Goal: Information Seeking & Learning: Learn about a topic

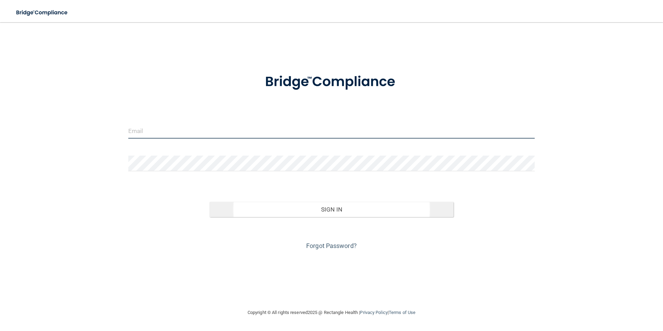
type input "[EMAIL_ADDRESS][DOMAIN_NAME]"
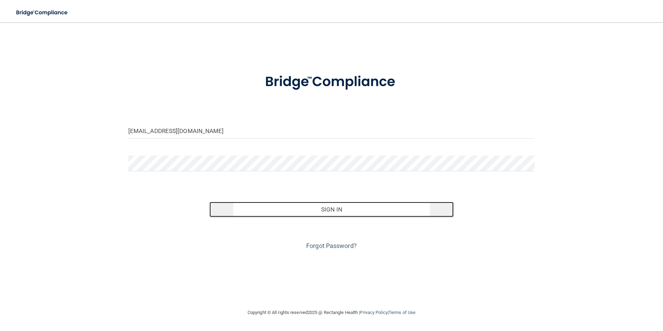
click at [300, 207] on button "Sign In" at bounding box center [331, 209] width 244 height 15
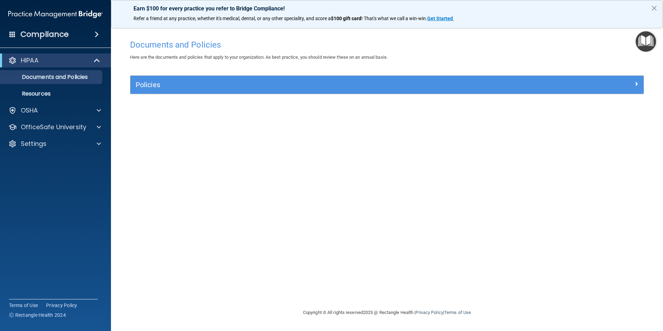
click at [63, 35] on h4 "Compliance" at bounding box center [44, 34] width 48 height 10
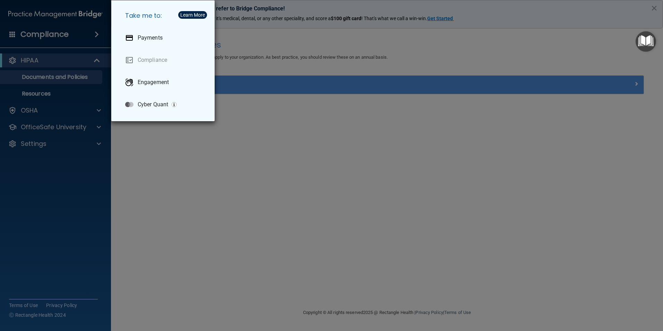
click at [50, 108] on div "Take me to: Payments Compliance Engagement Cyber Quant" at bounding box center [331, 165] width 663 height 331
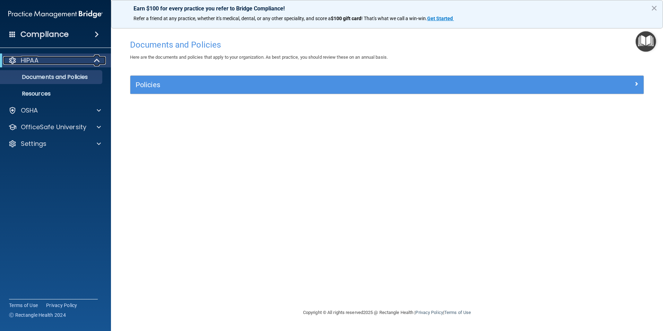
click at [95, 57] on span at bounding box center [98, 60] width 6 height 8
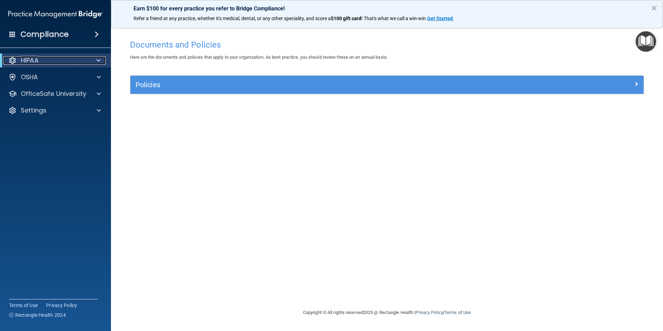
click at [96, 57] on div at bounding box center [97, 60] width 17 height 8
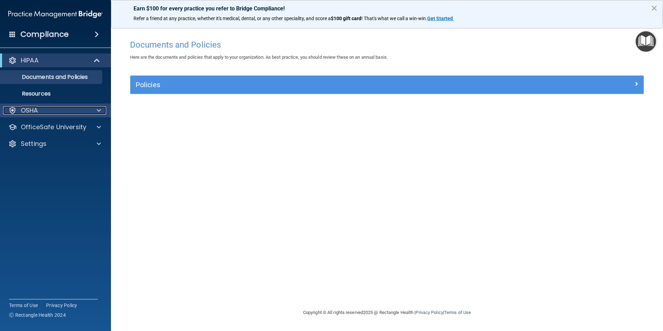
click at [76, 110] on div "OSHA" at bounding box center [46, 110] width 86 height 8
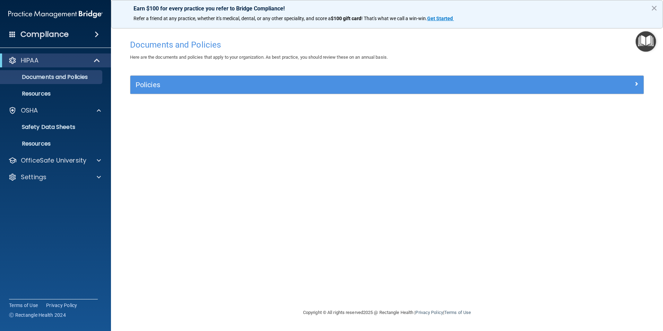
click at [89, 34] on div "Compliance" at bounding box center [55, 34] width 111 height 15
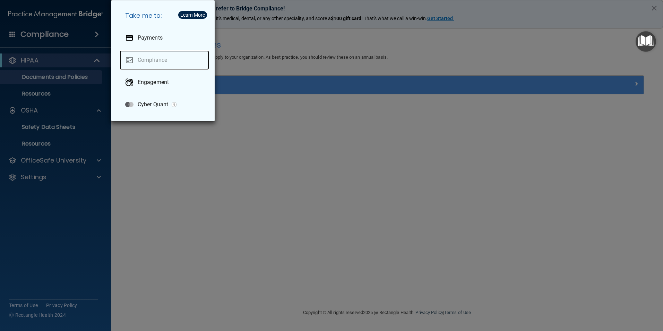
click at [144, 57] on link "Compliance" at bounding box center [164, 59] width 89 height 19
click at [74, 108] on div "Take me to: Payments Compliance Engagement Cyber Quant" at bounding box center [331, 165] width 663 height 331
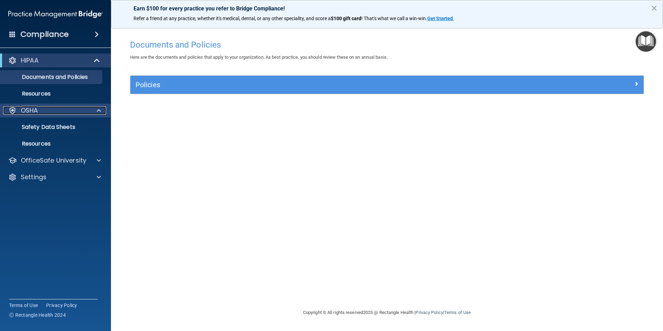
click at [39, 110] on div "OSHA" at bounding box center [46, 110] width 86 height 8
click at [36, 124] on p "Safety Data Sheets" at bounding box center [52, 126] width 95 height 7
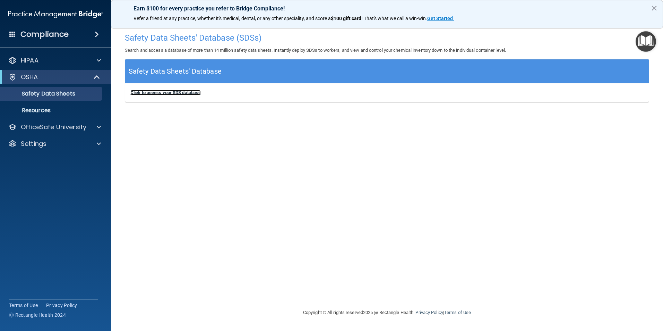
click at [151, 91] on b "Click to access your SDS database" at bounding box center [165, 92] width 70 height 5
click at [54, 123] on p "OfficeSafe University" at bounding box center [54, 127] width 66 height 8
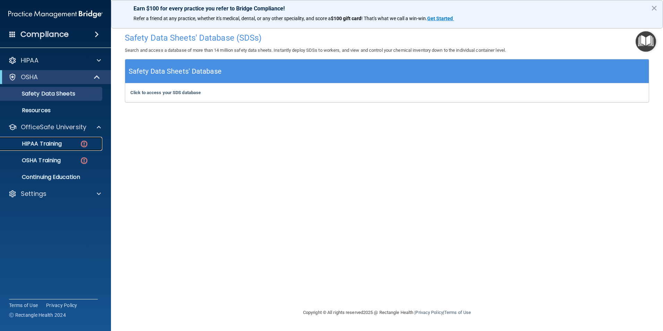
click at [48, 143] on p "HIPAA Training" at bounding box center [33, 143] width 57 height 7
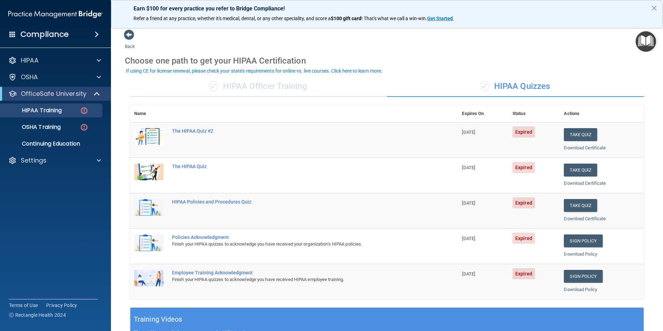
click at [183, 127] on td "The HIPAA Quiz #2" at bounding box center [313, 139] width 290 height 35
click at [198, 131] on div "The HIPAA Quiz #2" at bounding box center [297, 131] width 251 height 6
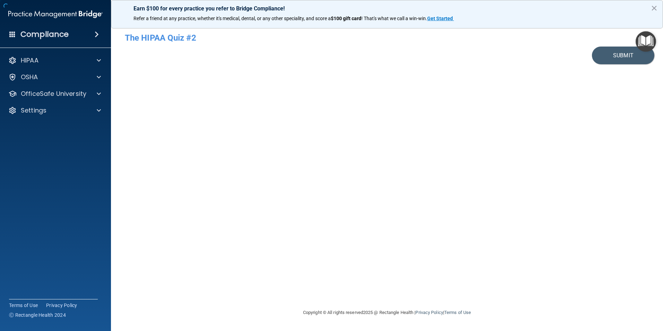
click at [198, 131] on div "- The HIPAA Quiz #2 This quiz doesn’t expire until 06/12/2025. Are you sure you…" at bounding box center [387, 165] width 524 height 272
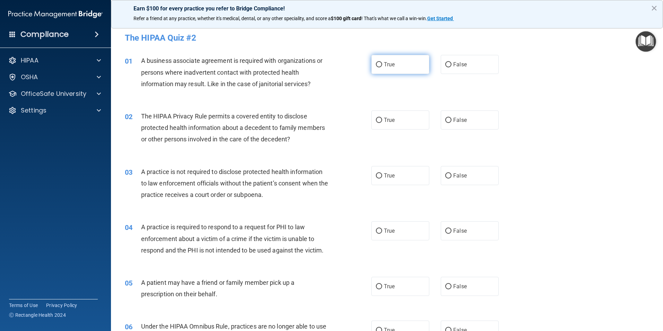
click at [378, 64] on input "True" at bounding box center [379, 64] width 6 height 5
radio input "true"
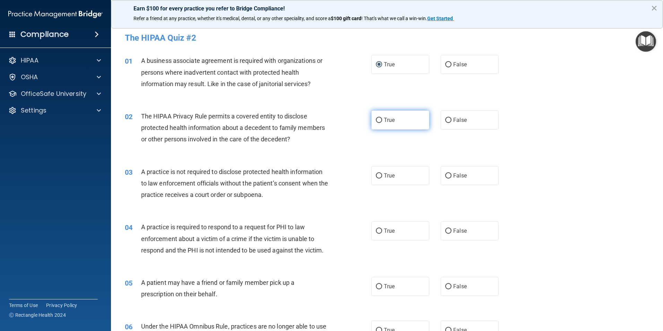
click at [380, 121] on label "True" at bounding box center [400, 119] width 58 height 19
click at [380, 121] on input "True" at bounding box center [379, 120] width 6 height 5
radio input "true"
click at [461, 169] on label "False" at bounding box center [470, 175] width 58 height 19
click at [452, 173] on input "False" at bounding box center [448, 175] width 6 height 5
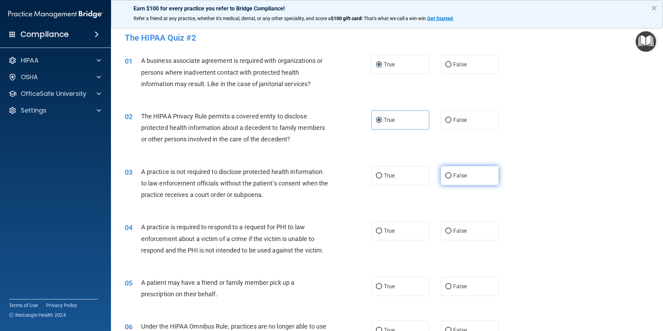
radio input "true"
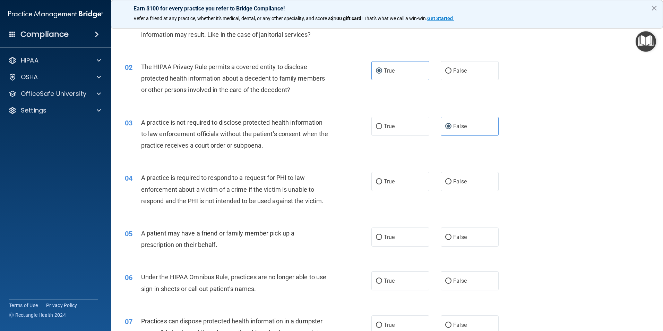
scroll to position [69, 0]
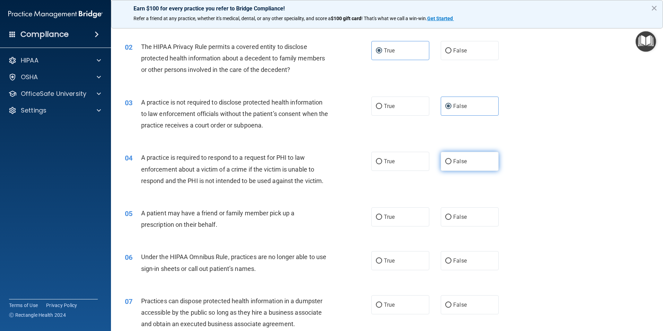
click at [444, 157] on label "False" at bounding box center [470, 161] width 58 height 19
click at [445, 159] on input "False" at bounding box center [448, 161] width 6 height 5
radio input "true"
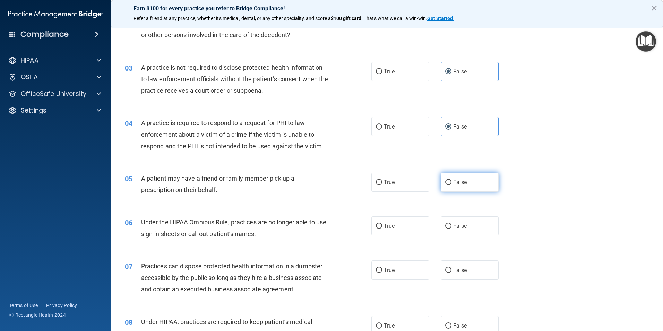
click at [445, 180] on input "False" at bounding box center [448, 182] width 6 height 5
radio input "true"
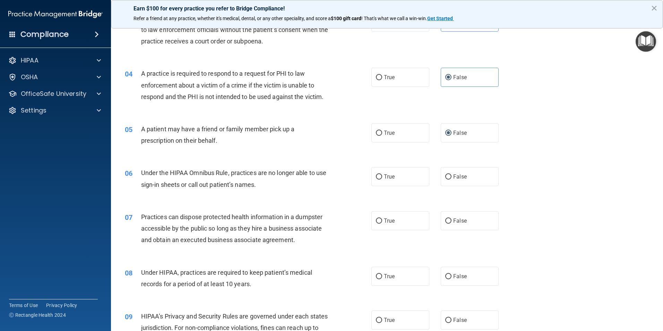
scroll to position [173, 0]
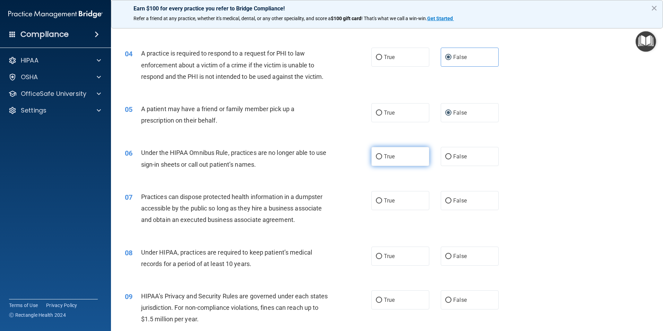
click at [378, 157] on input "True" at bounding box center [379, 156] width 6 height 5
radio input "true"
click at [463, 201] on span "False" at bounding box center [460, 200] width 14 height 7
click at [452, 201] on input "False" at bounding box center [448, 200] width 6 height 5
radio input "true"
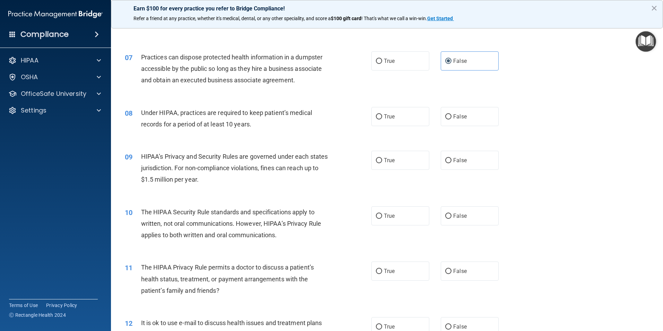
scroll to position [243, 0]
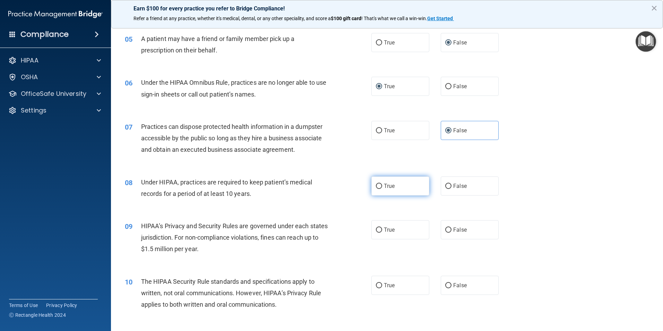
click at [376, 184] on input "True" at bounding box center [379, 185] width 6 height 5
radio input "true"
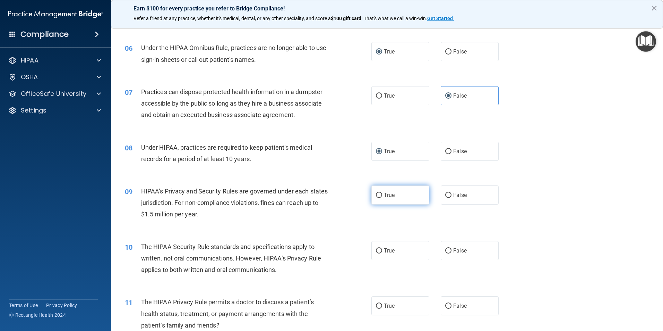
click at [381, 191] on label "True" at bounding box center [400, 194] width 58 height 19
click at [381, 192] on input "True" at bounding box center [379, 194] width 6 height 5
radio input "true"
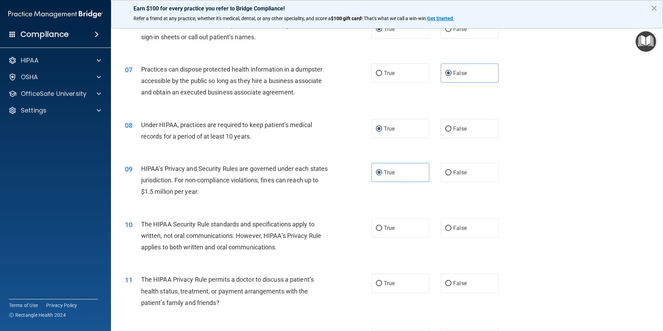
scroll to position [313, 0]
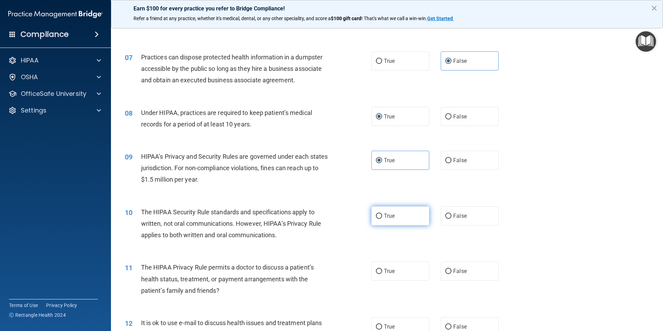
click at [377, 216] on input "True" at bounding box center [379, 215] width 6 height 5
radio input "true"
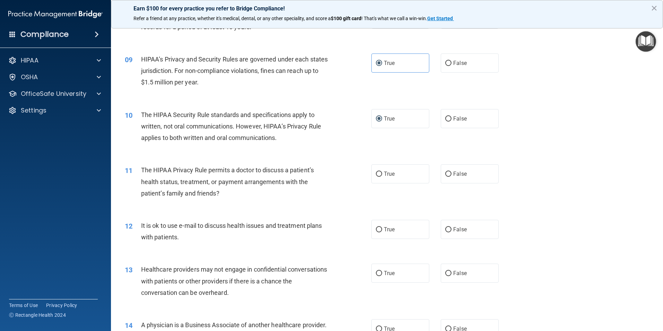
scroll to position [417, 0]
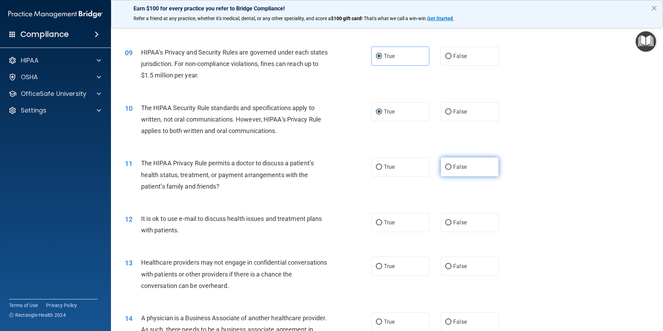
click at [446, 164] on input "False" at bounding box center [448, 166] width 6 height 5
radio input "true"
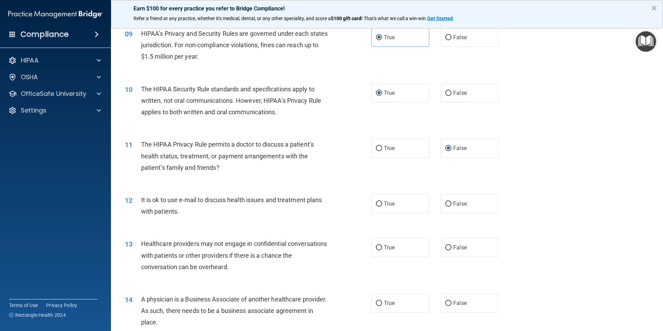
scroll to position [452, 0]
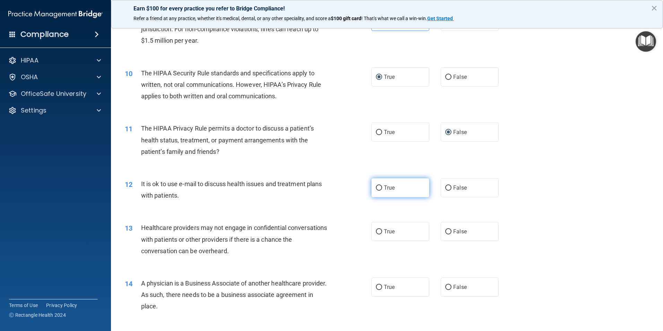
click at [379, 186] on input "True" at bounding box center [379, 187] width 6 height 5
radio input "true"
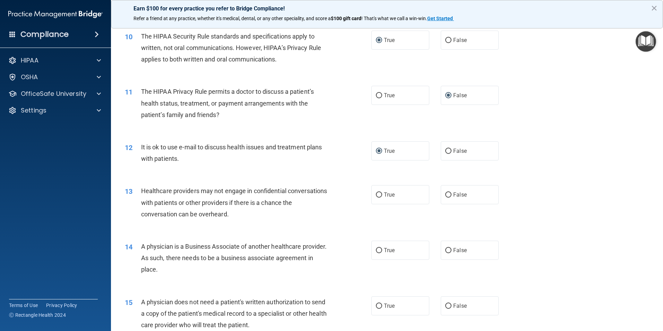
scroll to position [521, 0]
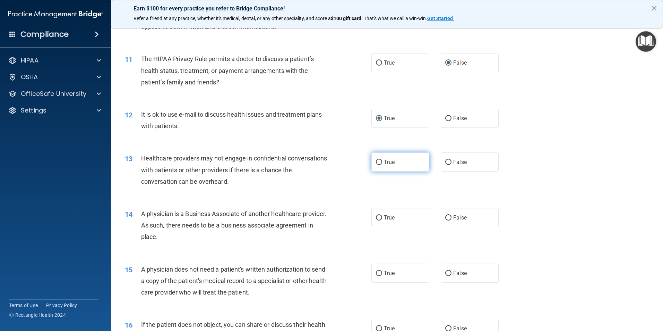
click at [384, 165] on span "True" at bounding box center [389, 162] width 11 height 7
click at [382, 165] on input "True" at bounding box center [379, 162] width 6 height 5
radio input "true"
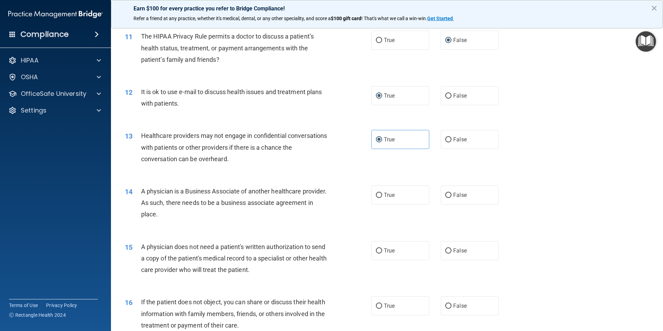
scroll to position [556, 0]
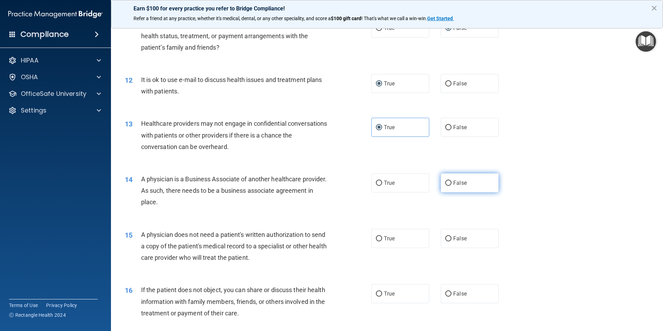
click at [446, 181] on input "False" at bounding box center [448, 182] width 6 height 5
radio input "true"
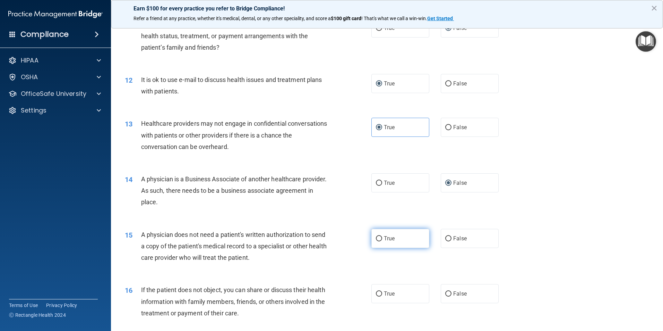
click at [377, 237] on input "True" at bounding box center [379, 238] width 6 height 5
radio input "true"
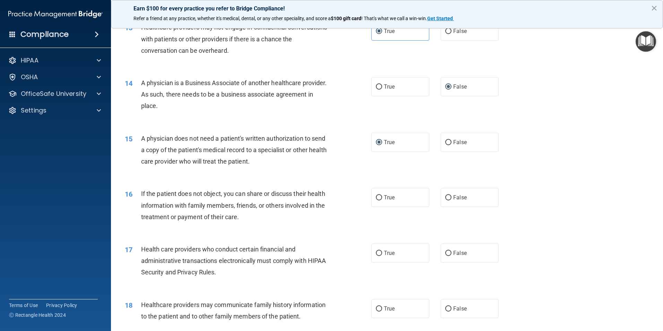
scroll to position [660, 0]
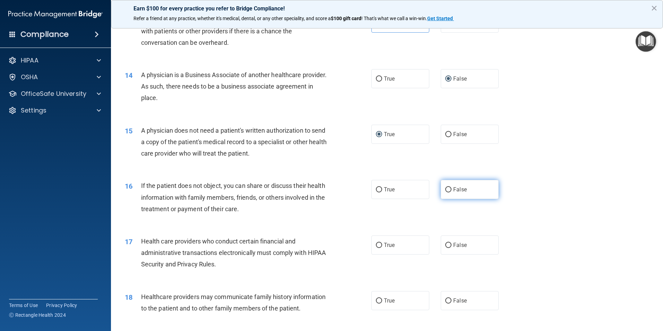
click at [448, 183] on label "False" at bounding box center [470, 189] width 58 height 19
click at [448, 187] on input "False" at bounding box center [448, 189] width 6 height 5
radio input "true"
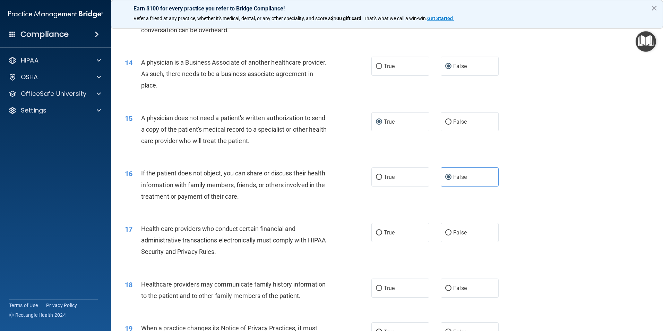
scroll to position [694, 0]
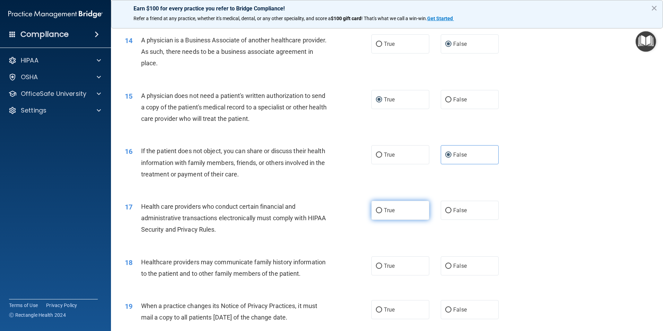
click at [376, 212] on input "True" at bounding box center [379, 210] width 6 height 5
radio input "true"
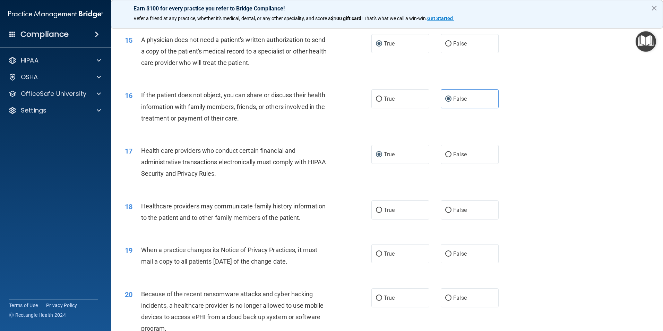
scroll to position [764, 0]
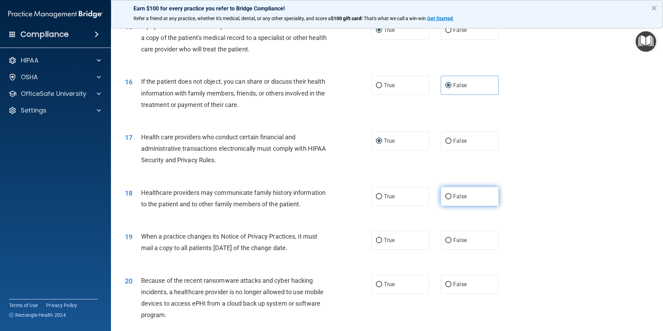
click at [453, 195] on span "False" at bounding box center [460, 196] width 14 height 7
click at [451, 195] on input "False" at bounding box center [448, 196] width 6 height 5
radio input "true"
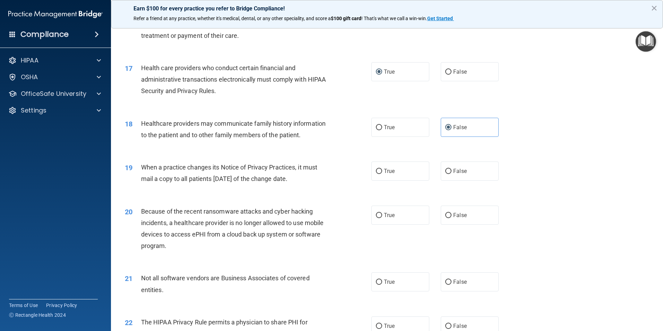
scroll to position [833, 0]
click at [381, 171] on label "True" at bounding box center [400, 170] width 58 height 19
click at [381, 171] on input "True" at bounding box center [379, 170] width 6 height 5
radio input "true"
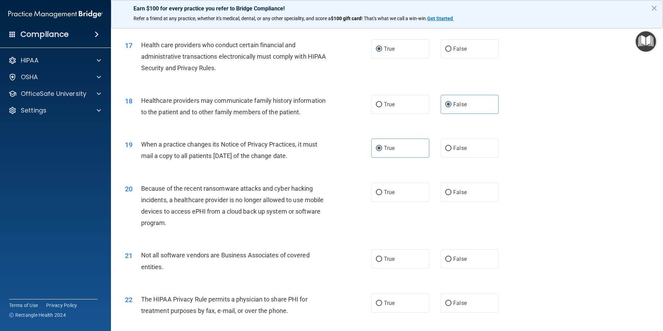
scroll to position [868, 0]
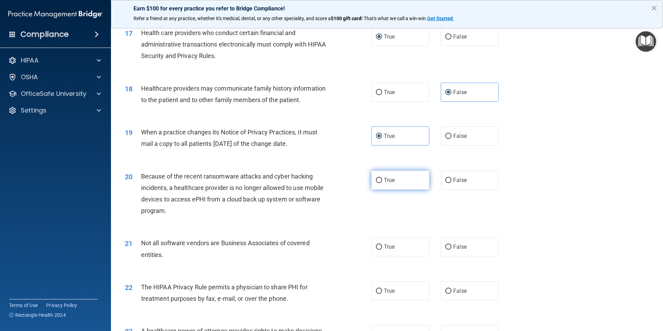
click at [385, 183] on span "True" at bounding box center [389, 180] width 11 height 7
click at [382, 183] on input "True" at bounding box center [379, 180] width 6 height 5
radio input "true"
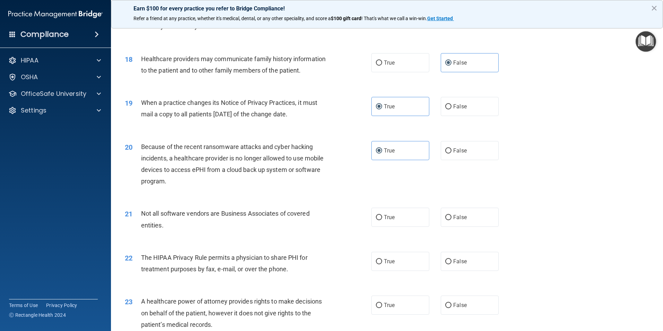
scroll to position [937, 0]
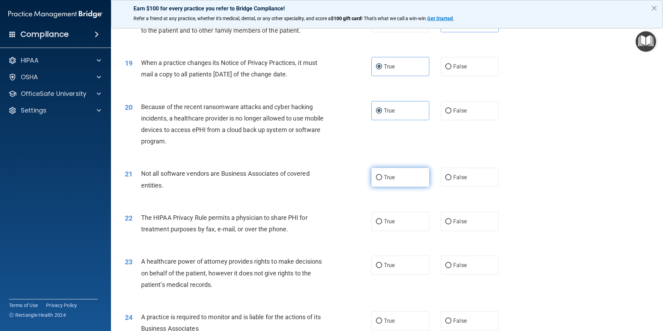
click at [381, 178] on label "True" at bounding box center [400, 177] width 58 height 19
click at [381, 178] on input "True" at bounding box center [379, 177] width 6 height 5
radio input "true"
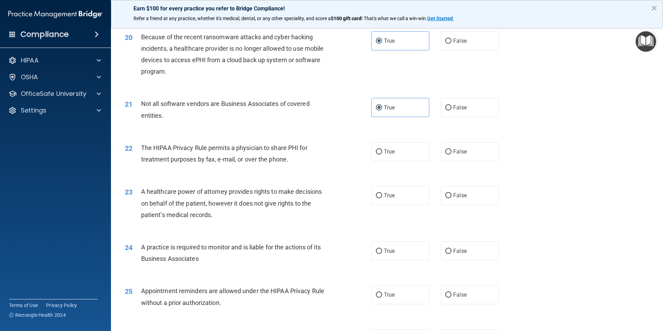
scroll to position [1007, 0]
click at [384, 152] on span "True" at bounding box center [389, 151] width 11 height 7
click at [382, 152] on input "True" at bounding box center [379, 151] width 6 height 5
radio input "true"
click at [384, 192] on label "True" at bounding box center [400, 195] width 58 height 19
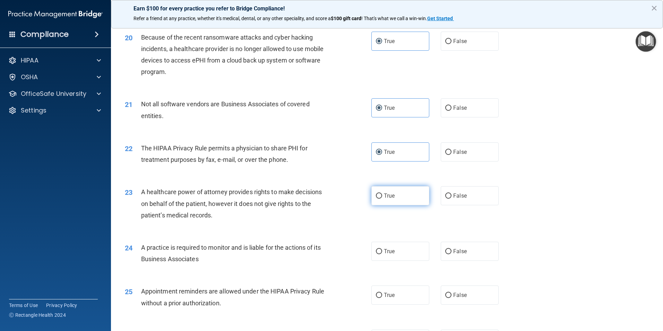
click at [382, 193] on input "True" at bounding box center [379, 195] width 6 height 5
radio input "true"
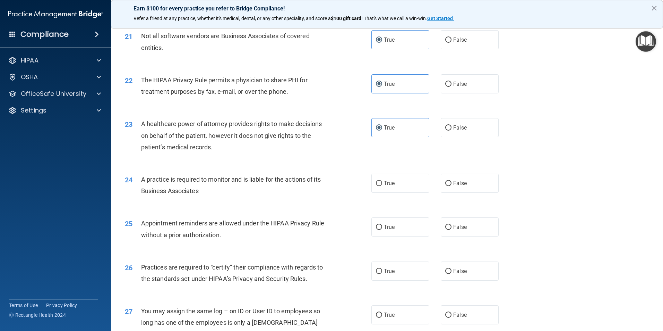
scroll to position [1076, 0]
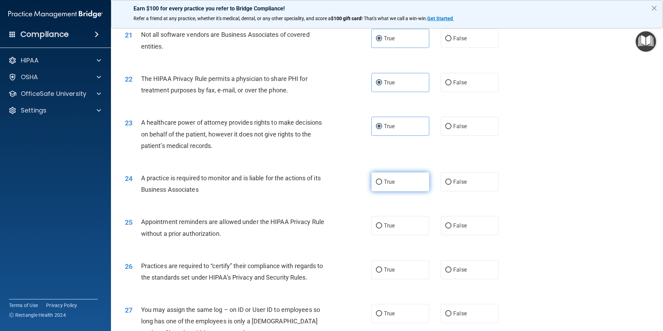
click at [396, 180] on label "True" at bounding box center [400, 181] width 58 height 19
click at [382, 180] on input "True" at bounding box center [379, 181] width 6 height 5
radio input "true"
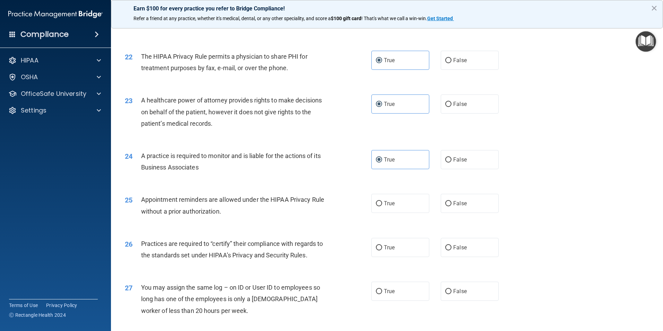
scroll to position [1111, 0]
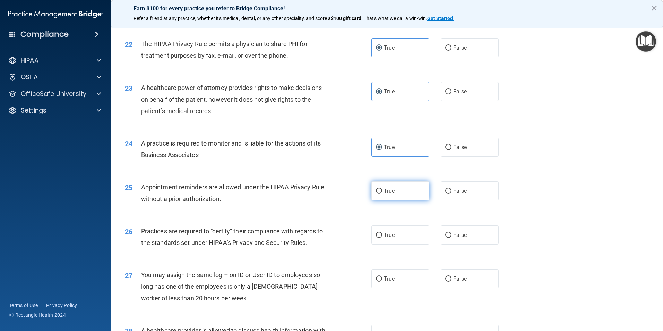
click at [384, 190] on span "True" at bounding box center [389, 190] width 11 height 7
click at [382, 190] on input "True" at bounding box center [379, 190] width 6 height 5
radio input "true"
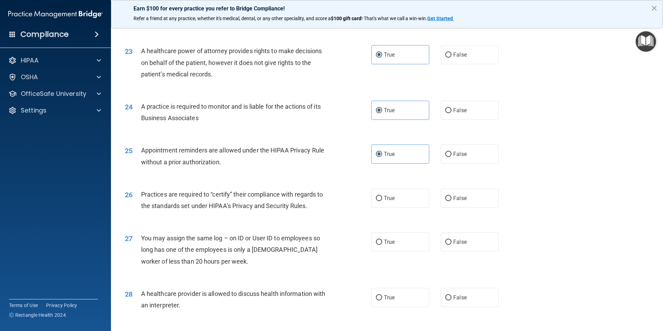
scroll to position [1180, 0]
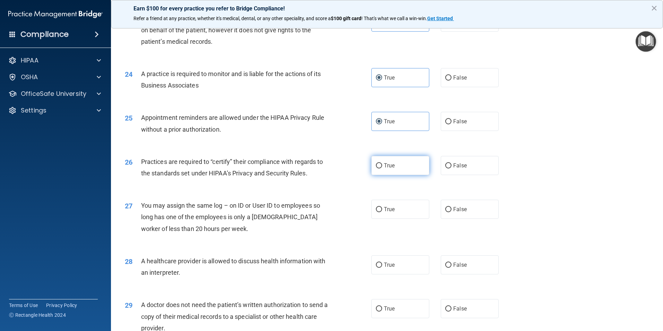
click at [395, 167] on label "True" at bounding box center [400, 165] width 58 height 19
click at [382, 167] on input "True" at bounding box center [379, 165] width 6 height 5
radio input "true"
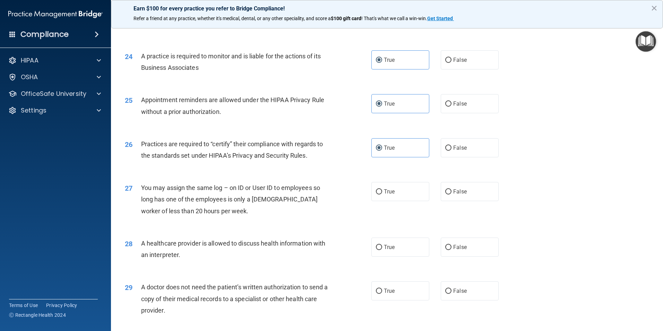
scroll to position [1215, 0]
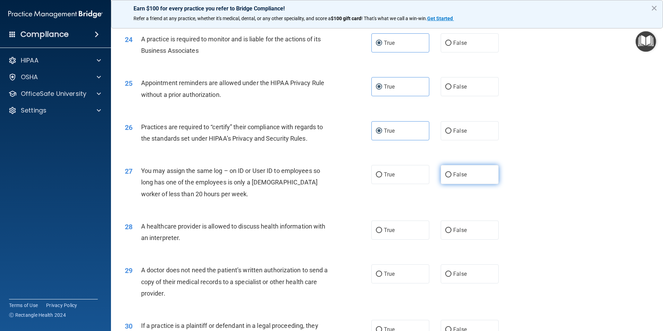
click at [455, 175] on span "False" at bounding box center [460, 174] width 14 height 7
click at [452, 175] on input "False" at bounding box center [448, 174] width 6 height 5
radio input "true"
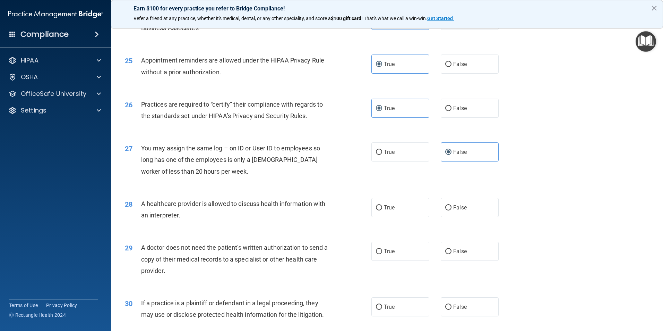
scroll to position [1249, 0]
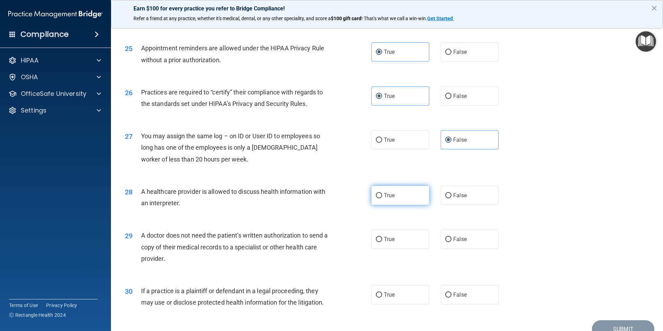
click at [384, 197] on span "True" at bounding box center [389, 195] width 11 height 7
click at [382, 197] on input "True" at bounding box center [379, 195] width 6 height 5
radio input "true"
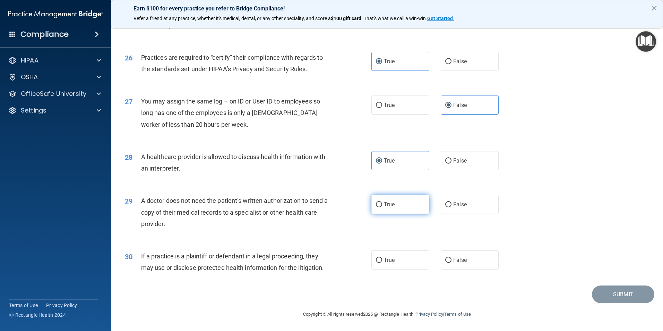
click at [388, 208] on label "True" at bounding box center [400, 204] width 58 height 19
click at [382, 207] on input "True" at bounding box center [379, 204] width 6 height 5
radio input "true"
click at [390, 257] on span "True" at bounding box center [389, 259] width 11 height 7
click at [382, 257] on input "True" at bounding box center [379, 259] width 6 height 5
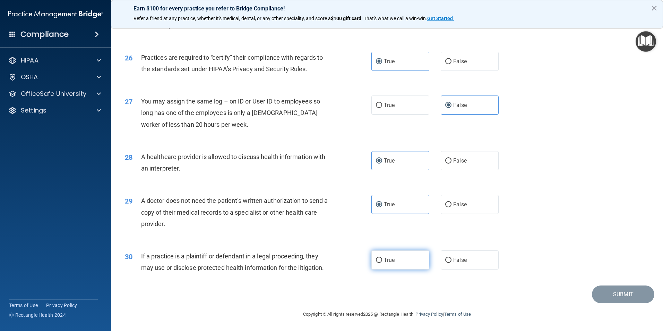
radio input "true"
click at [623, 294] on button "Submit" at bounding box center [623, 294] width 62 height 18
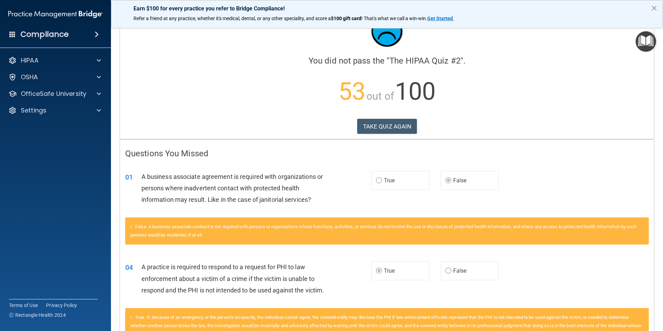
scroll to position [69, 0]
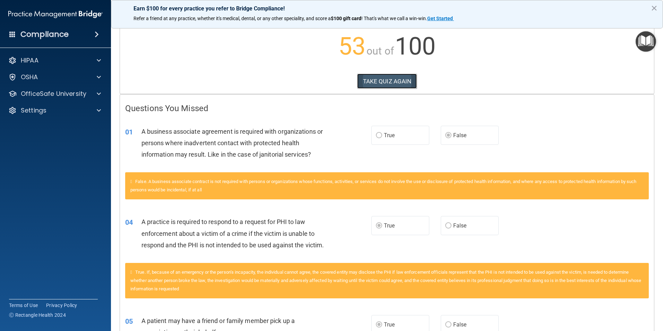
click at [379, 84] on button "TAKE QUIZ AGAIN" at bounding box center [387, 81] width 60 height 15
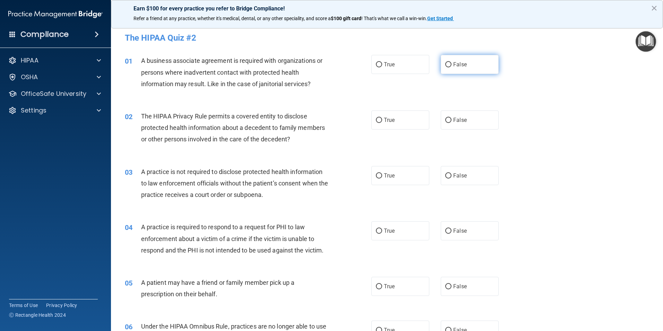
click at [448, 63] on label "False" at bounding box center [470, 64] width 58 height 19
click at [448, 63] on input "False" at bounding box center [448, 64] width 6 height 5
radio input "true"
click at [393, 123] on label "True" at bounding box center [400, 119] width 58 height 19
click at [382, 123] on input "True" at bounding box center [379, 120] width 6 height 5
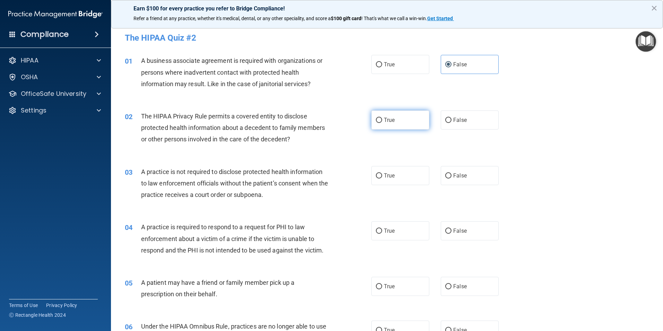
radio input "true"
click at [458, 170] on label "False" at bounding box center [470, 175] width 58 height 19
click at [452, 173] on input "False" at bounding box center [448, 175] width 6 height 5
radio input "true"
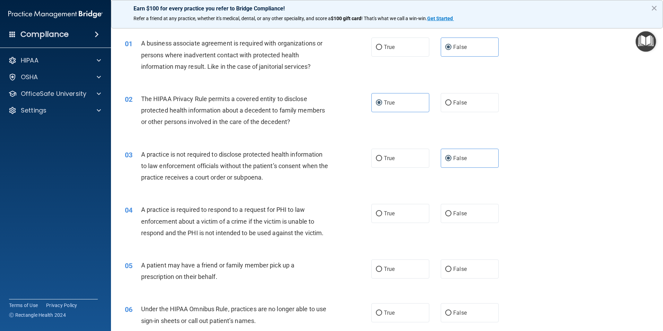
scroll to position [35, 0]
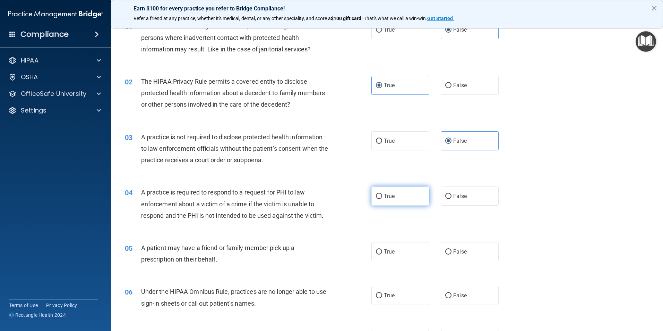
click at [387, 197] on span "True" at bounding box center [389, 195] width 11 height 7
click at [382, 197] on input "True" at bounding box center [379, 196] width 6 height 5
radio input "true"
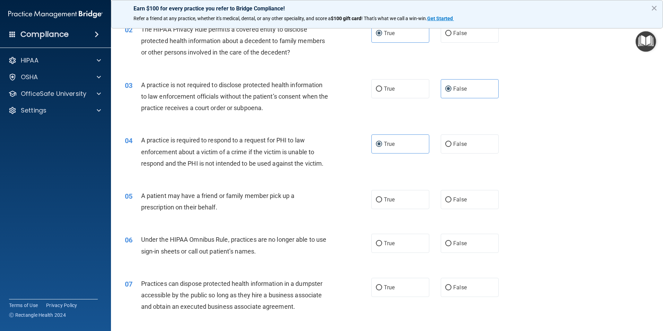
scroll to position [104, 0]
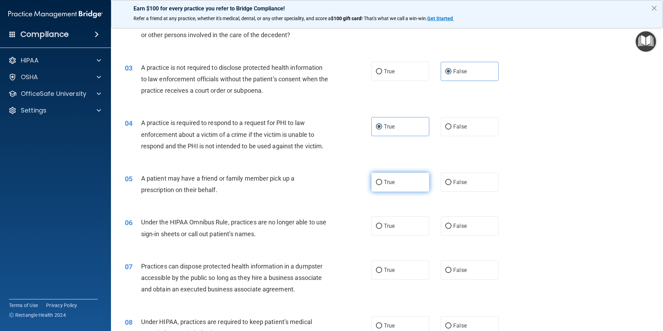
click at [376, 181] on input "True" at bounding box center [379, 182] width 6 height 5
radio input "true"
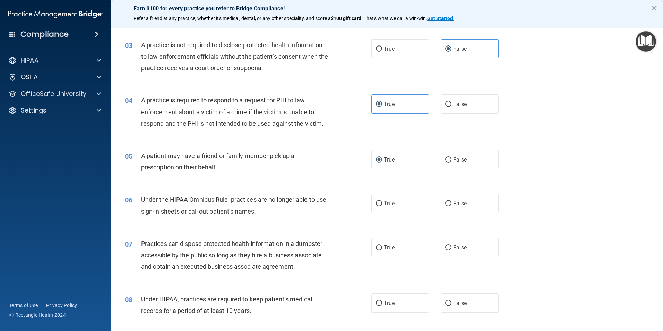
scroll to position [139, 0]
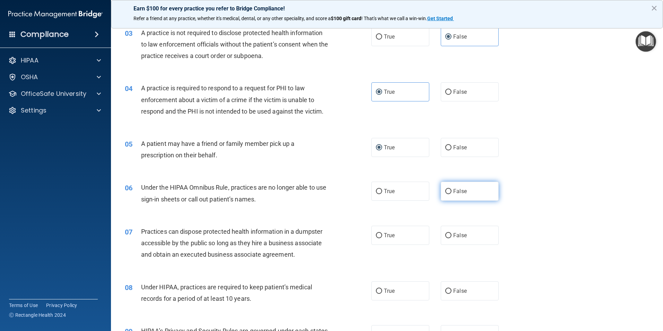
click at [445, 190] on input "False" at bounding box center [448, 191] width 6 height 5
radio input "true"
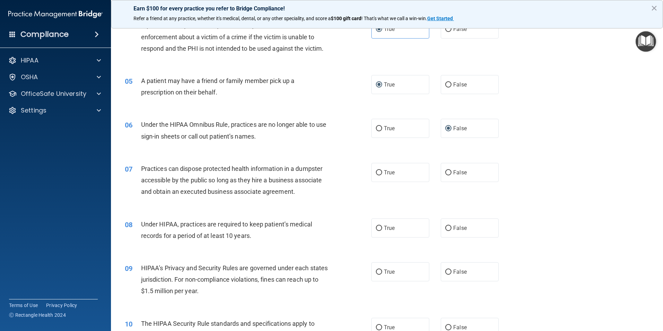
scroll to position [208, 0]
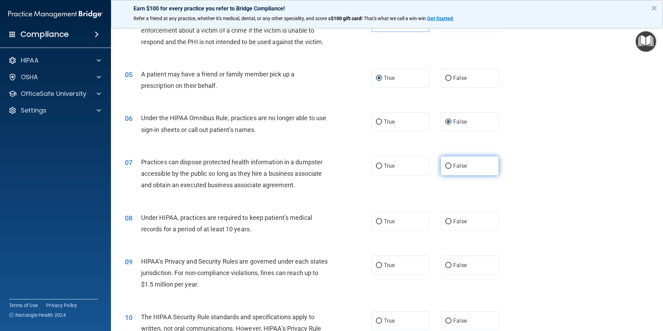
click at [448, 164] on input "False" at bounding box center [448, 165] width 6 height 5
radio input "true"
click at [441, 224] on label "False" at bounding box center [470, 221] width 58 height 19
click at [445, 224] on input "False" at bounding box center [448, 221] width 6 height 5
radio input "true"
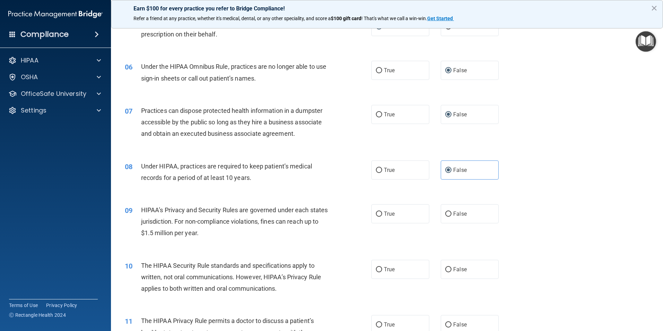
scroll to position [277, 0]
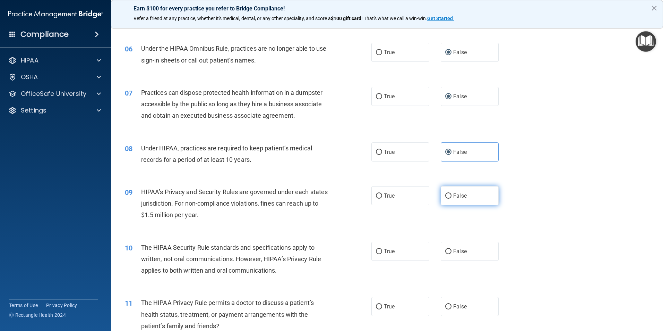
click at [455, 195] on span "False" at bounding box center [460, 195] width 14 height 7
click at [452, 195] on input "False" at bounding box center [448, 195] width 6 height 5
radio input "true"
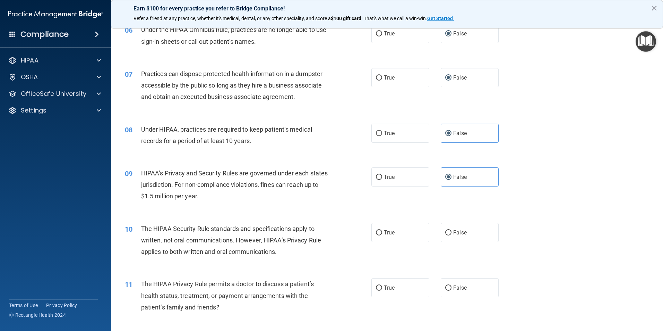
scroll to position [347, 0]
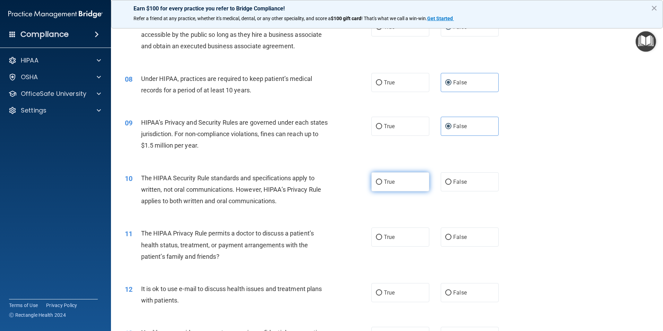
click at [392, 182] on span "True" at bounding box center [389, 181] width 11 height 7
click at [382, 182] on input "True" at bounding box center [379, 181] width 6 height 5
radio input "true"
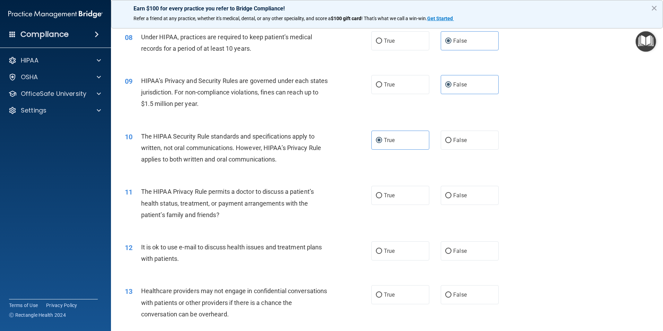
scroll to position [416, 0]
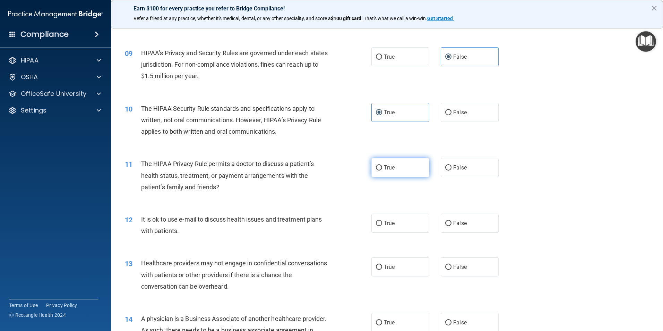
click at [391, 176] on label "True" at bounding box center [400, 167] width 58 height 19
click at [382, 170] on input "True" at bounding box center [379, 167] width 6 height 5
radio input "true"
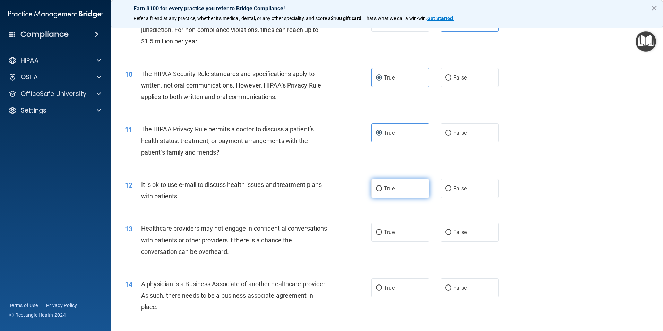
click at [379, 187] on input "True" at bounding box center [379, 188] width 6 height 5
radio input "true"
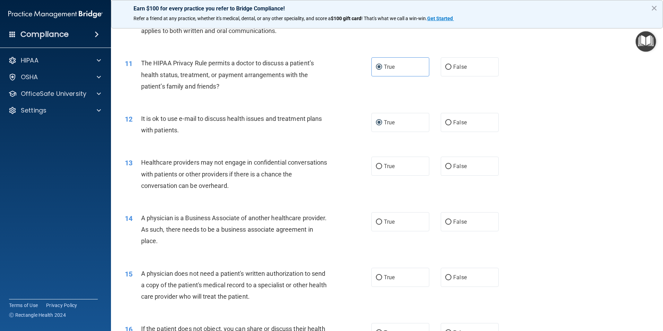
scroll to position [520, 0]
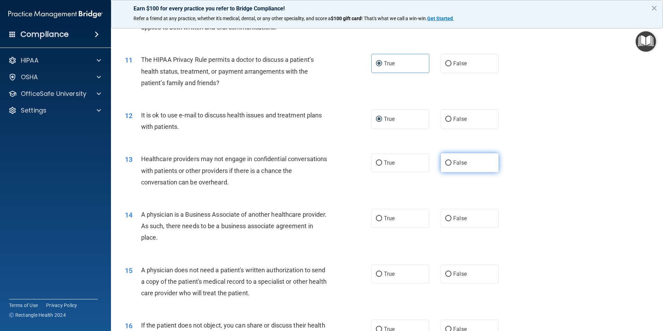
click at [453, 163] on span "False" at bounding box center [460, 162] width 14 height 7
click at [450, 163] on input "False" at bounding box center [448, 162] width 6 height 5
radio input "true"
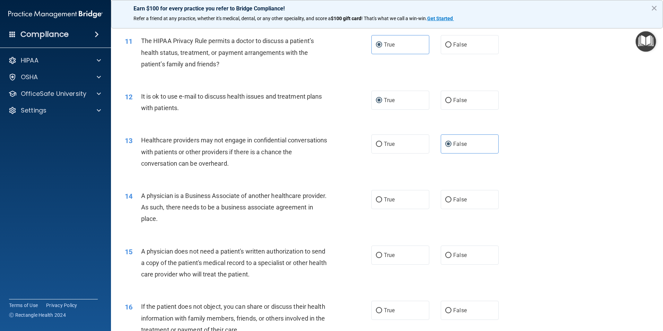
scroll to position [555, 0]
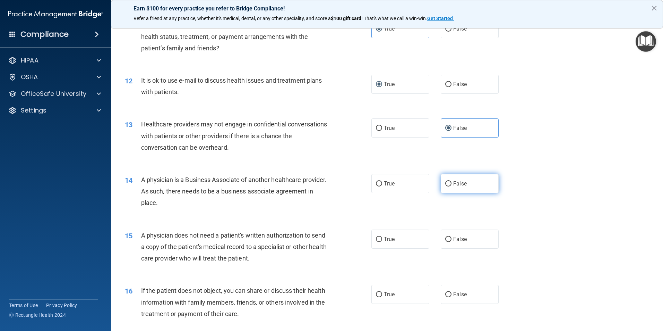
click at [465, 188] on label "False" at bounding box center [470, 183] width 58 height 19
click at [452, 186] on input "False" at bounding box center [448, 183] width 6 height 5
radio input "true"
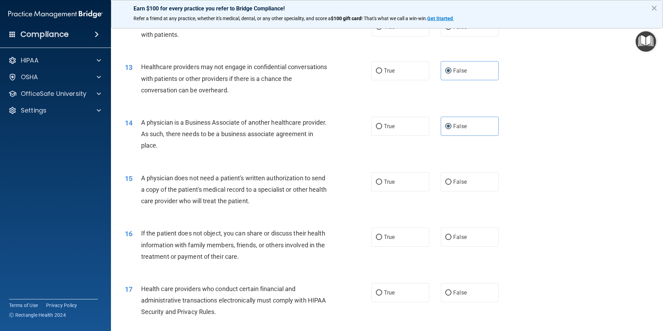
scroll to position [624, 0]
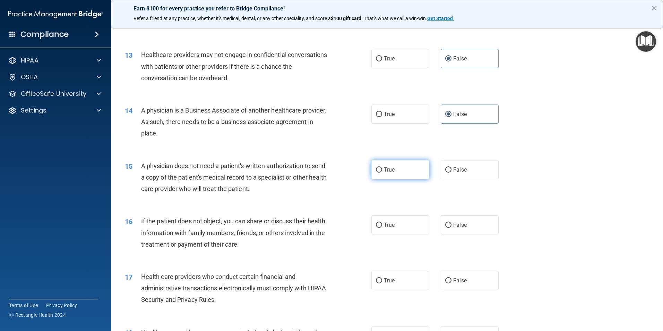
click at [386, 172] on span "True" at bounding box center [389, 169] width 11 height 7
click at [382, 172] on input "True" at bounding box center [379, 169] width 6 height 5
radio input "true"
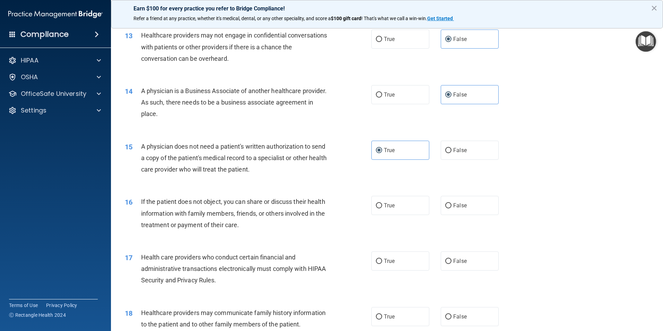
scroll to position [659, 0]
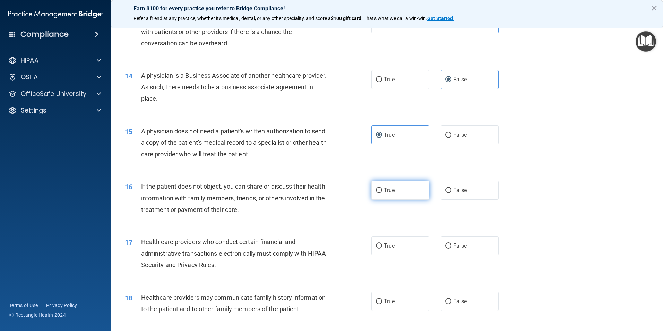
click at [384, 193] on span "True" at bounding box center [389, 190] width 11 height 7
click at [382, 193] on input "True" at bounding box center [379, 190] width 6 height 5
radio input "true"
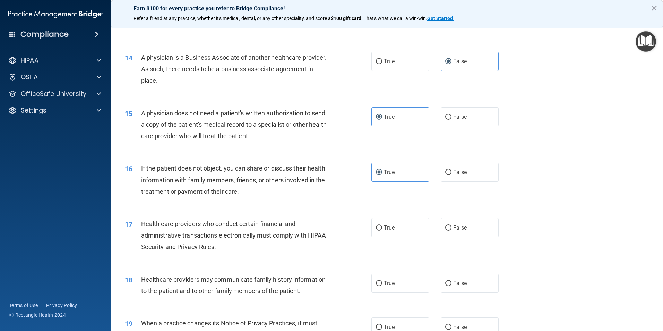
scroll to position [728, 0]
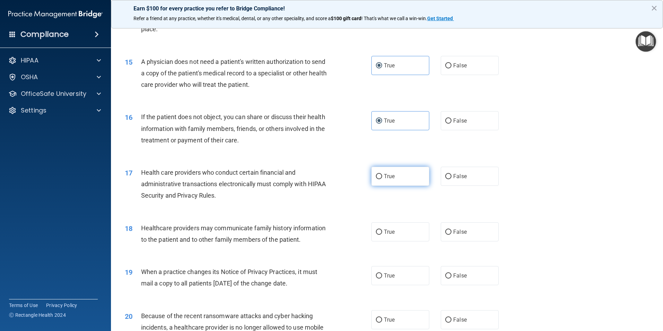
click at [392, 178] on span "True" at bounding box center [389, 176] width 11 height 7
click at [382, 178] on input "True" at bounding box center [379, 176] width 6 height 5
radio input "true"
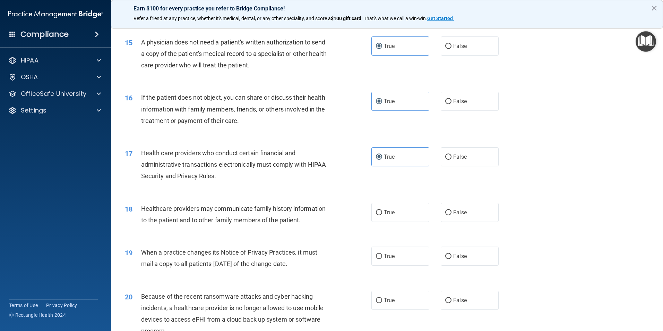
scroll to position [763, 0]
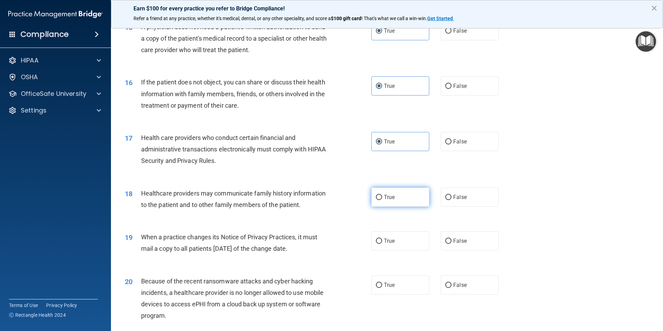
click at [385, 195] on span "True" at bounding box center [389, 197] width 11 height 7
click at [382, 195] on input "True" at bounding box center [379, 197] width 6 height 5
radio input "true"
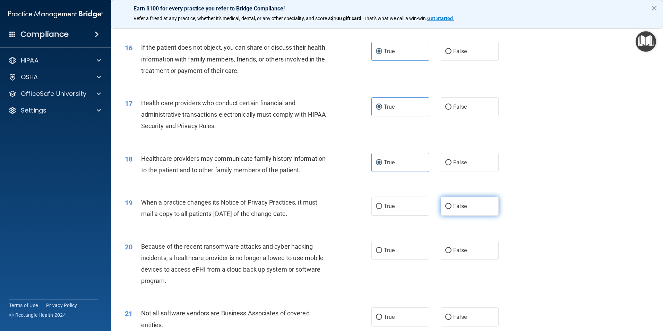
click at [448, 209] on label "False" at bounding box center [470, 205] width 58 height 19
click at [448, 209] on input "False" at bounding box center [448, 206] width 6 height 5
radio input "true"
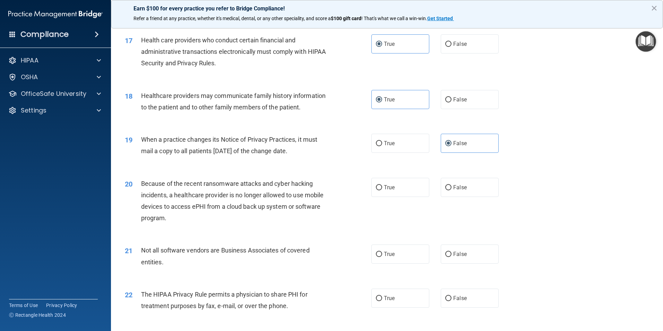
scroll to position [867, 0]
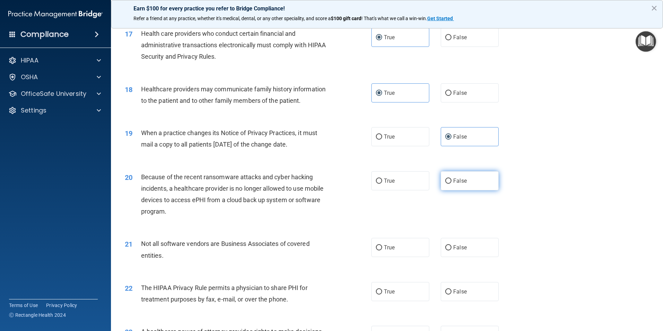
click at [453, 182] on span "False" at bounding box center [460, 180] width 14 height 7
click at [450, 182] on input "False" at bounding box center [448, 180] width 6 height 5
radio input "true"
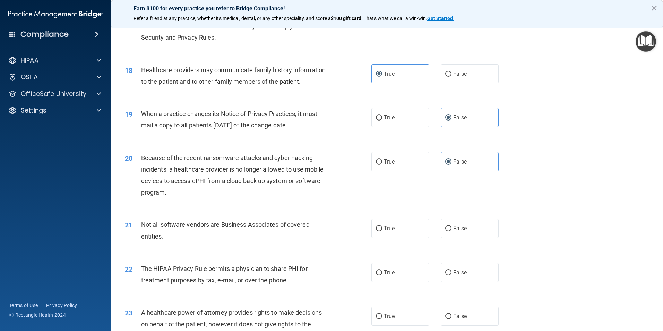
scroll to position [902, 0]
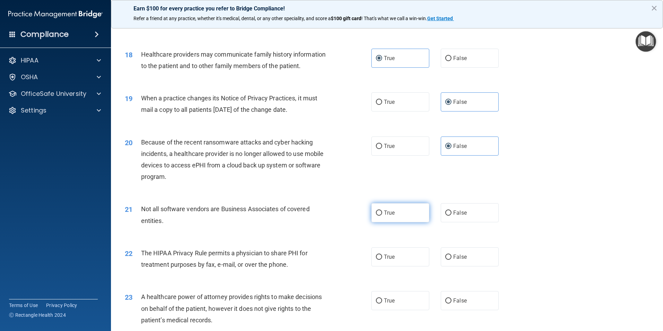
click at [398, 217] on label "True" at bounding box center [400, 212] width 58 height 19
click at [382, 215] on input "True" at bounding box center [379, 212] width 6 height 5
radio input "true"
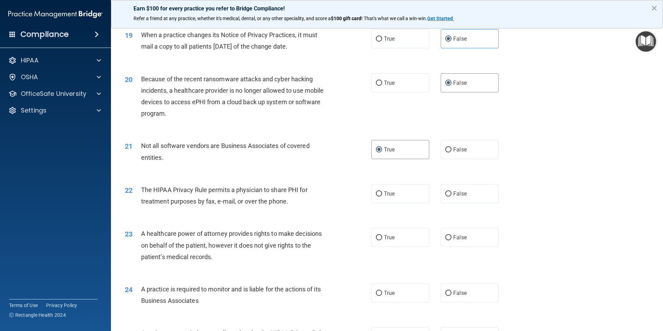
scroll to position [971, 0]
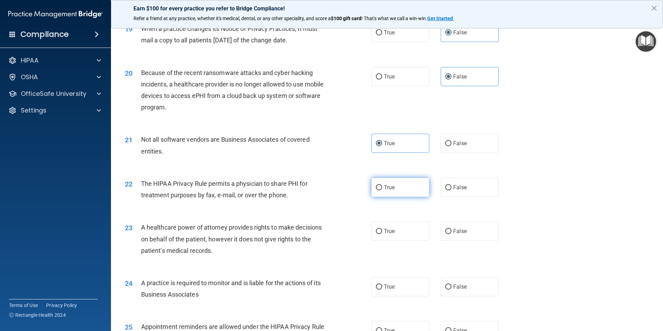
click at [392, 190] on span "True" at bounding box center [389, 187] width 11 height 7
click at [382, 190] on input "True" at bounding box center [379, 187] width 6 height 5
radio input "true"
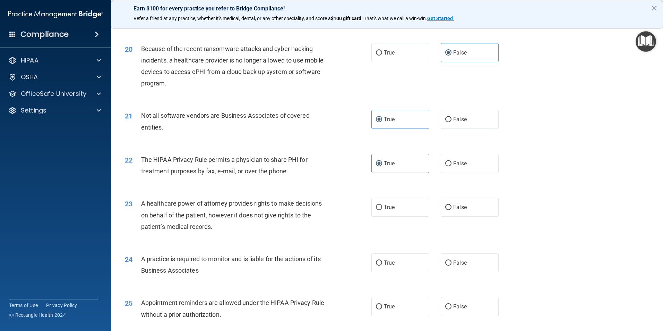
scroll to position [1006, 0]
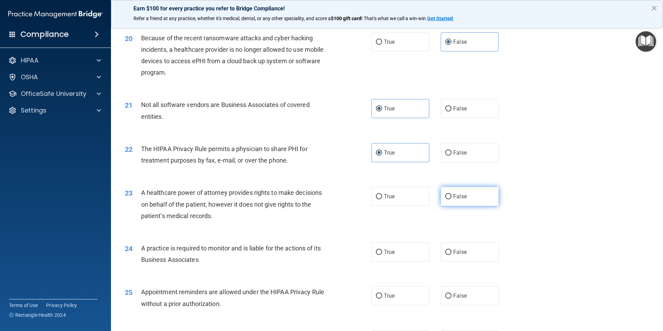
click at [469, 197] on label "False" at bounding box center [470, 196] width 58 height 19
click at [452, 197] on input "False" at bounding box center [448, 196] width 6 height 5
radio input "true"
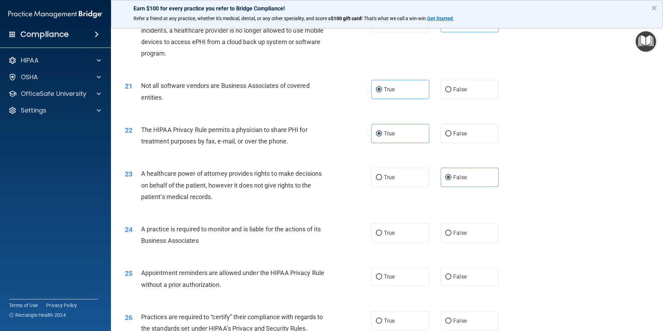
scroll to position [1041, 0]
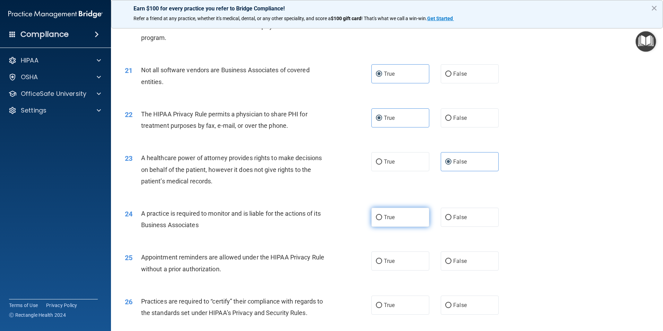
click at [376, 220] on label "True" at bounding box center [400, 216] width 58 height 19
click at [376, 220] on input "True" at bounding box center [379, 217] width 6 height 5
radio input "true"
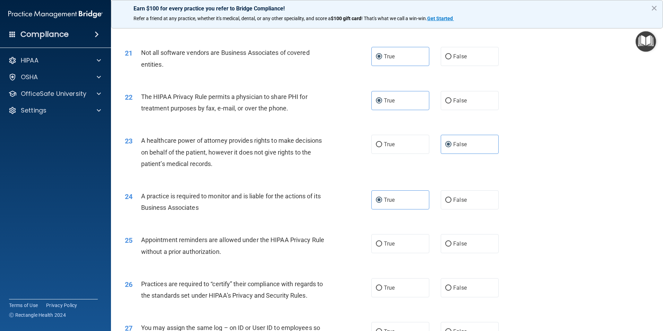
scroll to position [1075, 0]
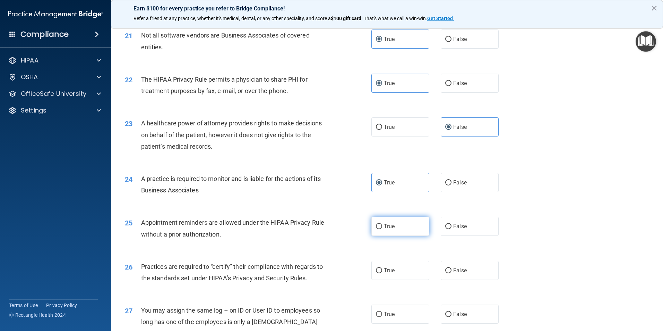
click at [384, 228] on span "True" at bounding box center [389, 226] width 11 height 7
click at [382, 228] on input "True" at bounding box center [379, 226] width 6 height 5
radio input "true"
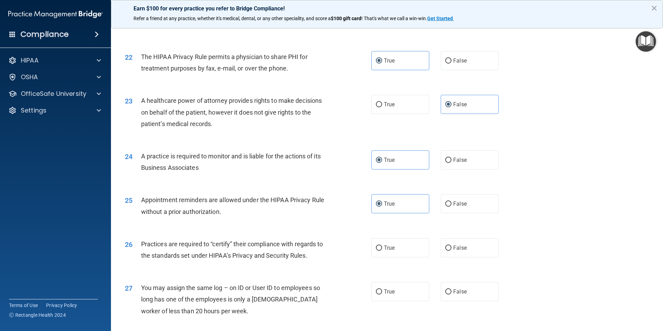
scroll to position [1110, 0]
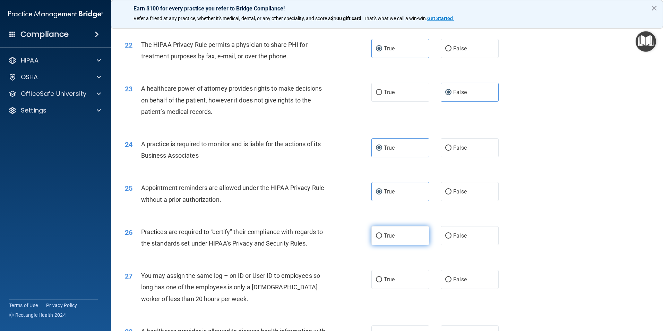
click at [385, 234] on span "True" at bounding box center [389, 235] width 11 height 7
click at [382, 234] on input "True" at bounding box center [379, 235] width 6 height 5
radio input "true"
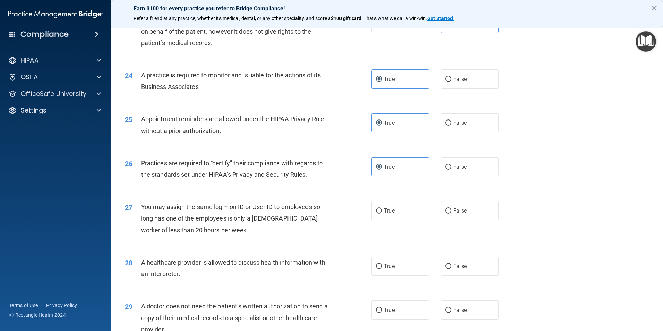
scroll to position [1179, 0]
click at [447, 214] on label "False" at bounding box center [470, 209] width 58 height 19
click at [447, 213] on input "False" at bounding box center [448, 209] width 6 height 5
radio input "true"
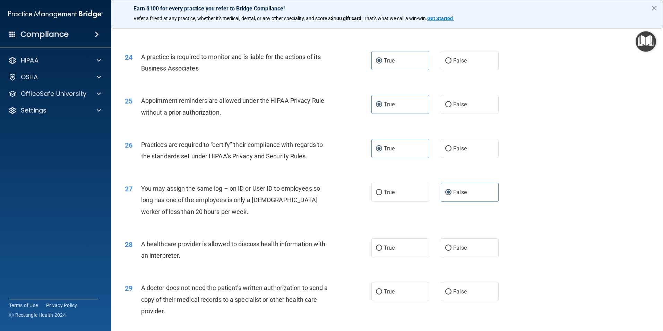
scroll to position [1214, 0]
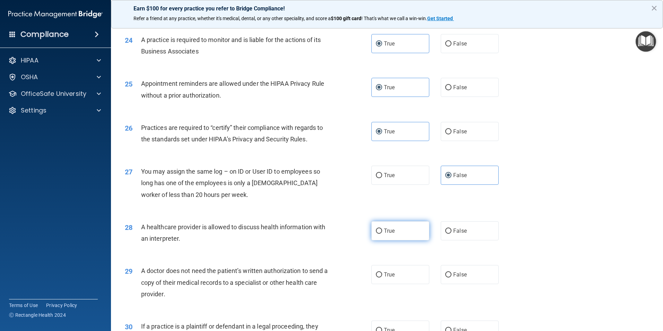
click at [407, 230] on label "True" at bounding box center [400, 230] width 58 height 19
click at [382, 230] on input "True" at bounding box center [379, 230] width 6 height 5
radio input "true"
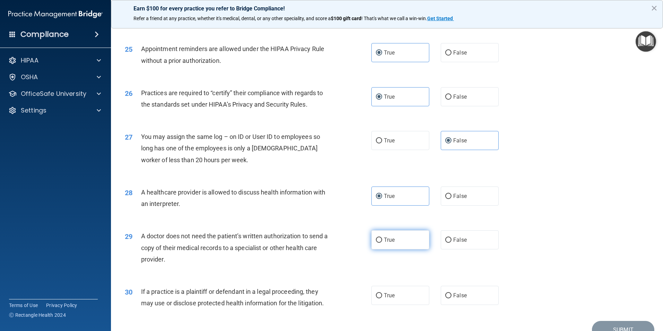
click at [376, 242] on input "True" at bounding box center [379, 239] width 6 height 5
radio input "true"
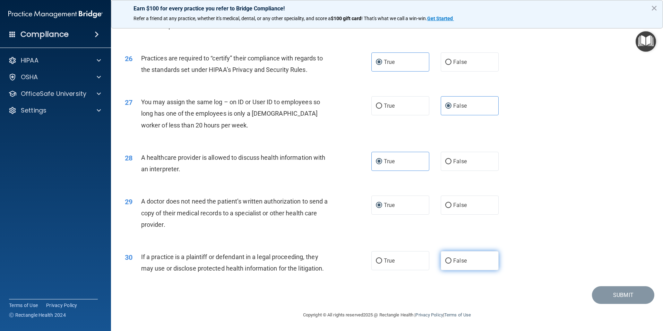
click at [445, 259] on input "False" at bounding box center [448, 260] width 6 height 5
radio input "true"
click at [607, 292] on button "Submit" at bounding box center [623, 295] width 62 height 18
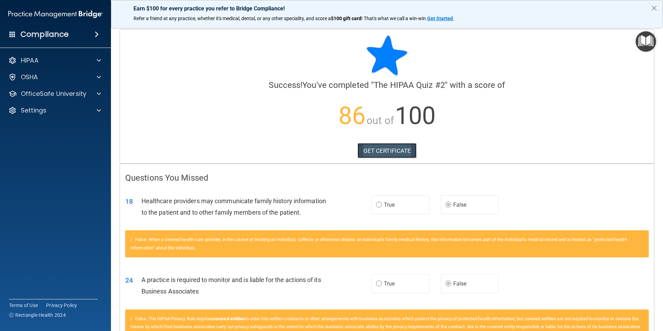
click at [391, 152] on link "GET CERTIFICATE" at bounding box center [387, 150] width 59 height 15
click at [35, 80] on p "OSHA" at bounding box center [29, 77] width 17 height 8
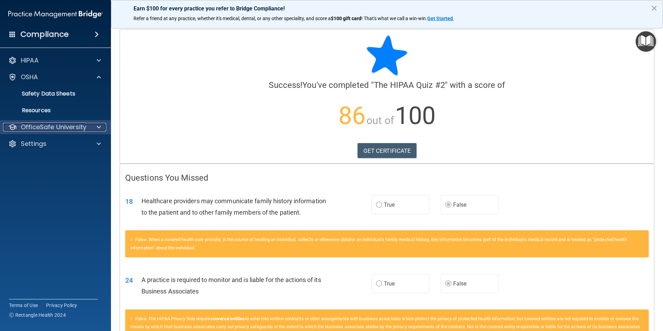
click at [25, 123] on p "OfficeSafe University" at bounding box center [54, 127] width 66 height 8
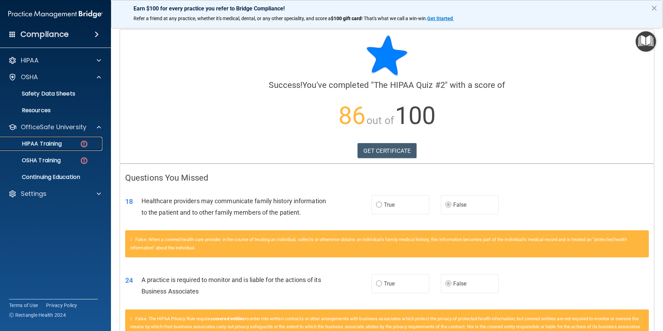
click at [33, 142] on p "HIPAA Training" at bounding box center [33, 143] width 57 height 7
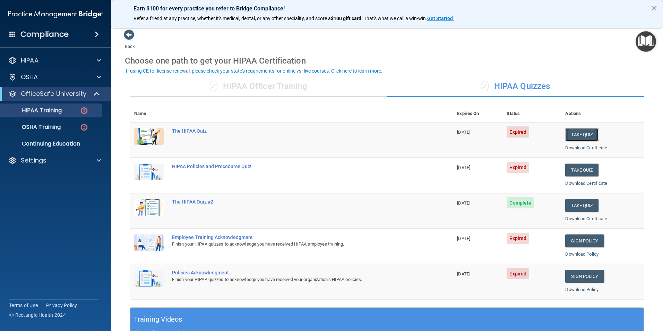
click at [584, 136] on button "Take Quiz" at bounding box center [581, 134] width 33 height 13
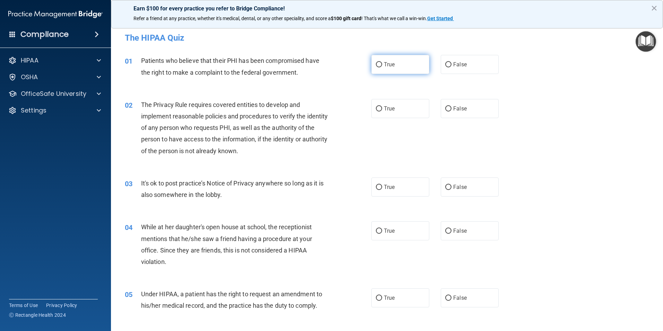
click at [381, 65] on label "True" at bounding box center [400, 64] width 58 height 19
click at [381, 65] on input "True" at bounding box center [379, 64] width 6 height 5
radio input "true"
click at [400, 107] on label "True" at bounding box center [400, 108] width 58 height 19
click at [382, 107] on input "True" at bounding box center [379, 108] width 6 height 5
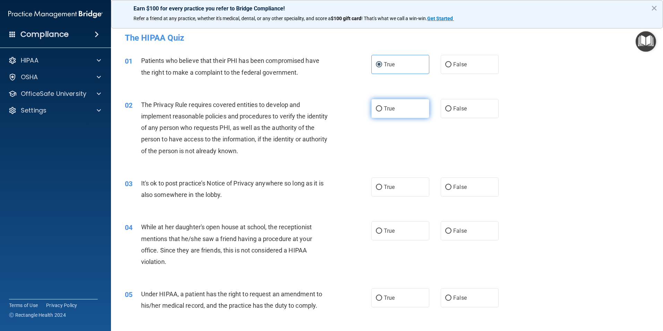
radio input "true"
click at [447, 182] on label "False" at bounding box center [470, 186] width 58 height 19
click at [447, 185] on input "False" at bounding box center [448, 187] width 6 height 5
radio input "true"
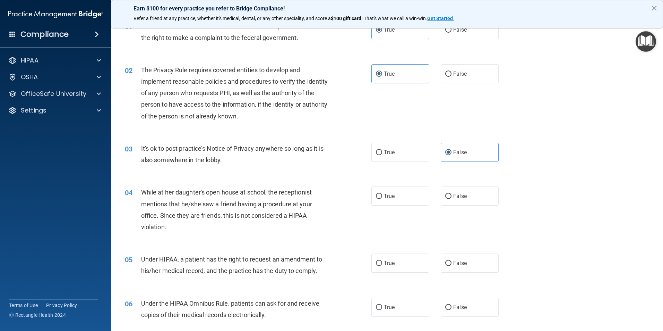
scroll to position [69, 0]
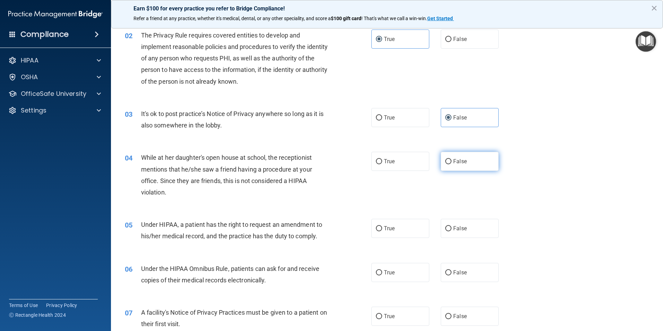
click at [445, 161] on input "False" at bounding box center [448, 161] width 6 height 5
radio input "true"
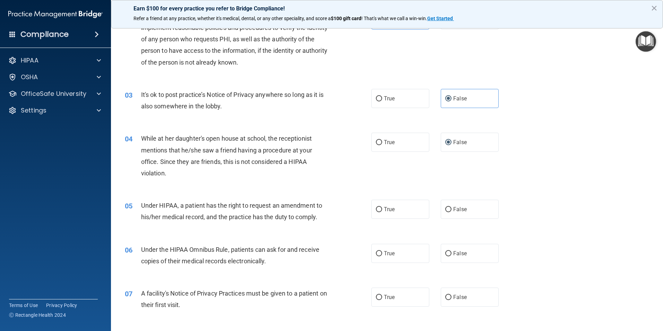
scroll to position [104, 0]
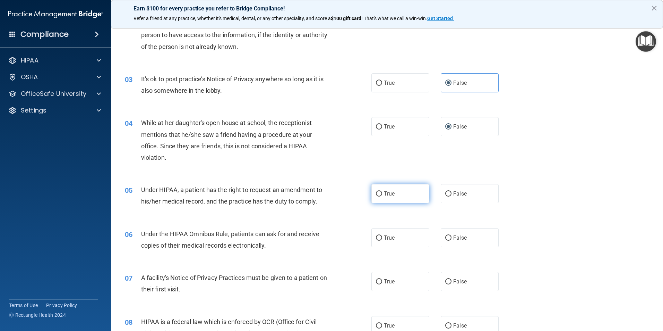
click at [378, 196] on input "True" at bounding box center [379, 193] width 6 height 5
radio input "true"
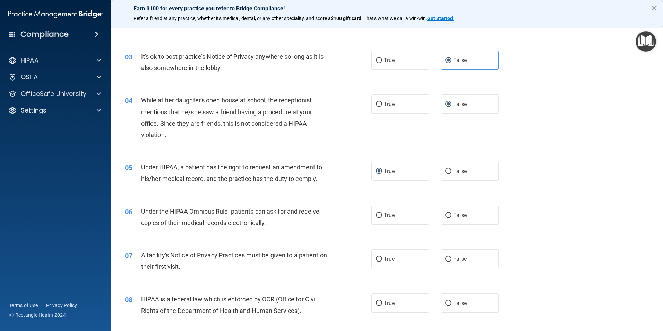
scroll to position [173, 0]
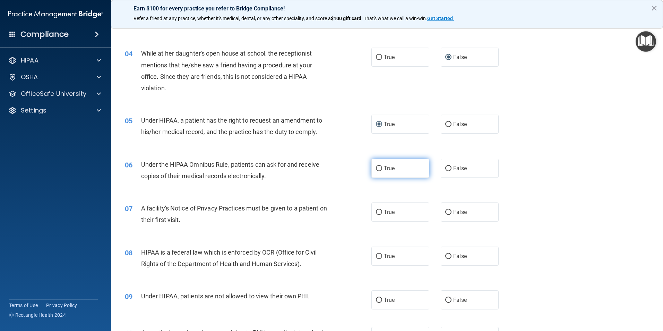
click at [385, 171] on label "True" at bounding box center [400, 168] width 58 height 19
click at [382, 171] on input "True" at bounding box center [379, 168] width 6 height 5
radio input "true"
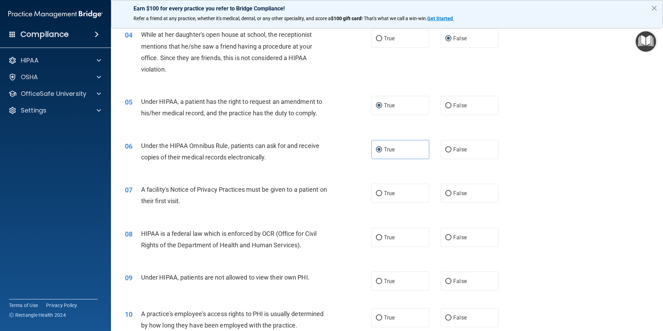
scroll to position [208, 0]
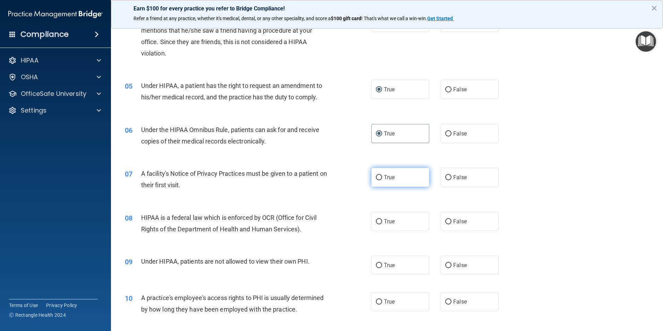
click at [379, 181] on label "True" at bounding box center [400, 177] width 58 height 19
click at [379, 180] on input "True" at bounding box center [379, 177] width 6 height 5
radio input "true"
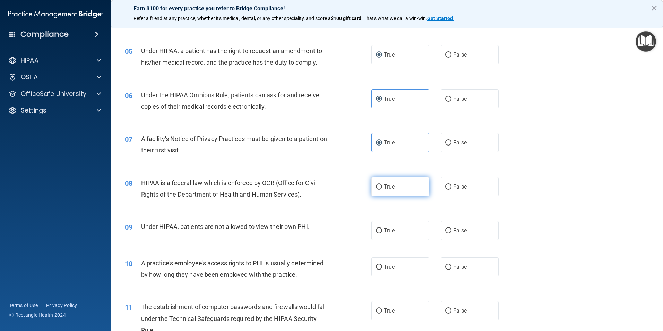
click at [404, 190] on label "True" at bounding box center [400, 186] width 58 height 19
click at [382, 189] on input "True" at bounding box center [379, 186] width 6 height 5
radio input "true"
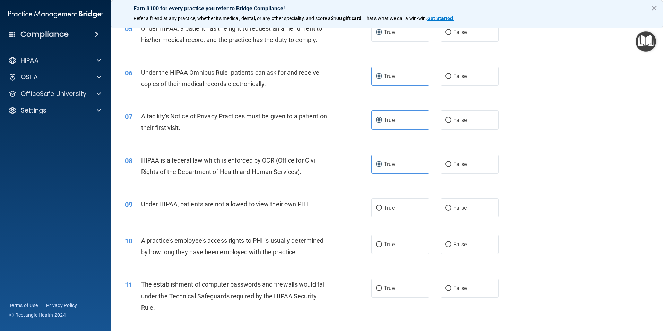
scroll to position [277, 0]
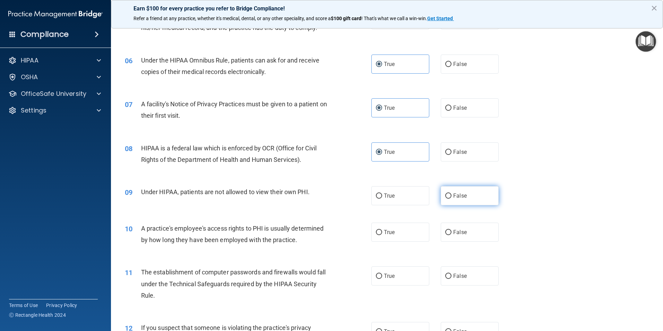
click at [445, 197] on input "False" at bounding box center [448, 195] width 6 height 5
radio input "true"
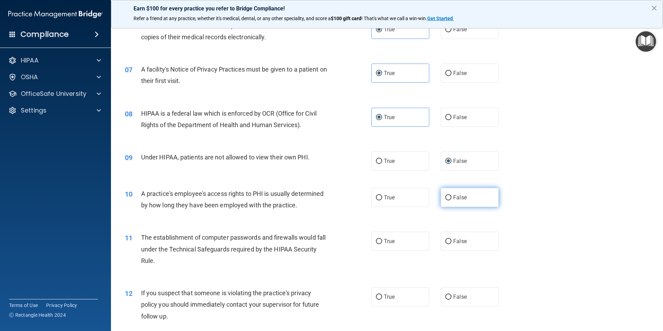
click at [447, 198] on input "False" at bounding box center [448, 197] width 6 height 5
radio input "true"
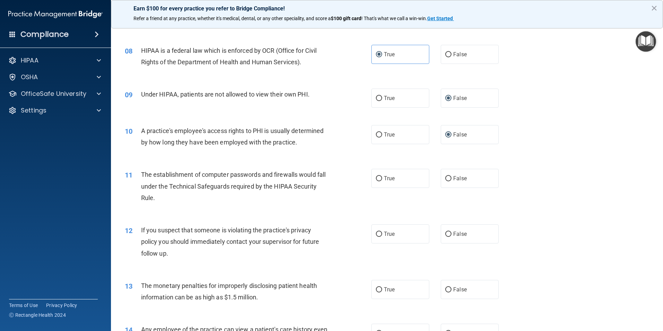
scroll to position [382, 0]
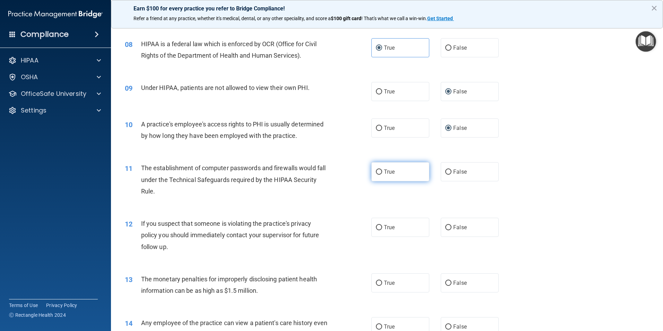
click at [387, 176] on label "True" at bounding box center [400, 171] width 58 height 19
click at [382, 174] on input "True" at bounding box center [379, 171] width 6 height 5
radio input "true"
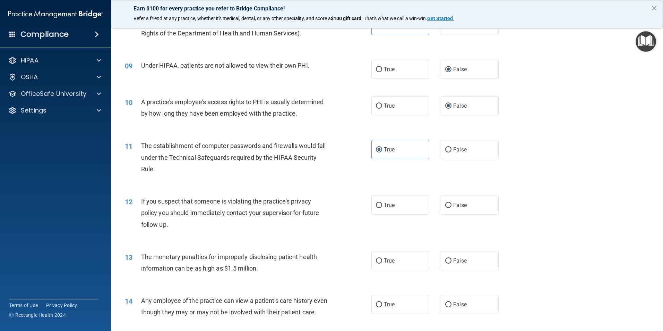
scroll to position [416, 0]
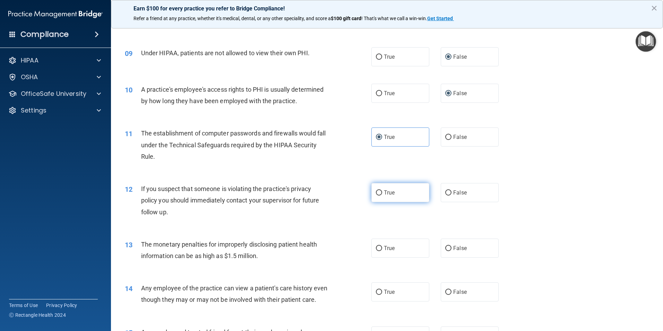
click at [387, 194] on span "True" at bounding box center [389, 192] width 11 height 7
click at [382, 194] on input "True" at bounding box center [379, 192] width 6 height 5
radio input "true"
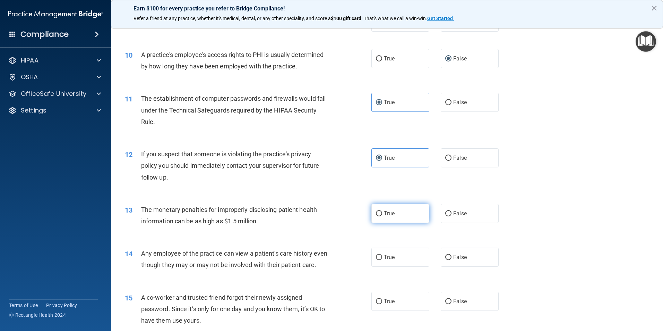
click at [388, 214] on span "True" at bounding box center [389, 213] width 11 height 7
click at [382, 214] on input "True" at bounding box center [379, 213] width 6 height 5
radio input "true"
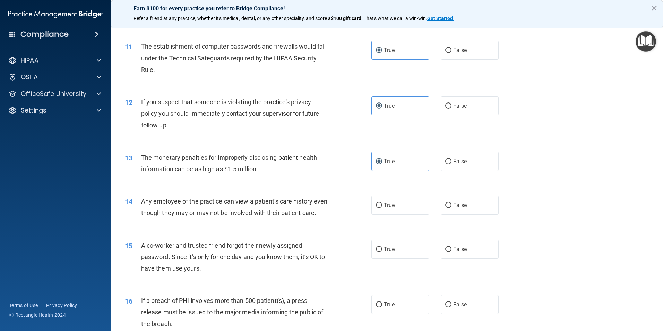
scroll to position [520, 0]
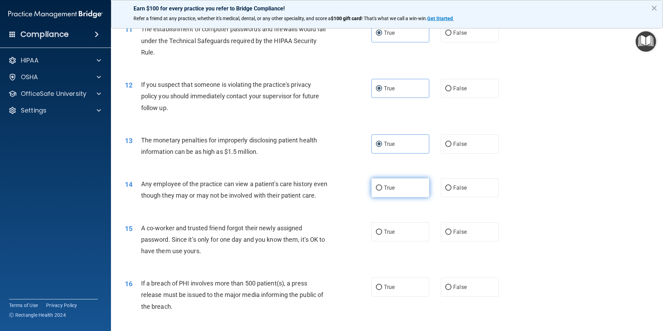
click at [381, 186] on label "True" at bounding box center [400, 187] width 58 height 19
click at [381, 186] on input "True" at bounding box center [379, 187] width 6 height 5
radio input "true"
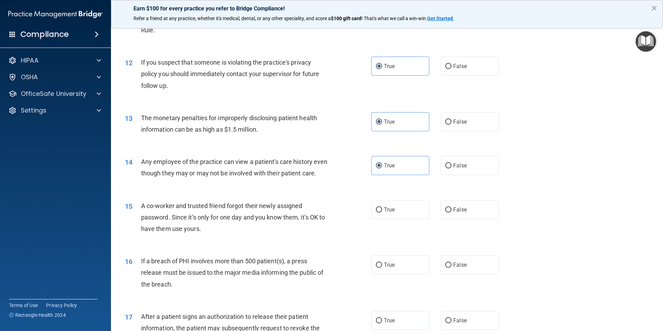
scroll to position [555, 0]
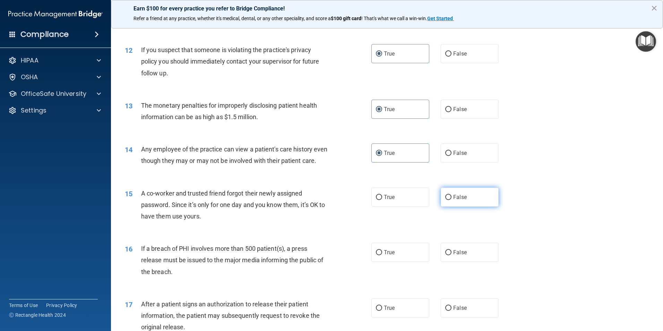
click at [445, 200] on input "False" at bounding box center [448, 197] width 6 height 5
radio input "true"
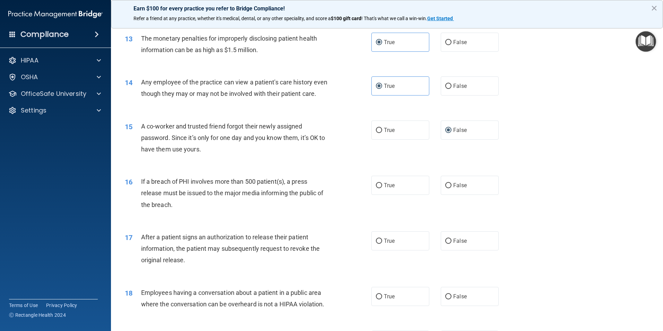
scroll to position [624, 0]
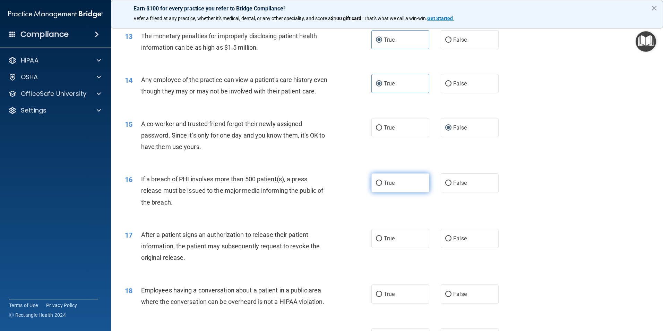
click at [376, 186] on input "True" at bounding box center [379, 182] width 6 height 5
radio input "true"
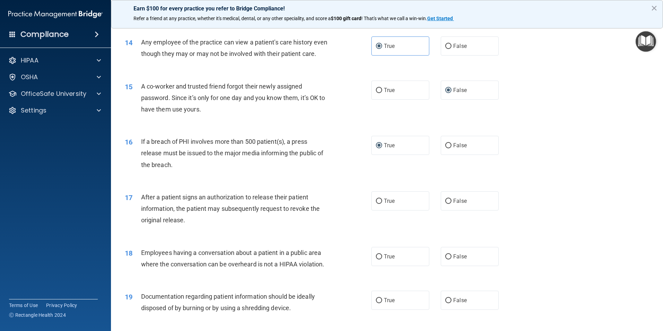
scroll to position [694, 0]
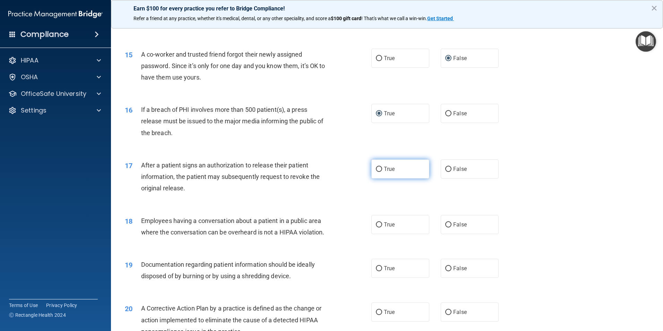
click at [388, 178] on label "True" at bounding box center [400, 168] width 58 height 19
click at [382, 172] on input "True" at bounding box center [379, 168] width 6 height 5
radio input "true"
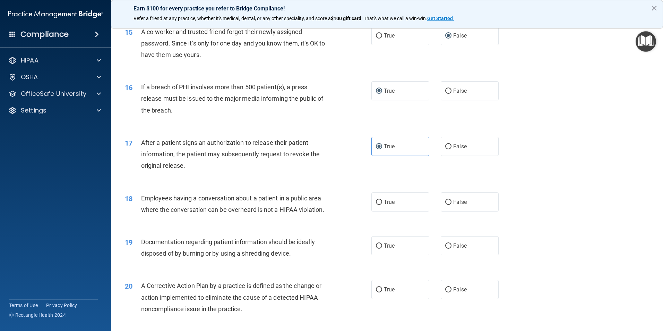
scroll to position [728, 0]
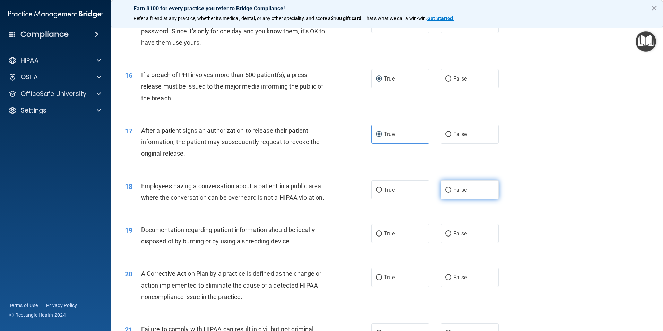
click at [450, 199] on label "False" at bounding box center [470, 189] width 58 height 19
click at [450, 192] on input "False" at bounding box center [448, 189] width 6 height 5
radio input "true"
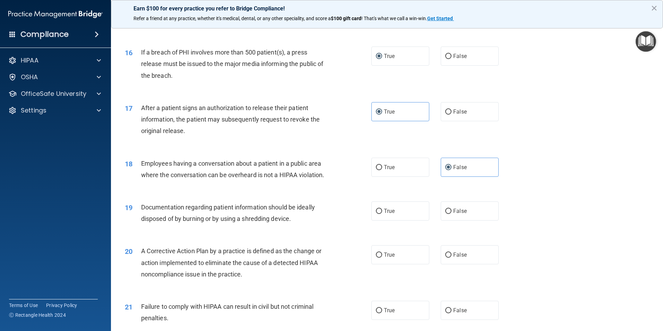
scroll to position [763, 0]
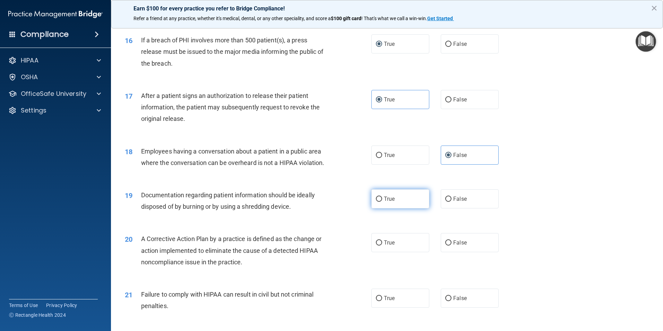
click at [384, 202] on span "True" at bounding box center [389, 198] width 11 height 7
click at [382, 202] on input "True" at bounding box center [379, 198] width 6 height 5
radio input "true"
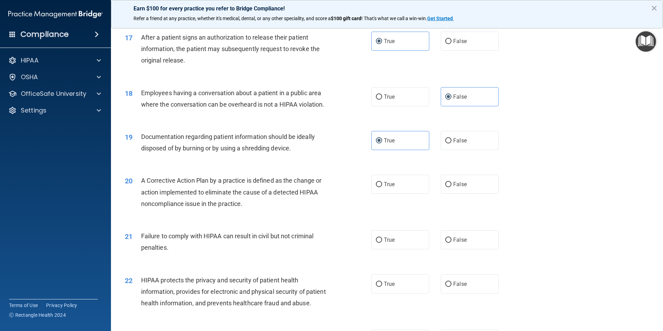
scroll to position [832, 0]
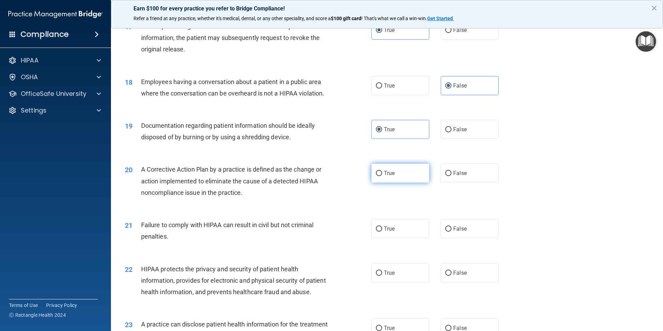
click at [384, 176] on span "True" at bounding box center [389, 173] width 11 height 7
click at [382, 176] on input "True" at bounding box center [379, 173] width 6 height 5
radio input "true"
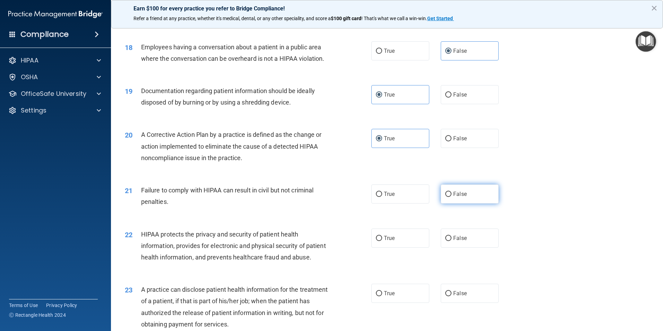
click at [446, 197] on input "False" at bounding box center [448, 193] width 6 height 5
radio input "true"
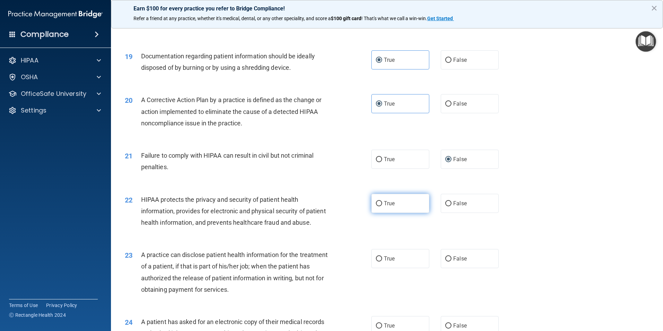
click at [388, 206] on span "True" at bounding box center [389, 203] width 11 height 7
click at [382, 206] on input "True" at bounding box center [379, 203] width 6 height 5
radio input "true"
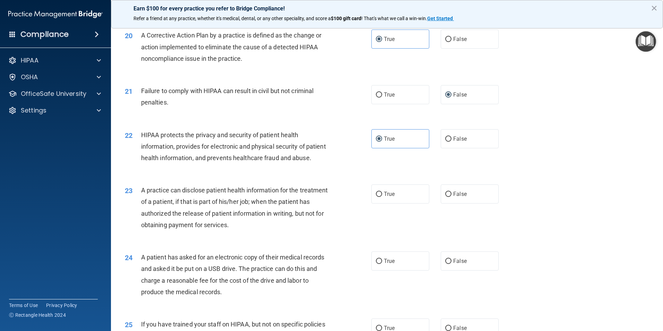
scroll to position [971, 0]
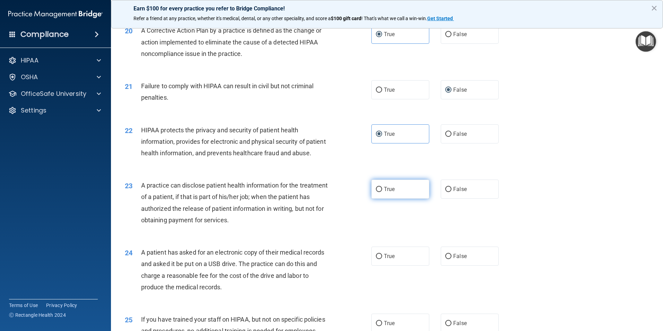
click at [377, 192] on input "True" at bounding box center [379, 189] width 6 height 5
radio input "true"
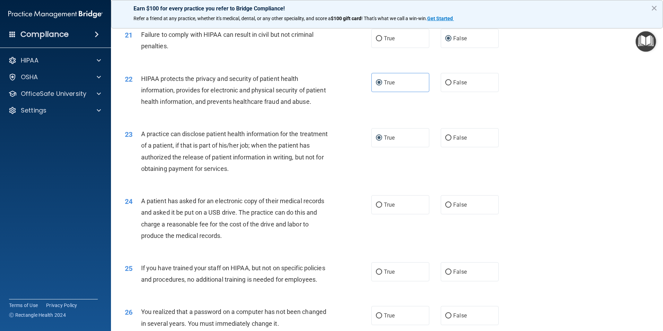
scroll to position [1041, 0]
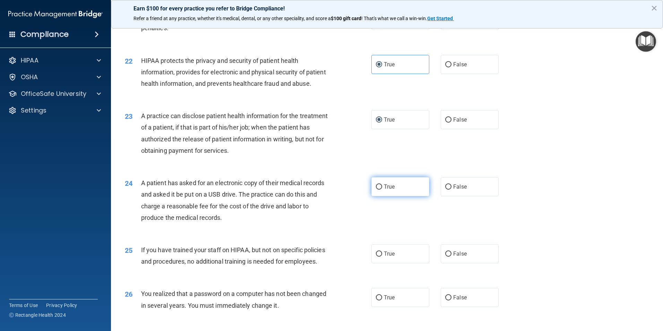
click at [388, 190] on span "True" at bounding box center [389, 186] width 11 height 7
click at [382, 189] on input "True" at bounding box center [379, 186] width 6 height 5
radio input "true"
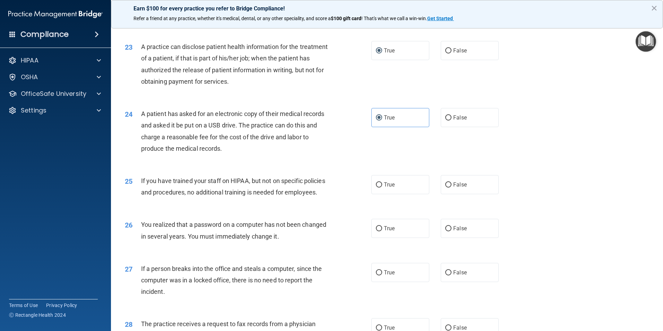
scroll to position [1110, 0]
click at [459, 194] on label "False" at bounding box center [470, 183] width 58 height 19
click at [452, 187] on input "False" at bounding box center [448, 184] width 6 height 5
radio input "true"
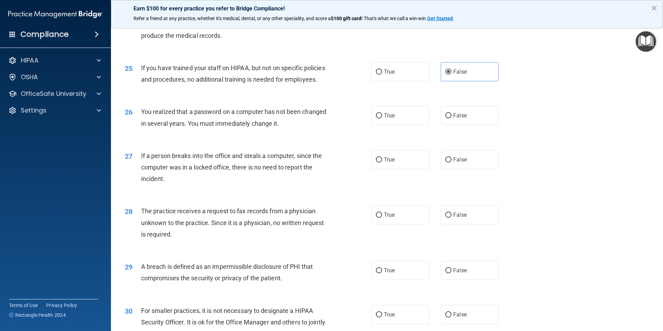
scroll to position [1214, 0]
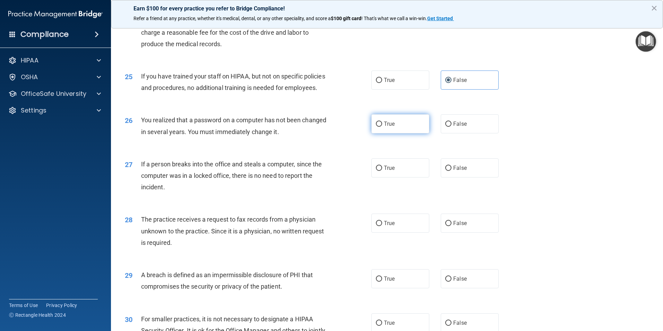
click at [386, 127] on span "True" at bounding box center [389, 123] width 11 height 7
click at [382, 127] on input "True" at bounding box center [379, 123] width 6 height 5
radio input "true"
click at [445, 171] on input "False" at bounding box center [448, 167] width 6 height 5
radio input "true"
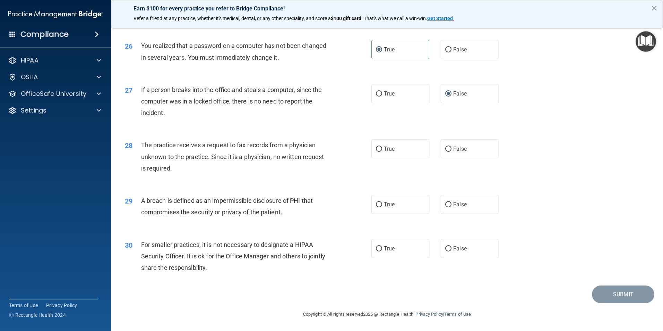
scroll to position [1323, 0]
click at [477, 148] on label "False" at bounding box center [470, 148] width 58 height 19
click at [452, 148] on input "False" at bounding box center [448, 148] width 6 height 5
radio input "true"
click at [391, 207] on span "True" at bounding box center [389, 204] width 11 height 7
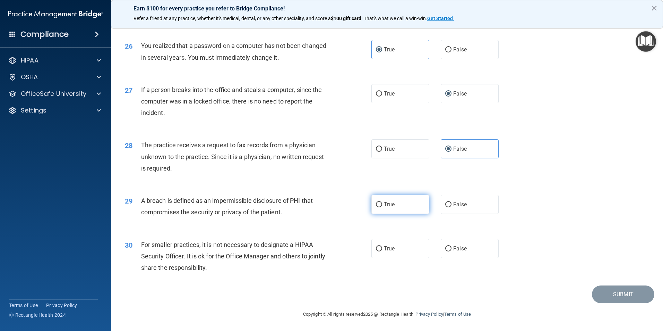
click at [382, 207] on input "True" at bounding box center [379, 204] width 6 height 5
radio input "true"
click at [483, 254] on label "False" at bounding box center [470, 248] width 58 height 19
click at [452, 251] on input "False" at bounding box center [448, 248] width 6 height 5
radio input "true"
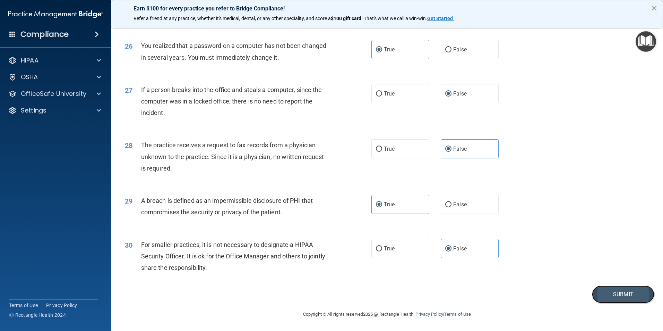
click at [618, 293] on button "Submit" at bounding box center [623, 294] width 62 height 18
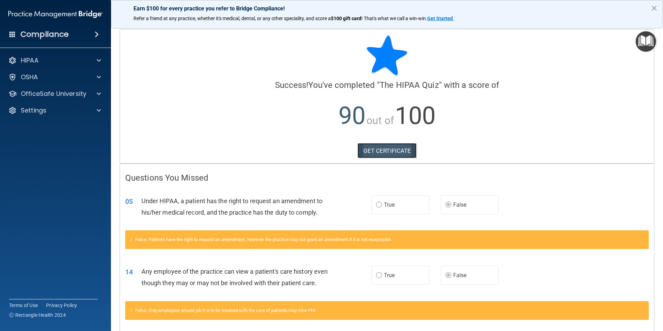
click at [380, 149] on link "GET CERTIFICATE" at bounding box center [387, 150] width 59 height 15
click at [68, 65] on div "HIPAA" at bounding box center [55, 60] width 111 height 14
click at [41, 62] on div "HIPAA" at bounding box center [46, 60] width 86 height 8
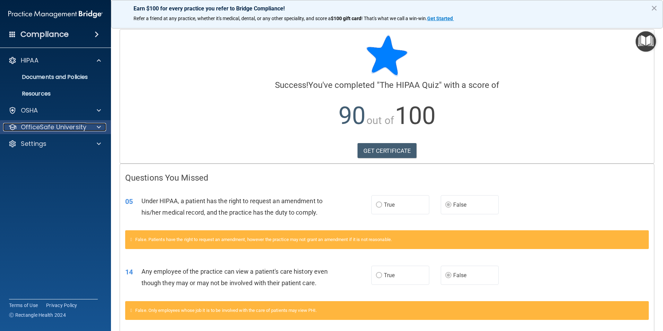
click at [36, 126] on p "OfficeSafe University" at bounding box center [54, 127] width 66 height 8
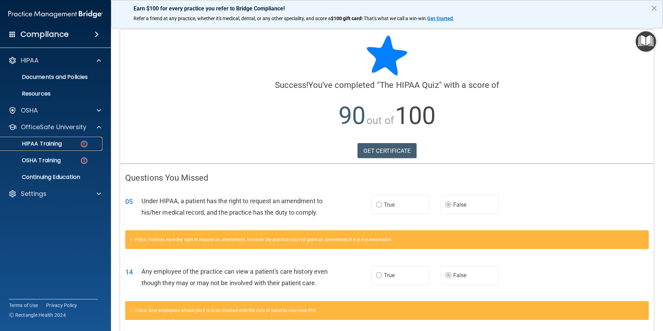
click at [33, 139] on link "HIPAA Training" at bounding box center [47, 144] width 109 height 14
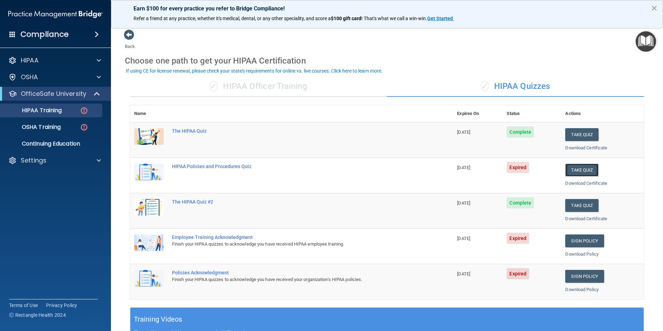
click at [569, 168] on button "Take Quiz" at bounding box center [581, 169] width 33 height 13
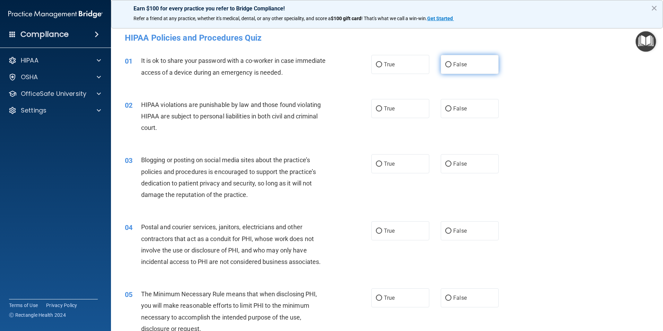
click at [443, 61] on label "False" at bounding box center [470, 64] width 58 height 19
click at [445, 62] on input "False" at bounding box center [448, 64] width 6 height 5
radio input "true"
click at [384, 111] on span "True" at bounding box center [389, 108] width 11 height 7
click at [382, 111] on input "True" at bounding box center [379, 108] width 6 height 5
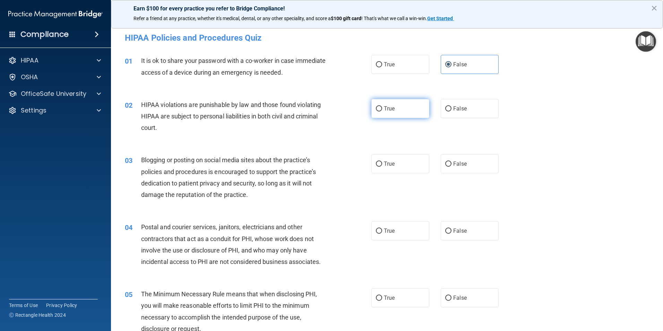
radio input "true"
click at [394, 163] on label "True" at bounding box center [400, 163] width 58 height 19
click at [382, 163] on input "True" at bounding box center [379, 163] width 6 height 5
radio input "true"
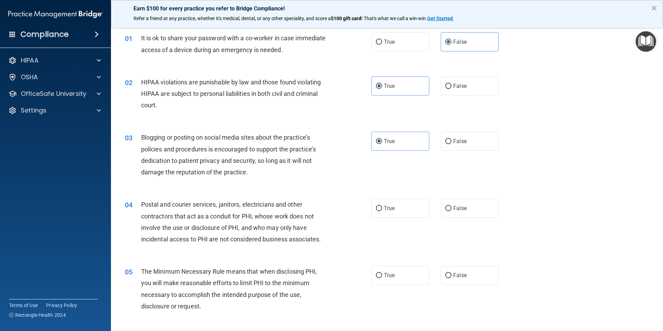
scroll to position [35, 0]
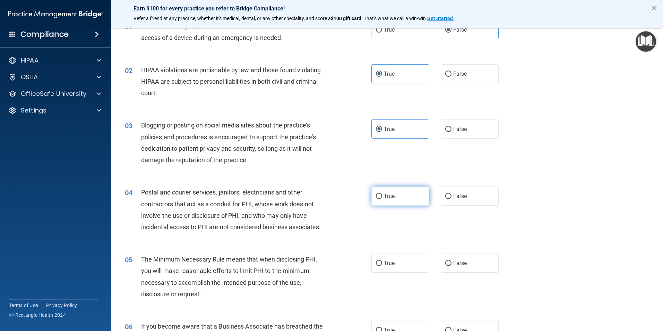
click at [376, 194] on input "True" at bounding box center [379, 196] width 6 height 5
radio input "true"
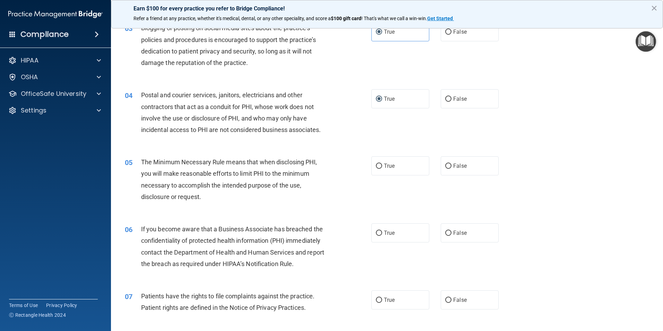
scroll to position [139, 0]
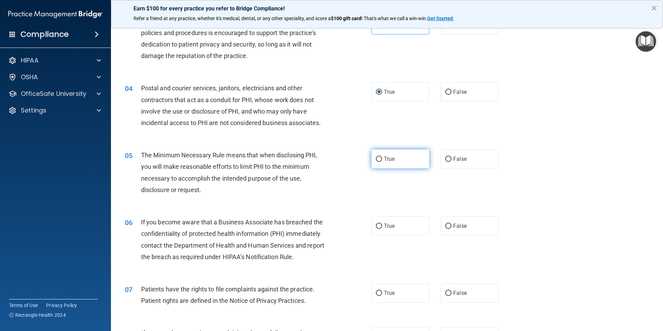
click at [390, 159] on span "True" at bounding box center [389, 158] width 11 height 7
click at [382, 159] on input "True" at bounding box center [379, 158] width 6 height 5
radio input "true"
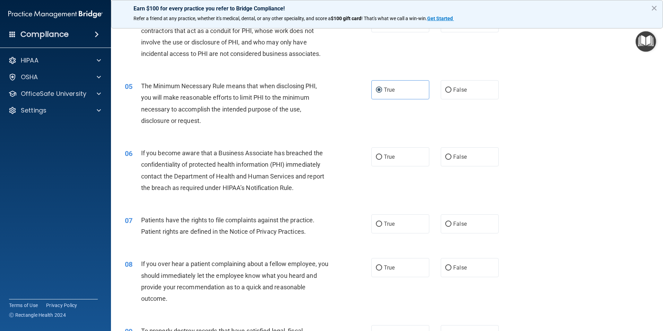
scroll to position [208, 0]
click at [388, 155] on span "True" at bounding box center [389, 156] width 11 height 7
click at [382, 155] on input "True" at bounding box center [379, 156] width 6 height 5
radio input "true"
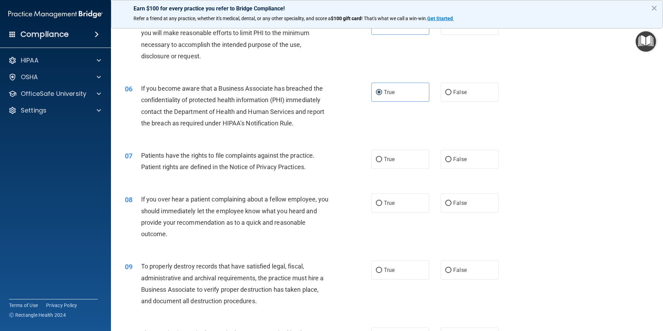
scroll to position [277, 0]
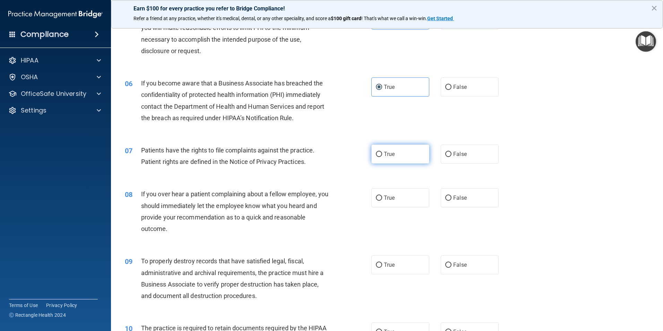
click at [394, 156] on label "True" at bounding box center [400, 153] width 58 height 19
click at [382, 156] on input "True" at bounding box center [379, 154] width 6 height 5
radio input "true"
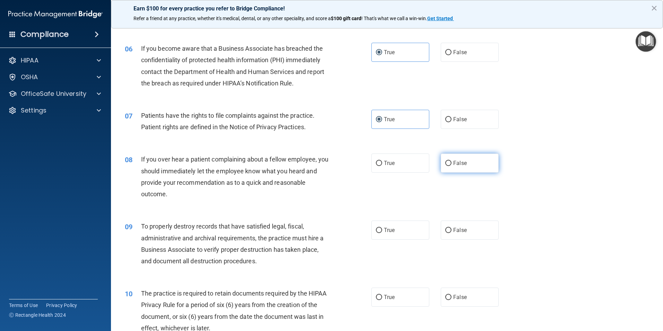
click at [458, 164] on span "False" at bounding box center [460, 163] width 14 height 7
click at [452, 164] on input "False" at bounding box center [448, 163] width 6 height 5
radio input "true"
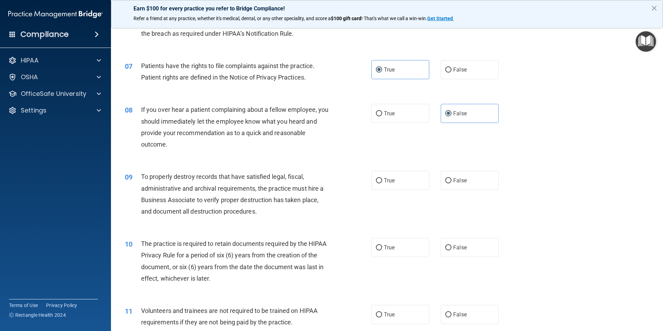
scroll to position [382, 0]
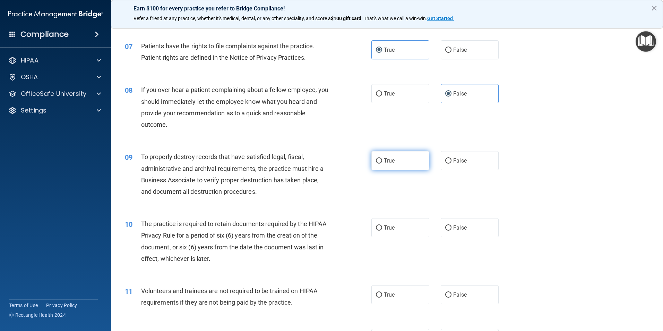
click at [384, 160] on span "True" at bounding box center [389, 160] width 11 height 7
click at [382, 160] on input "True" at bounding box center [379, 160] width 6 height 5
radio input "true"
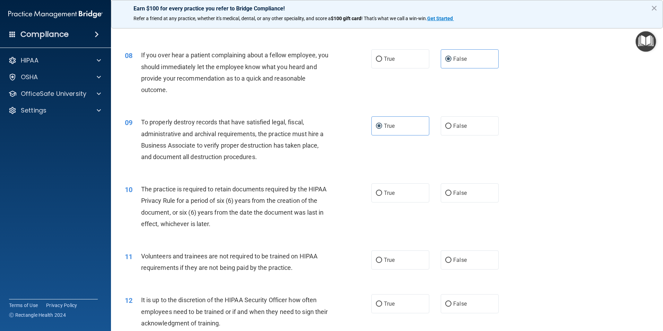
scroll to position [451, 0]
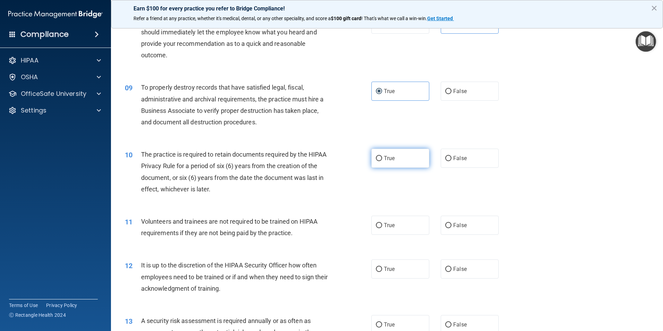
click at [376, 154] on label "True" at bounding box center [400, 157] width 58 height 19
click at [376, 156] on input "True" at bounding box center [379, 158] width 6 height 5
radio input "true"
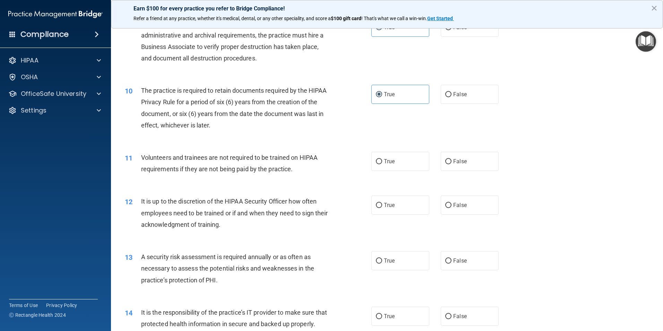
scroll to position [520, 0]
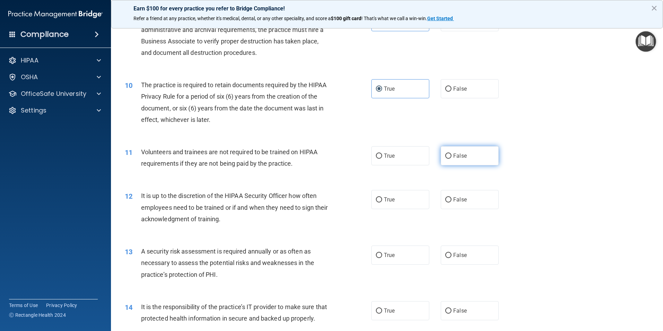
click at [449, 153] on label "False" at bounding box center [470, 155] width 58 height 19
click at [449, 153] on input "False" at bounding box center [448, 155] width 6 height 5
radio input "true"
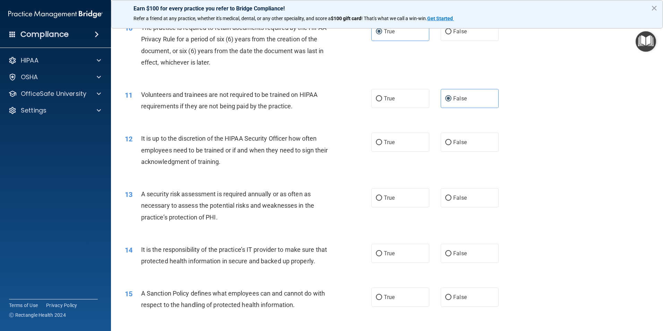
scroll to position [590, 0]
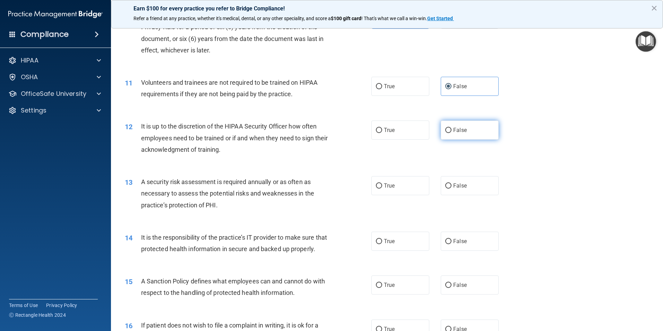
click at [455, 128] on span "False" at bounding box center [460, 130] width 14 height 7
click at [452, 128] on input "False" at bounding box center [448, 130] width 6 height 5
radio input "true"
click at [378, 184] on input "True" at bounding box center [379, 185] width 6 height 5
radio input "true"
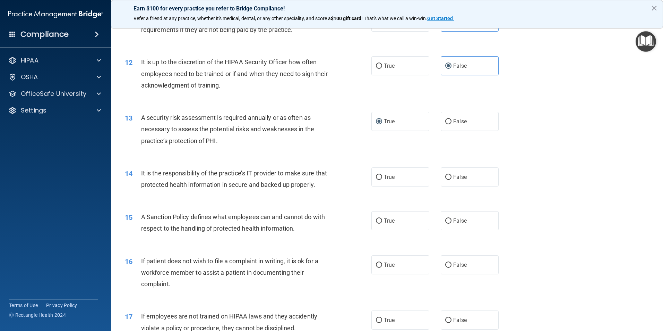
scroll to position [659, 0]
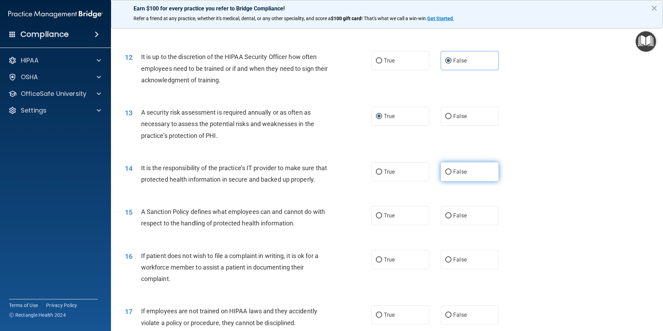
click at [443, 168] on label "False" at bounding box center [470, 171] width 58 height 19
click at [445, 169] on input "False" at bounding box center [448, 171] width 6 height 5
radio input "true"
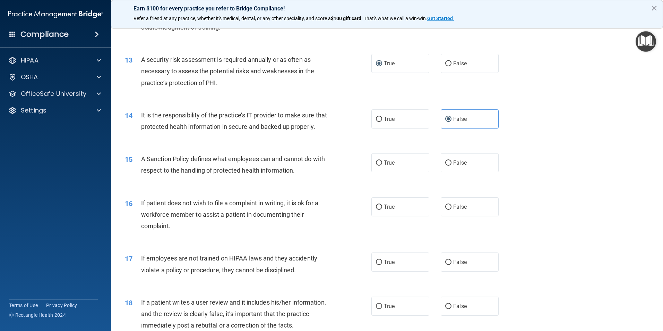
scroll to position [728, 0]
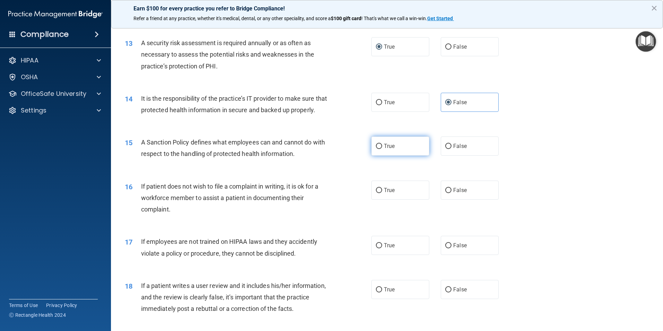
click at [394, 155] on label "True" at bounding box center [400, 145] width 58 height 19
click at [382, 149] on input "True" at bounding box center [379, 146] width 6 height 5
radio input "true"
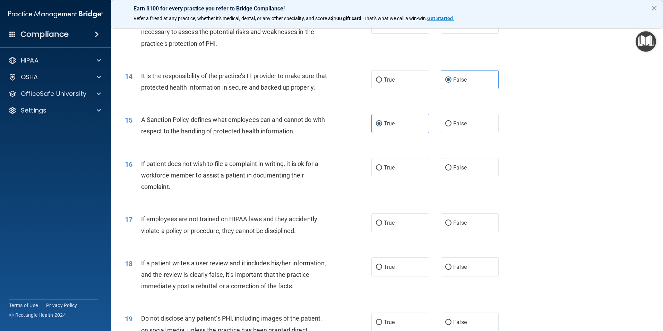
scroll to position [763, 0]
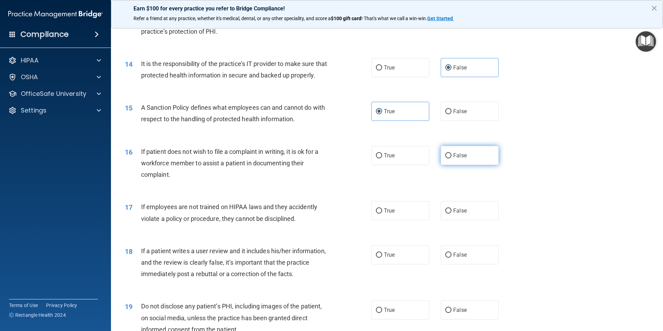
click at [450, 165] on label "False" at bounding box center [470, 155] width 58 height 19
click at [450, 158] on input "False" at bounding box center [448, 155] width 6 height 5
radio input "true"
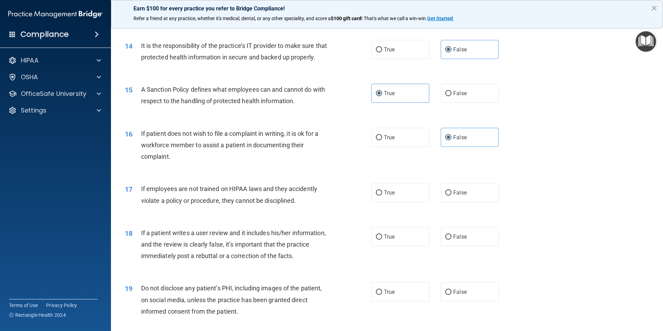
scroll to position [798, 0]
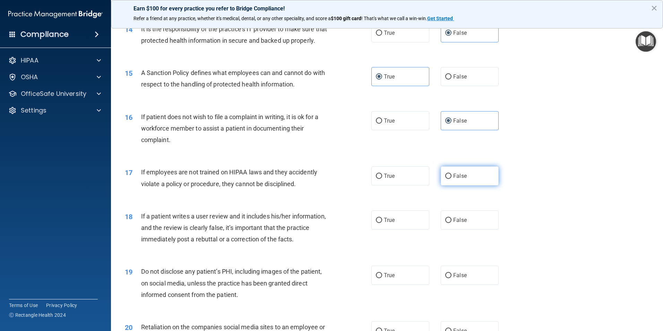
click at [445, 179] on input "False" at bounding box center [448, 175] width 6 height 5
radio input "true"
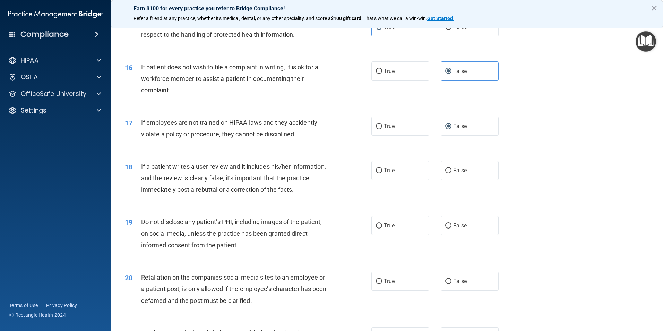
scroll to position [867, 0]
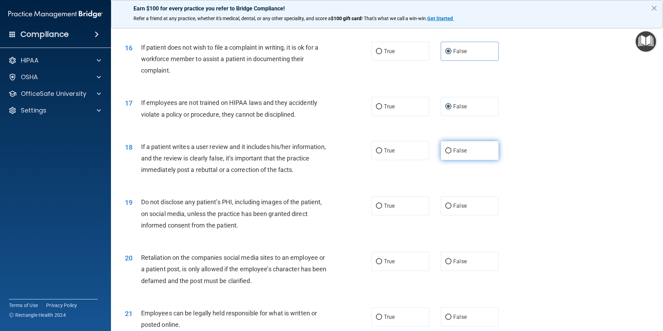
click at [453, 154] on span "False" at bounding box center [460, 150] width 14 height 7
click at [451, 153] on input "False" at bounding box center [448, 150] width 6 height 5
radio input "true"
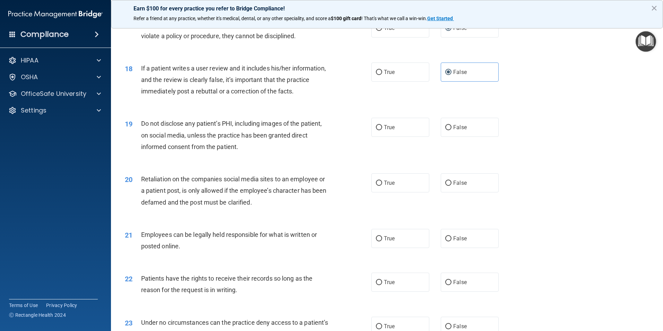
scroll to position [971, 0]
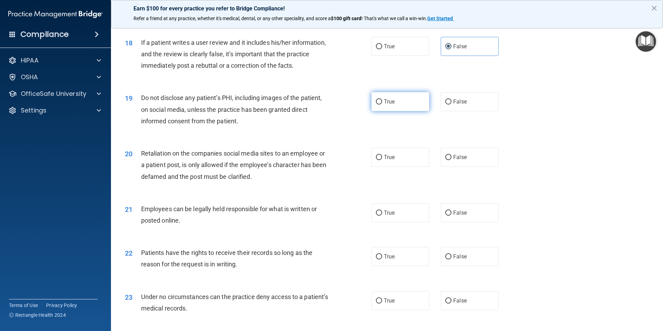
click at [381, 111] on label "True" at bounding box center [400, 101] width 58 height 19
click at [381, 104] on input "True" at bounding box center [379, 101] width 6 height 5
radio input "true"
click at [445, 160] on input "False" at bounding box center [448, 157] width 6 height 5
radio input "true"
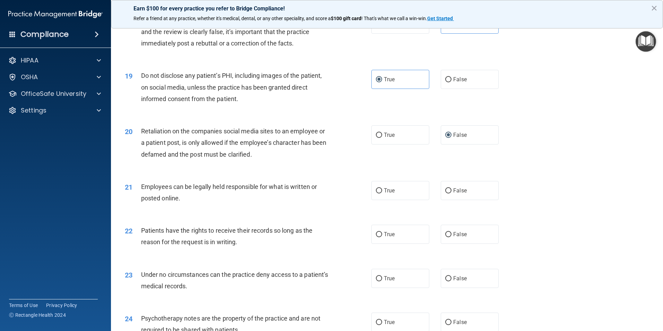
scroll to position [1006, 0]
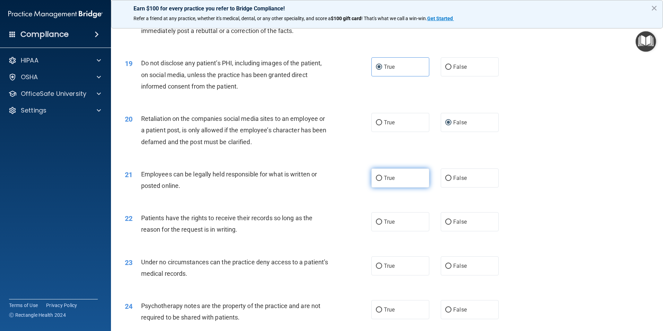
click at [399, 187] on label "True" at bounding box center [400, 177] width 58 height 19
click at [382, 181] on input "True" at bounding box center [379, 178] width 6 height 5
radio input "true"
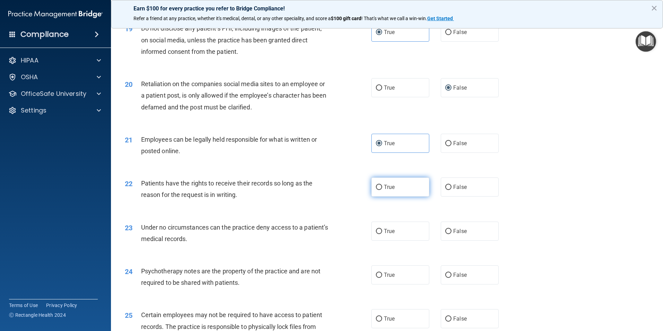
click at [380, 196] on label "True" at bounding box center [400, 186] width 58 height 19
click at [380, 190] on input "True" at bounding box center [379, 187] width 6 height 5
radio input "true"
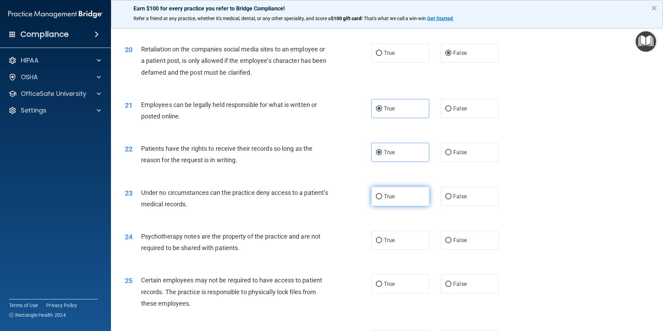
click at [379, 199] on input "True" at bounding box center [379, 196] width 6 height 5
radio input "true"
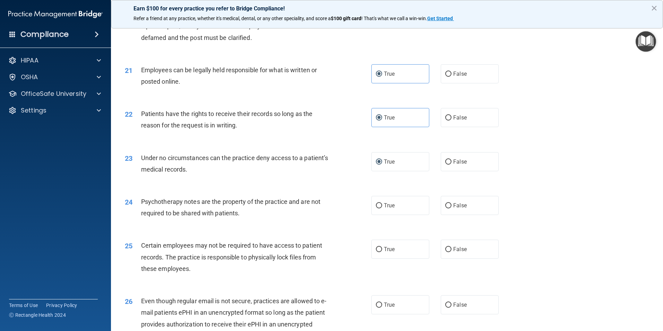
scroll to position [1145, 0]
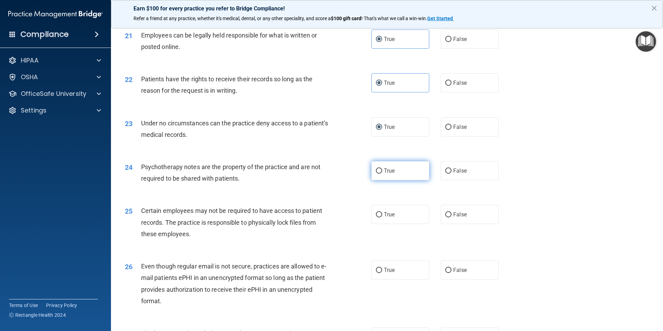
click at [395, 180] on label "True" at bounding box center [400, 170] width 58 height 19
click at [382, 173] on input "True" at bounding box center [379, 170] width 6 height 5
radio input "true"
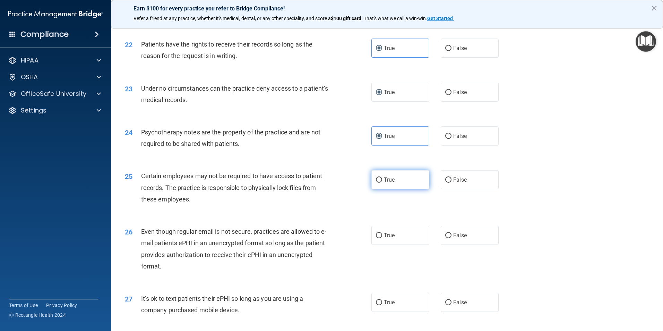
click at [388, 183] on span "True" at bounding box center [389, 179] width 11 height 7
click at [382, 182] on input "True" at bounding box center [379, 179] width 6 height 5
radio input "true"
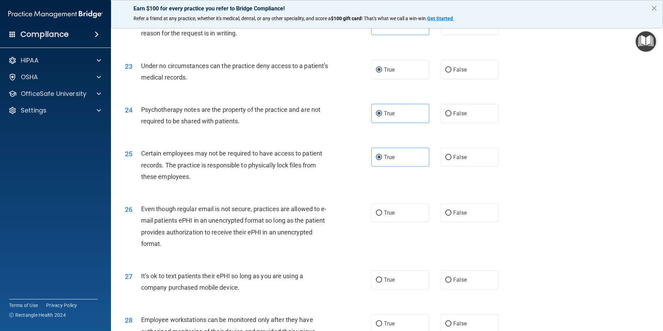
scroll to position [1249, 0]
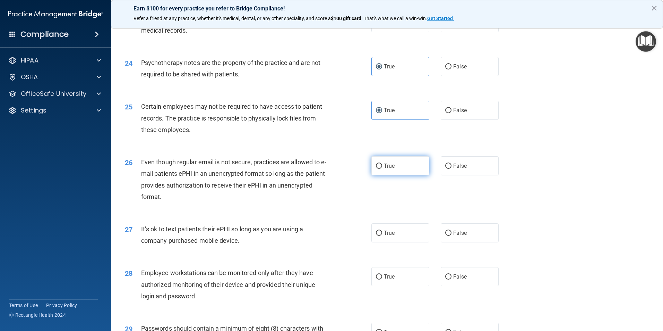
click at [378, 169] on input "True" at bounding box center [379, 165] width 6 height 5
radio input "true"
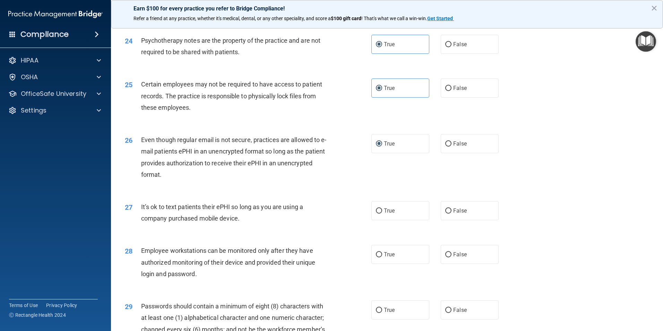
scroll to position [1283, 0]
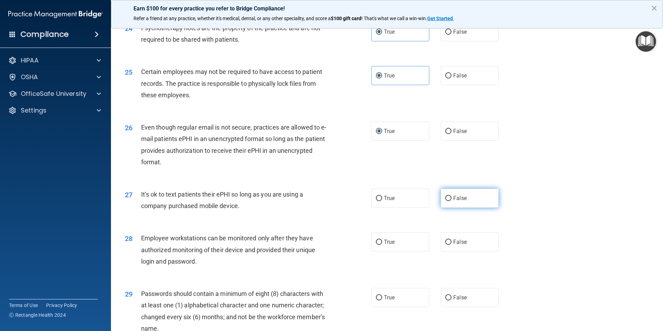
click at [466, 207] on label "False" at bounding box center [470, 197] width 58 height 19
click at [452, 201] on input "False" at bounding box center [448, 198] width 6 height 5
radio input "true"
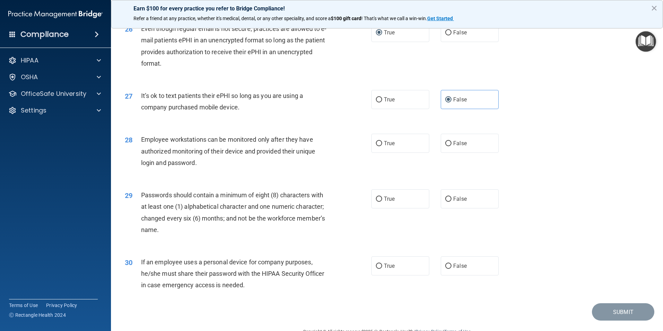
scroll to position [1387, 0]
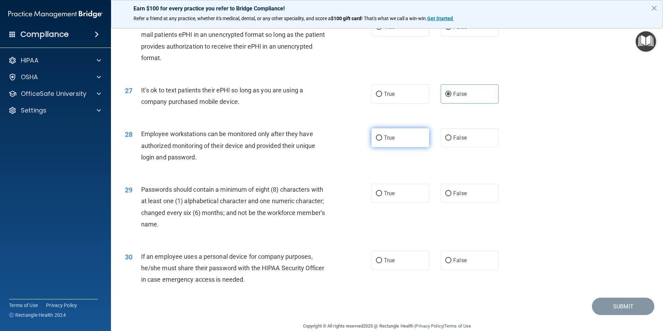
click at [381, 147] on label "True" at bounding box center [400, 137] width 58 height 19
click at [381, 140] on input "True" at bounding box center [379, 137] width 6 height 5
radio input "true"
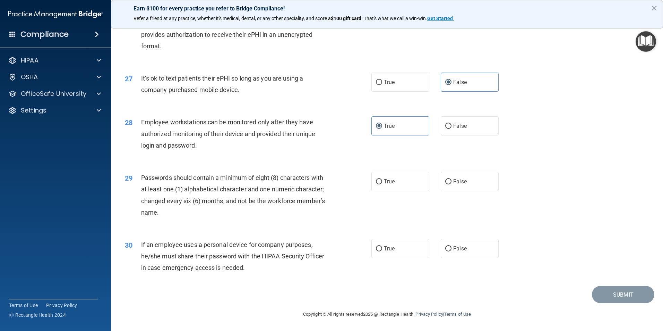
scroll to position [1411, 0]
click at [381, 181] on label "True" at bounding box center [400, 181] width 58 height 19
click at [381, 181] on input "True" at bounding box center [379, 181] width 6 height 5
radio input "true"
click at [445, 247] on input "False" at bounding box center [448, 248] width 6 height 5
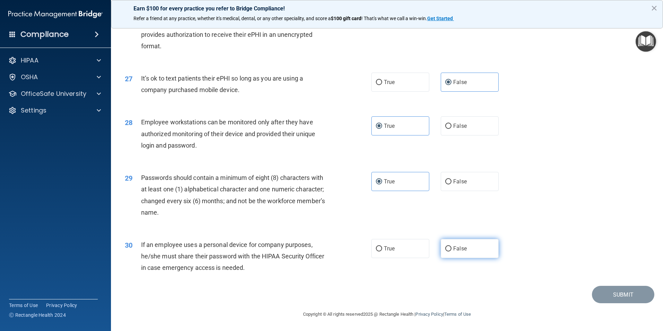
radio input "true"
click at [640, 299] on button "Submit" at bounding box center [623, 294] width 62 height 18
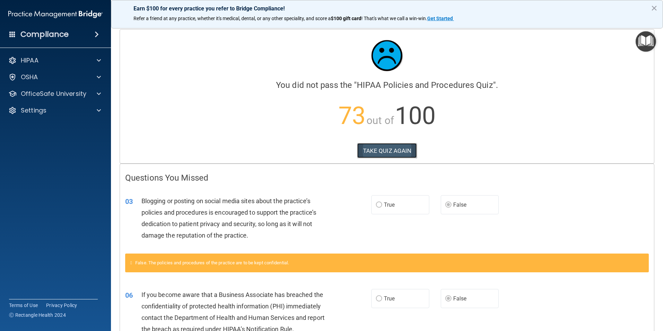
click at [363, 148] on button "TAKE QUIZ AGAIN" at bounding box center [387, 150] width 60 height 15
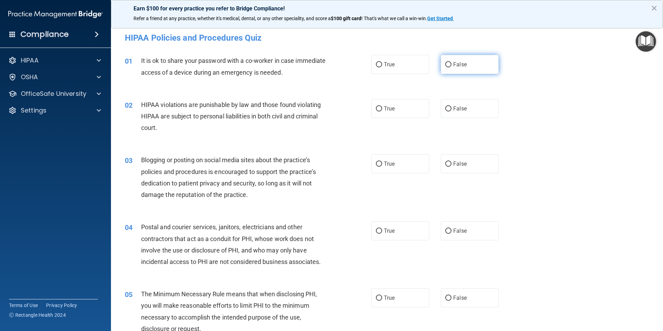
click at [458, 67] on label "False" at bounding box center [470, 64] width 58 height 19
click at [452, 67] on input "False" at bounding box center [448, 64] width 6 height 5
radio input "true"
click at [387, 109] on span "True" at bounding box center [389, 108] width 11 height 7
click at [382, 109] on input "True" at bounding box center [379, 108] width 6 height 5
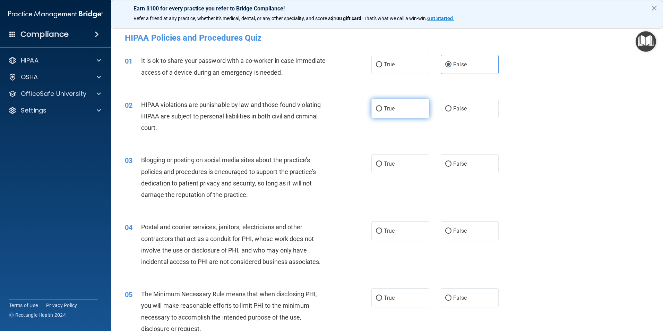
radio input "true"
click at [460, 164] on span "False" at bounding box center [460, 163] width 14 height 7
click at [452, 164] on input "False" at bounding box center [448, 163] width 6 height 5
radio input "true"
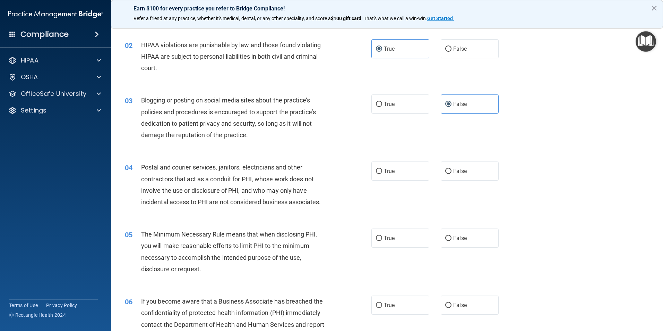
scroll to position [69, 0]
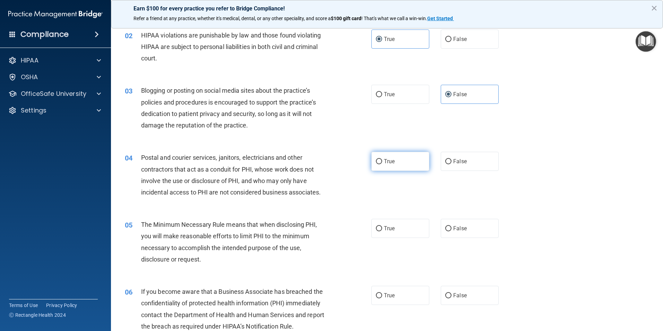
click at [385, 159] on span "True" at bounding box center [389, 161] width 11 height 7
click at [382, 159] on input "True" at bounding box center [379, 161] width 6 height 5
radio input "true"
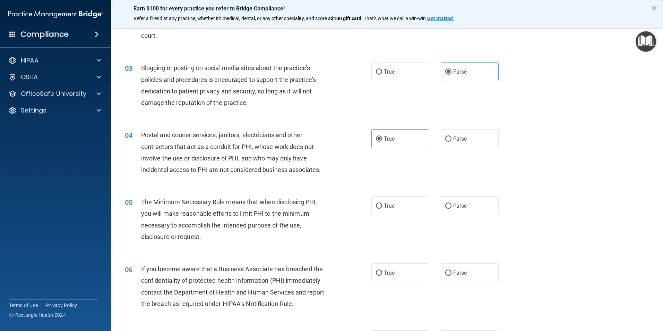
scroll to position [104, 0]
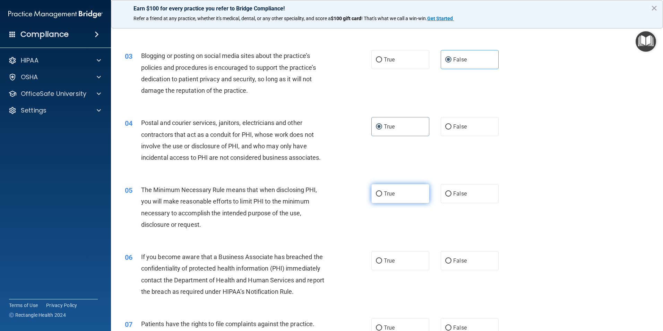
click at [381, 195] on label "True" at bounding box center [400, 193] width 58 height 19
click at [381, 195] on input "True" at bounding box center [379, 193] width 6 height 5
radio input "true"
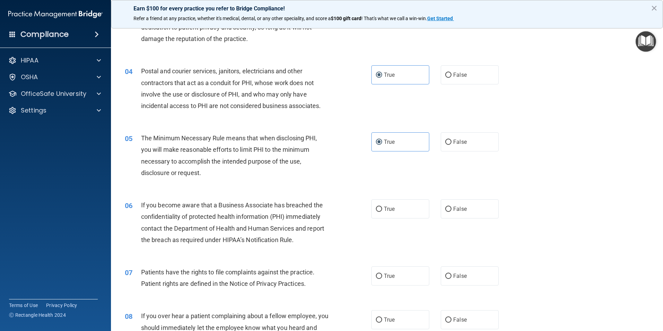
scroll to position [173, 0]
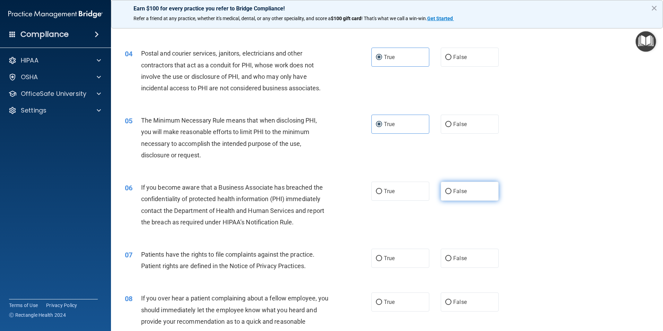
click at [461, 193] on span "False" at bounding box center [460, 191] width 14 height 7
click at [452, 193] on input "False" at bounding box center [448, 191] width 6 height 5
radio input "true"
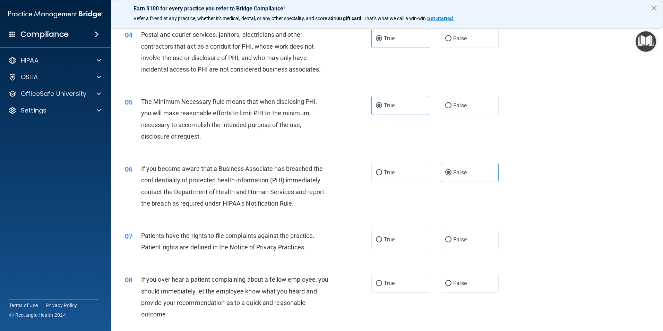
scroll to position [243, 0]
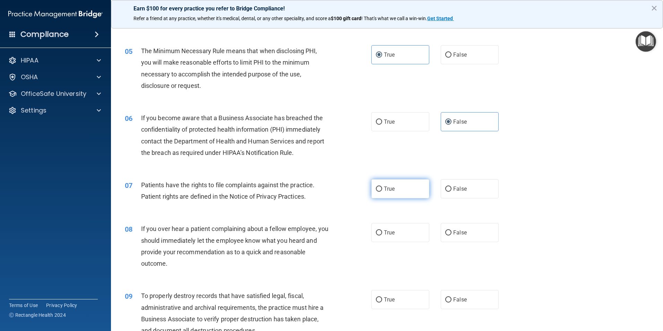
click at [387, 187] on span "True" at bounding box center [389, 188] width 11 height 7
click at [382, 187] on input "True" at bounding box center [379, 188] width 6 height 5
radio input "true"
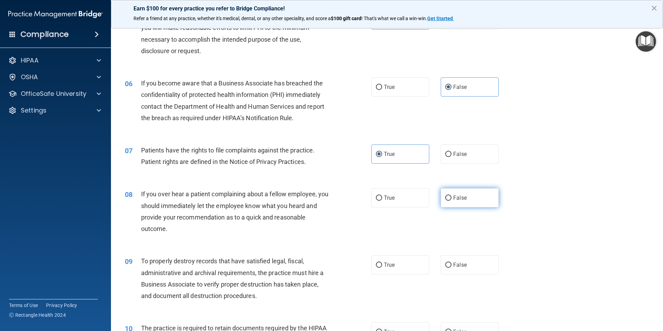
click at [447, 199] on input "False" at bounding box center [448, 197] width 6 height 5
radio input "true"
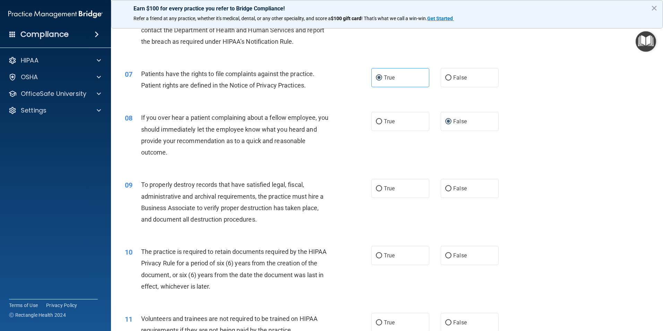
scroll to position [382, 0]
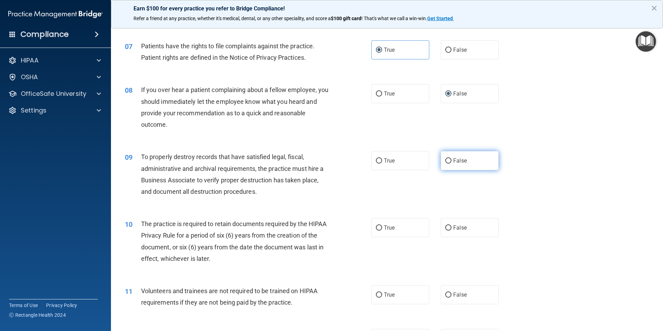
click at [445, 159] on input "False" at bounding box center [448, 160] width 6 height 5
radio input "true"
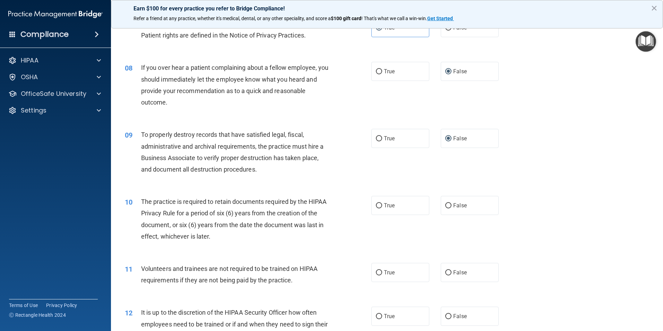
scroll to position [416, 0]
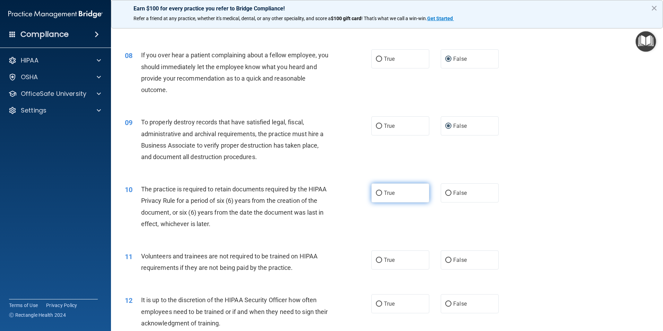
click at [384, 195] on span "True" at bounding box center [389, 192] width 11 height 7
click at [382, 195] on input "True" at bounding box center [379, 192] width 6 height 5
radio input "true"
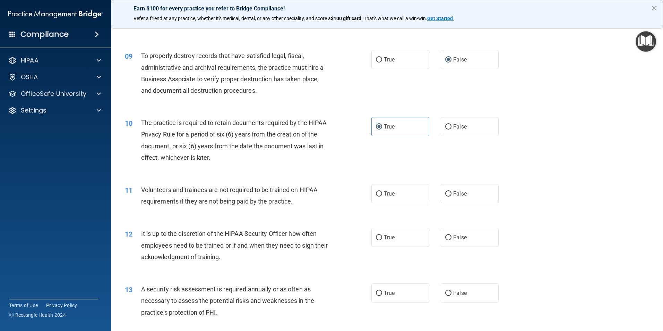
scroll to position [486, 0]
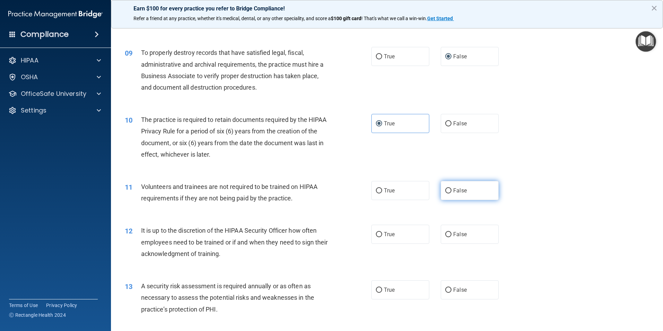
click at [447, 189] on input "False" at bounding box center [448, 190] width 6 height 5
radio input "true"
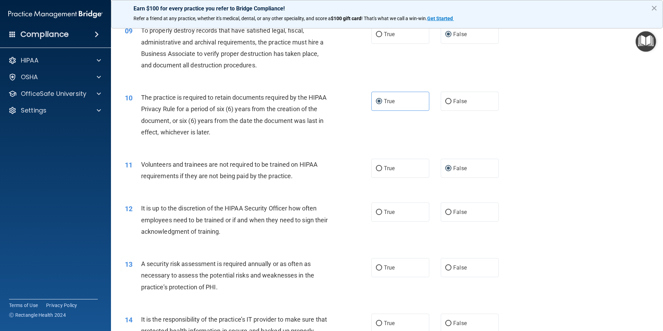
scroll to position [520, 0]
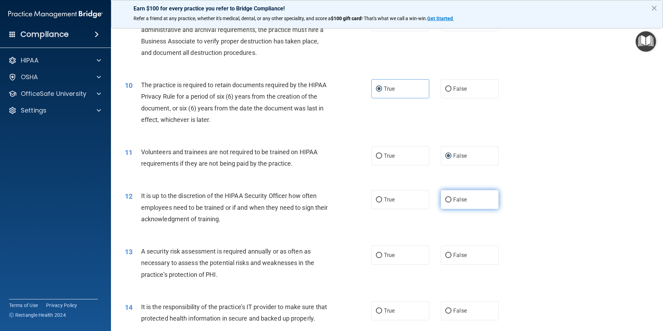
click at [451, 203] on label "False" at bounding box center [470, 199] width 58 height 19
click at [451, 202] on input "False" at bounding box center [448, 199] width 6 height 5
radio input "true"
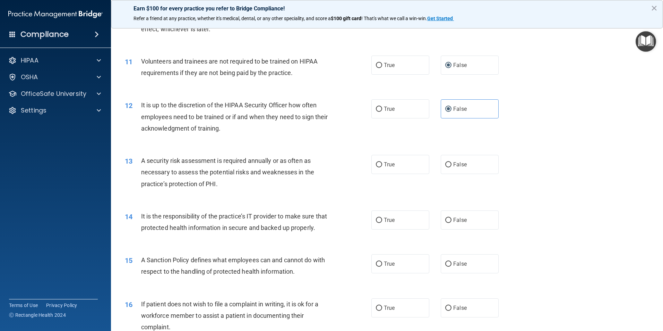
scroll to position [624, 0]
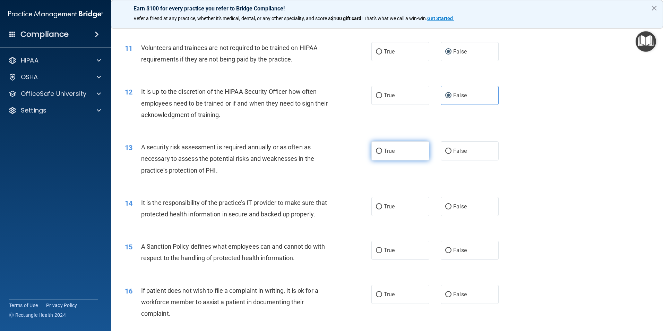
click at [391, 154] on label "True" at bounding box center [400, 150] width 58 height 19
click at [382, 154] on input "True" at bounding box center [379, 150] width 6 height 5
radio input "true"
click at [462, 209] on span "False" at bounding box center [460, 206] width 14 height 7
click at [452, 209] on input "False" at bounding box center [448, 206] width 6 height 5
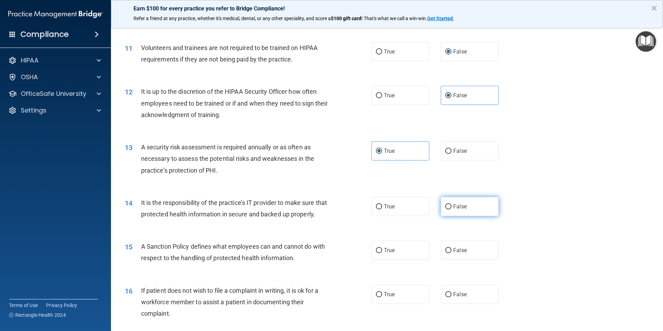
radio input "true"
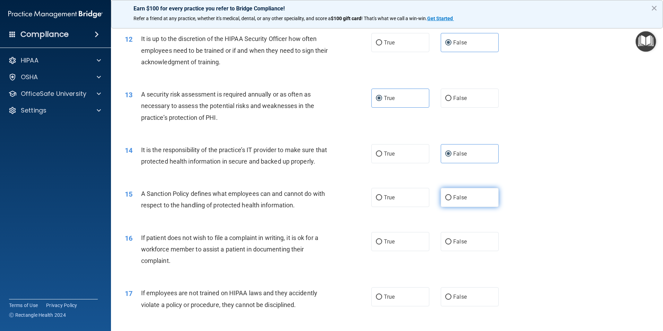
scroll to position [694, 0]
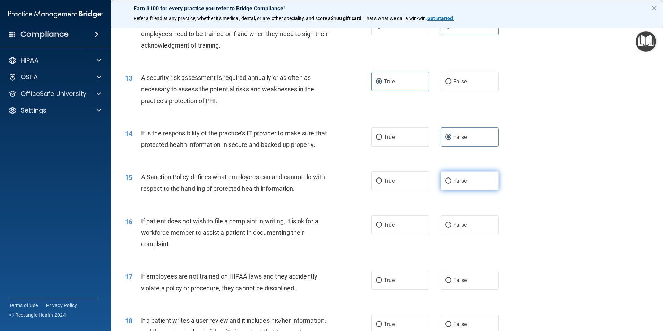
click at [457, 190] on label "False" at bounding box center [470, 180] width 58 height 19
click at [452, 183] on input "False" at bounding box center [448, 180] width 6 height 5
radio input "true"
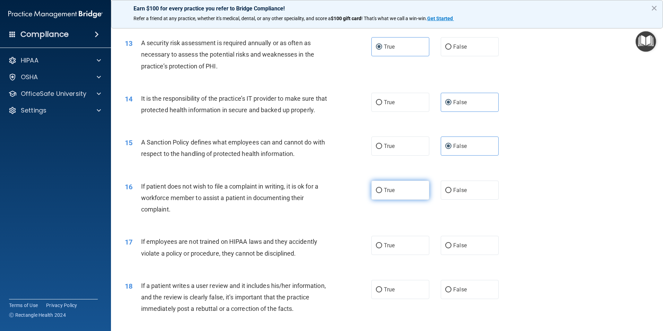
click at [381, 199] on label "True" at bounding box center [400, 189] width 58 height 19
click at [381, 193] on input "True" at bounding box center [379, 190] width 6 height 5
radio input "true"
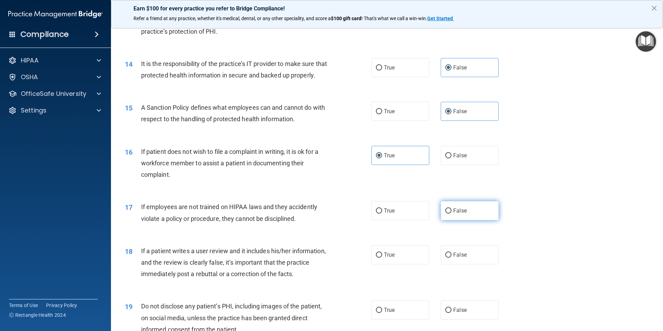
click at [464, 220] on label "False" at bounding box center [470, 210] width 58 height 19
click at [452, 213] on input "False" at bounding box center [448, 210] width 6 height 5
radio input "true"
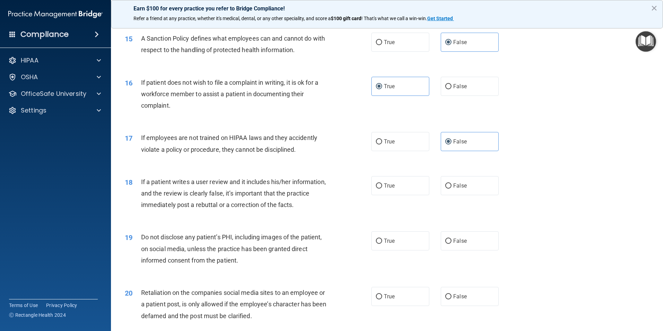
scroll to position [832, 0]
click at [463, 195] on label "False" at bounding box center [470, 185] width 58 height 19
click at [452, 188] on input "False" at bounding box center [448, 185] width 6 height 5
radio input "true"
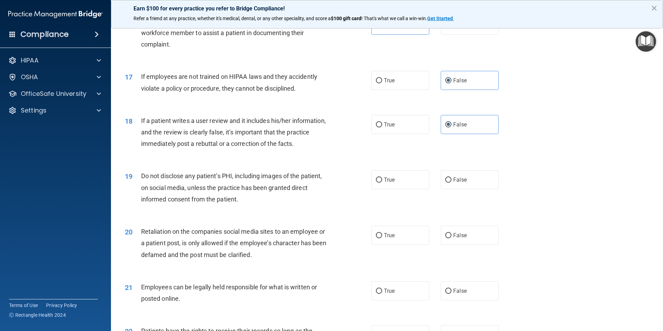
scroll to position [902, 0]
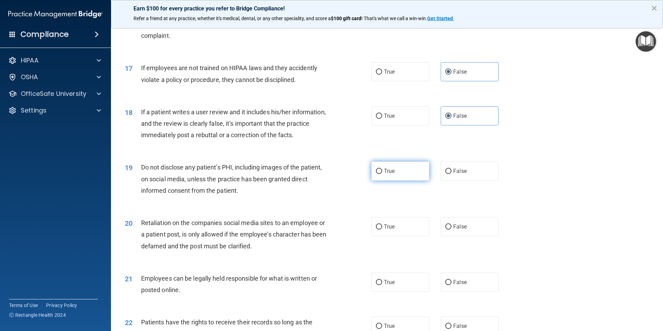
click at [376, 174] on input "True" at bounding box center [379, 171] width 6 height 5
radio input "true"
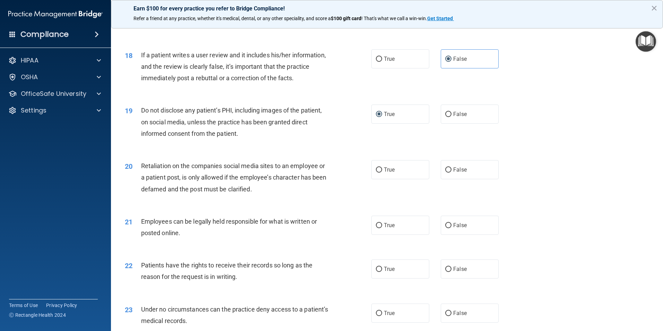
scroll to position [971, 0]
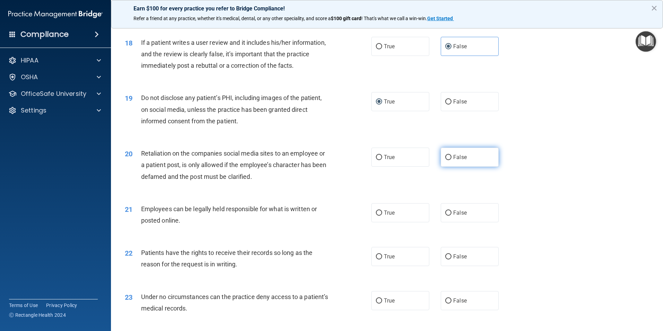
click at [445, 160] on input "False" at bounding box center [448, 157] width 6 height 5
radio input "true"
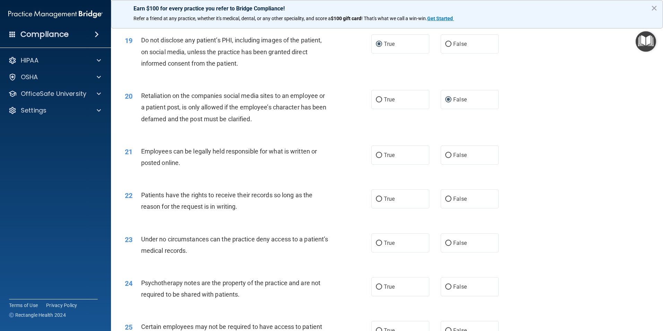
scroll to position [1041, 0]
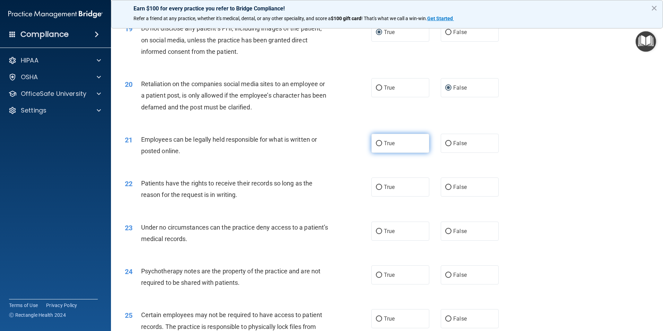
click at [381, 153] on label "True" at bounding box center [400, 143] width 58 height 19
click at [381, 146] on input "True" at bounding box center [379, 143] width 6 height 5
radio input "true"
click at [388, 190] on span "True" at bounding box center [389, 186] width 11 height 7
click at [382, 190] on input "True" at bounding box center [379, 187] width 6 height 5
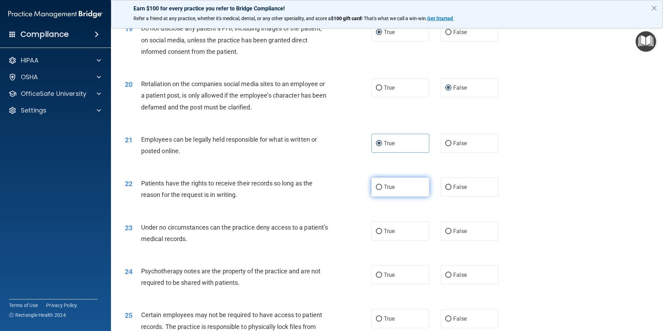
radio input "true"
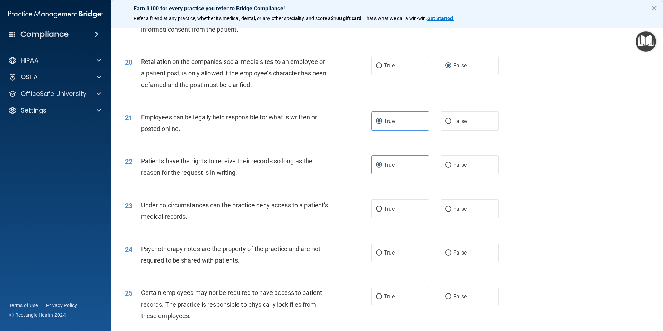
scroll to position [1075, 0]
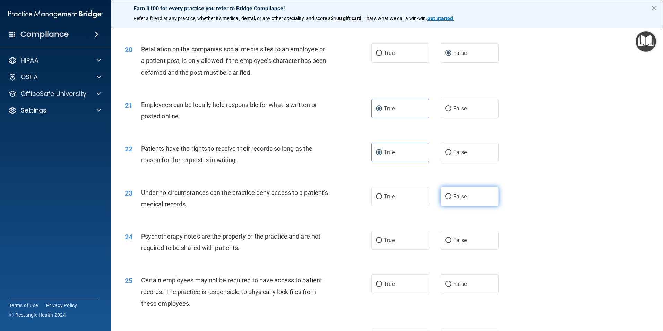
click at [445, 199] on input "False" at bounding box center [448, 196] width 6 height 5
radio input "true"
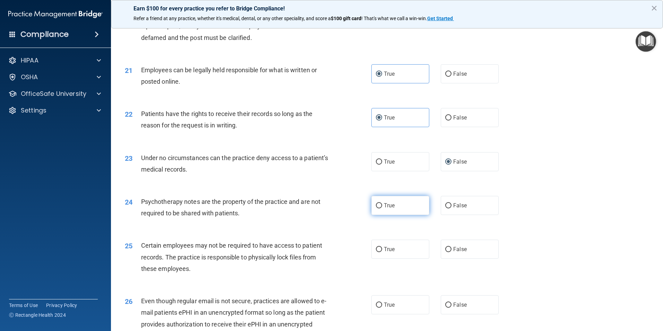
click at [401, 215] on label "True" at bounding box center [400, 205] width 58 height 19
click at [382, 208] on input "True" at bounding box center [379, 205] width 6 height 5
radio input "true"
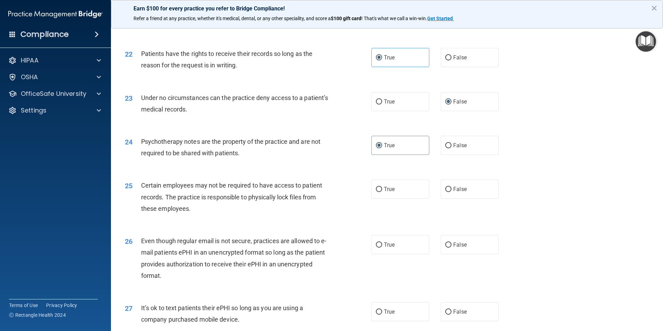
scroll to position [1179, 0]
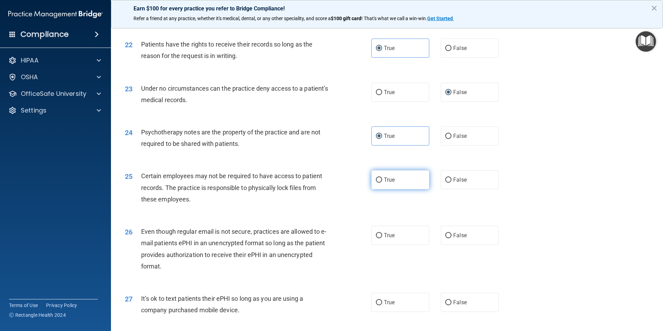
click at [395, 189] on label "True" at bounding box center [400, 179] width 58 height 19
click at [382, 182] on input "True" at bounding box center [379, 179] width 6 height 5
radio input "true"
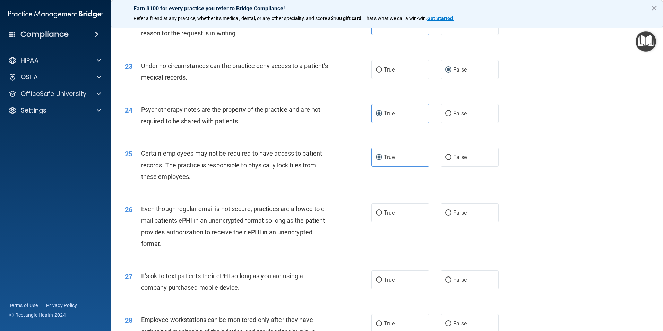
scroll to position [1214, 0]
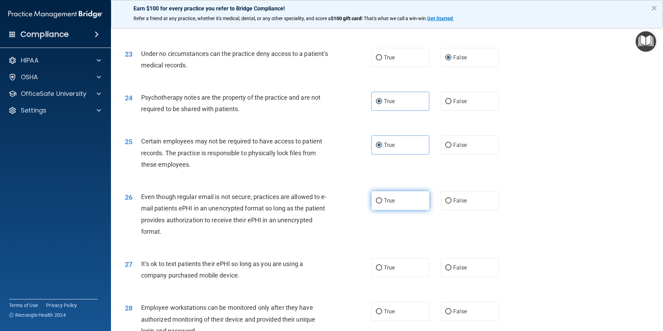
click at [376, 203] on input "True" at bounding box center [379, 200] width 6 height 5
radio input "true"
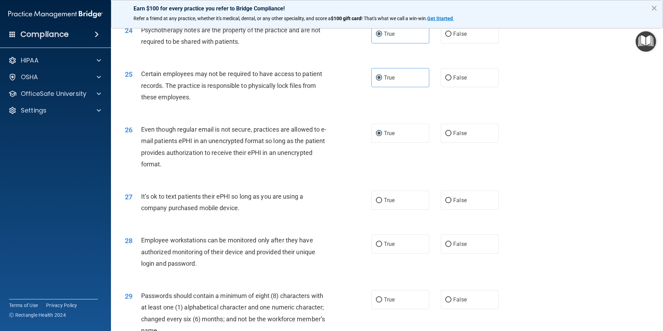
scroll to position [1283, 0]
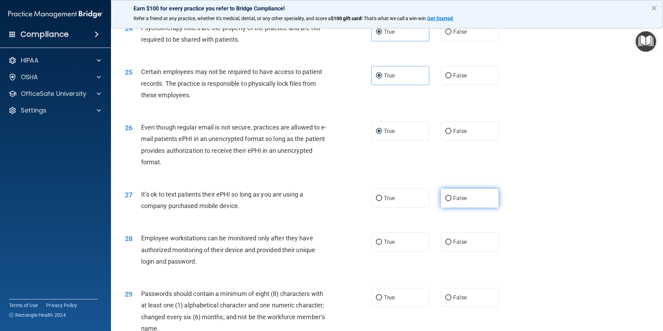
click at [456, 201] on span "False" at bounding box center [460, 198] width 14 height 7
click at [452, 201] on input "False" at bounding box center [448, 198] width 6 height 5
radio input "true"
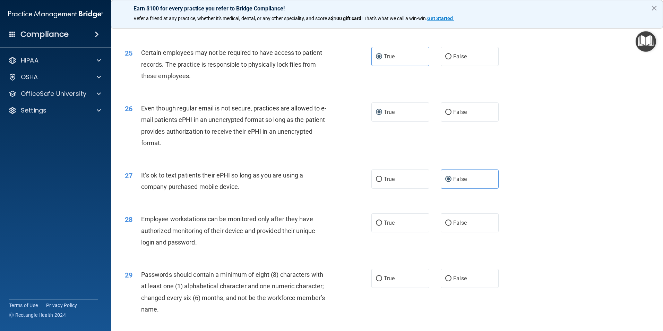
scroll to position [1318, 0]
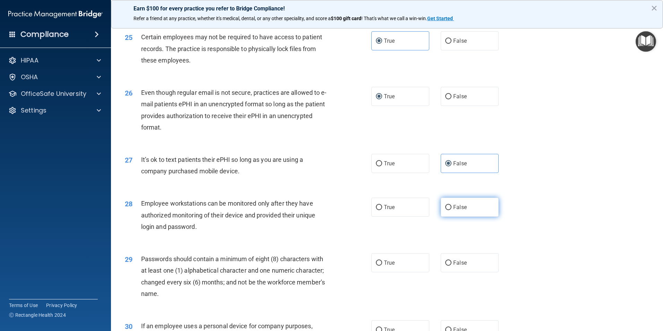
click at [454, 216] on label "False" at bounding box center [470, 206] width 58 height 19
click at [452, 210] on input "False" at bounding box center [448, 207] width 6 height 5
radio input "true"
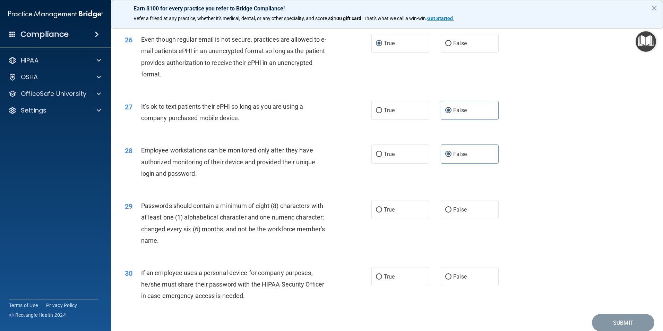
scroll to position [1387, 0]
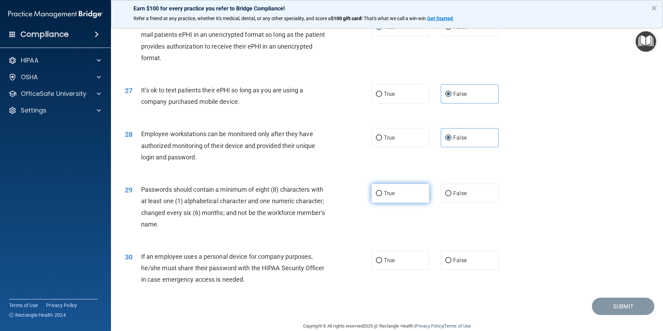
click at [385, 196] on span "True" at bounding box center [389, 193] width 11 height 7
click at [382, 196] on input "True" at bounding box center [379, 193] width 6 height 5
radio input "true"
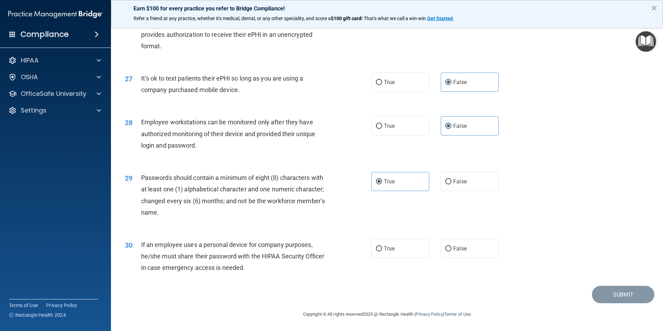
scroll to position [1411, 0]
click at [454, 246] on span "False" at bounding box center [460, 248] width 14 height 7
click at [452, 246] on input "False" at bounding box center [448, 248] width 6 height 5
radio input "true"
click at [600, 293] on button "Submit" at bounding box center [623, 294] width 62 height 18
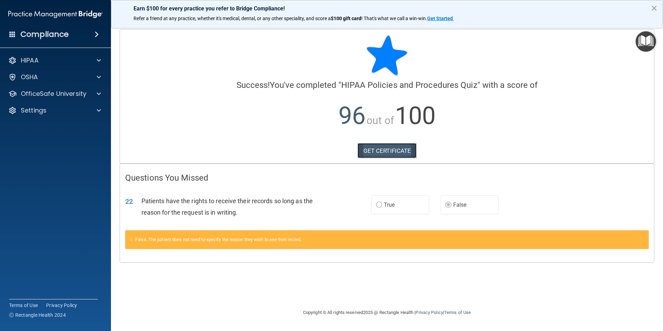
click at [399, 153] on link "GET CERTIFICATE" at bounding box center [387, 150] width 59 height 15
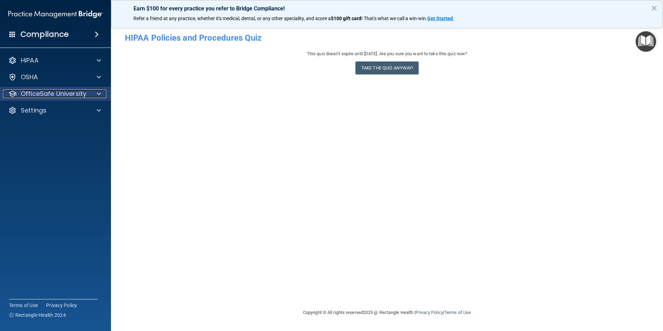
click at [27, 94] on p "OfficeSafe University" at bounding box center [54, 93] width 66 height 8
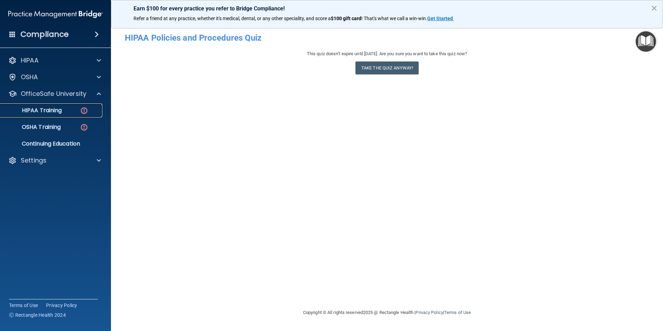
click at [27, 105] on link "HIPAA Training" at bounding box center [47, 110] width 109 height 14
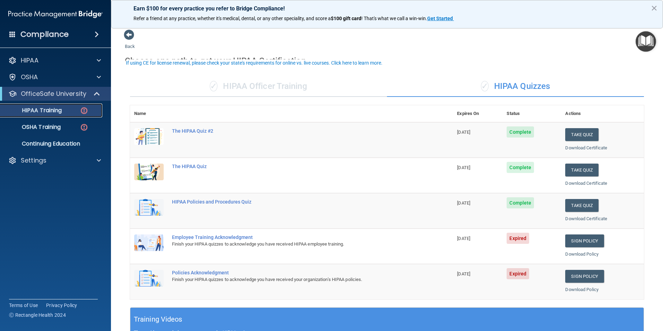
scroll to position [35, 0]
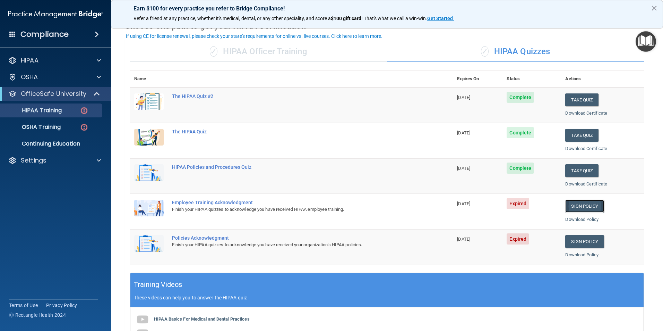
click at [568, 205] on link "Sign Policy" at bounding box center [584, 205] width 38 height 13
click at [513, 203] on span "Expired" at bounding box center [518, 203] width 23 height 11
click at [582, 242] on link "Sign Policy" at bounding box center [584, 241] width 38 height 13
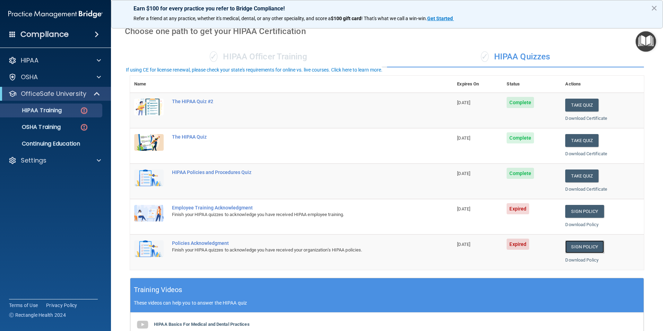
scroll to position [0, 0]
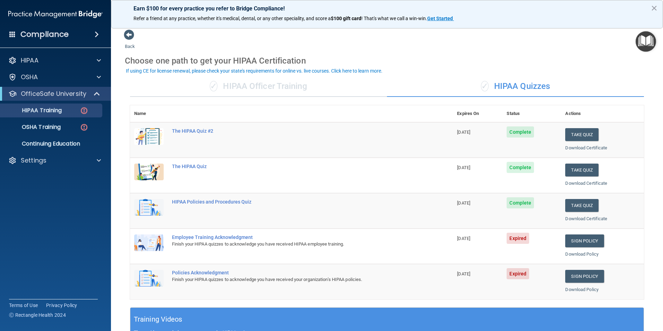
click at [189, 236] on div "Employee Training Acknowledgment" at bounding box center [295, 237] width 246 height 6
click at [148, 238] on img at bounding box center [148, 242] width 29 height 17
click at [507, 237] on span "Expired" at bounding box center [518, 237] width 23 height 11
click at [571, 240] on link "Sign Policy" at bounding box center [584, 240] width 38 height 13
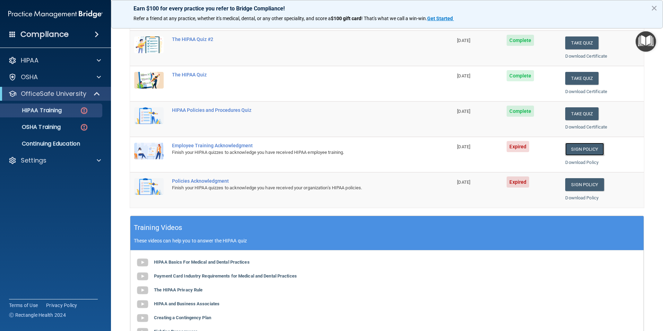
scroll to position [104, 0]
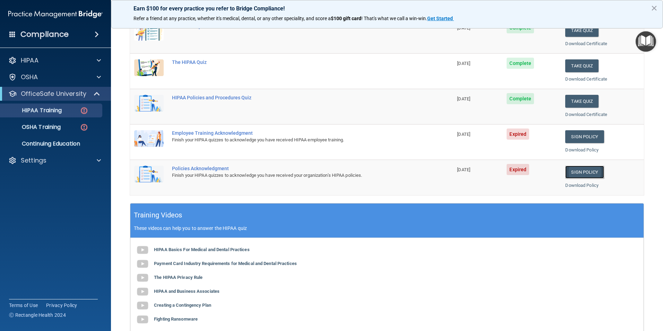
click at [576, 171] on link "Sign Policy" at bounding box center [584, 171] width 38 height 13
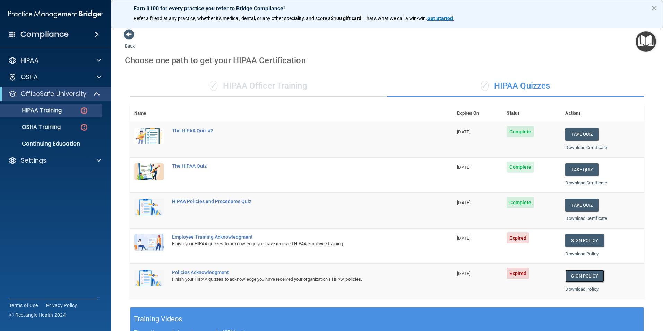
scroll to position [0, 0]
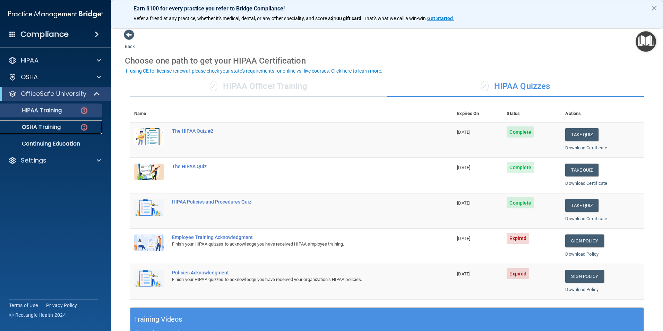
click at [35, 124] on p "OSHA Training" at bounding box center [33, 126] width 56 height 7
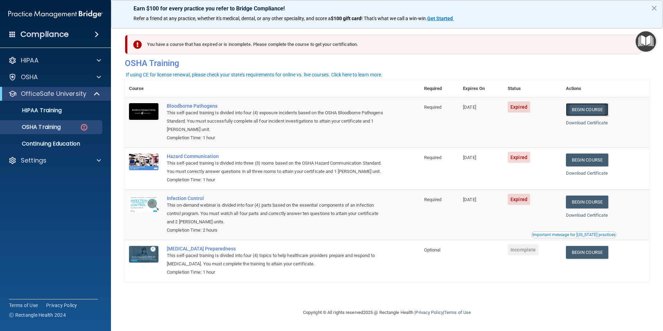
click at [584, 107] on link "Begin Course" at bounding box center [587, 109] width 42 height 13
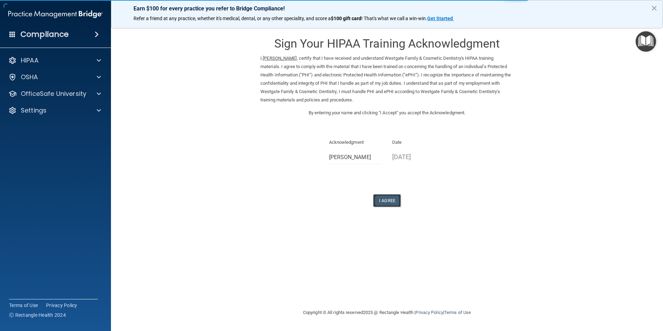
click at [379, 200] on button "I Agree" at bounding box center [387, 200] width 28 height 13
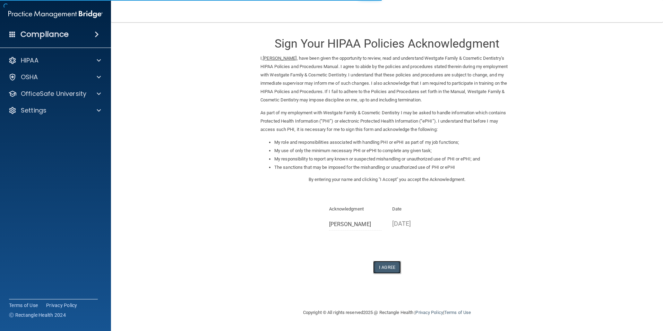
click at [377, 263] on button "I Agree" at bounding box center [387, 266] width 28 height 13
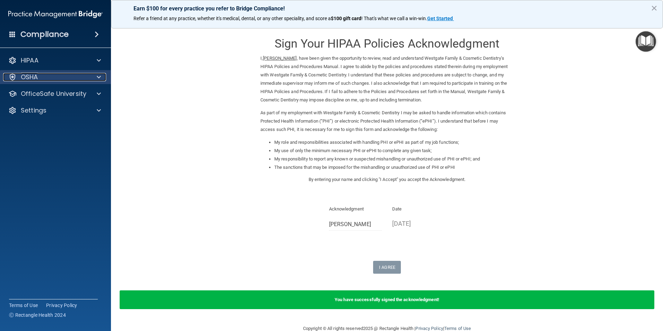
click at [31, 77] on p "OSHA" at bounding box center [29, 77] width 17 height 8
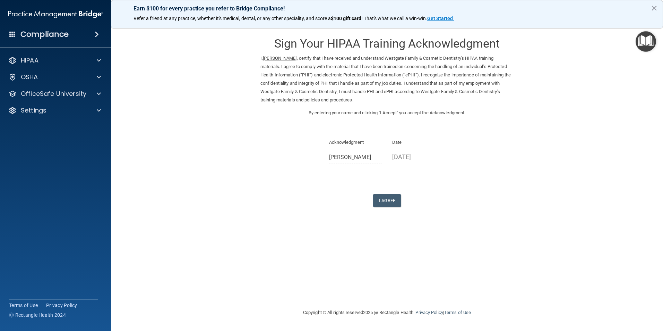
click at [338, 139] on p "Acknowledgment" at bounding box center [355, 142] width 53 height 8
click at [379, 197] on button "I Agree" at bounding box center [387, 200] width 28 height 13
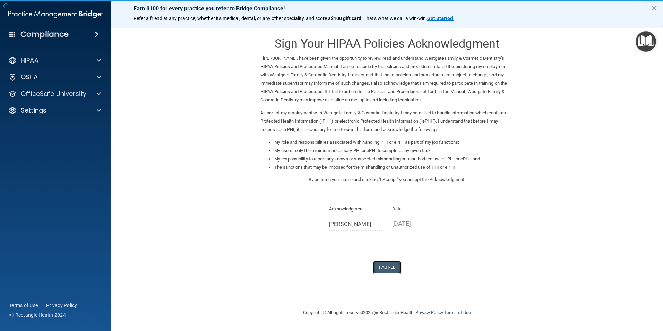
click at [380, 263] on button "I Agree" at bounding box center [387, 266] width 28 height 13
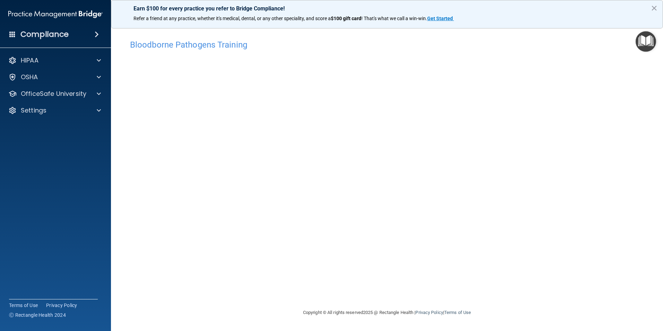
click at [469, 289] on div "Bloodborne Pathogens Training This course doesn’t expire until 06/12/2025. Are …" at bounding box center [387, 172] width 524 height 272
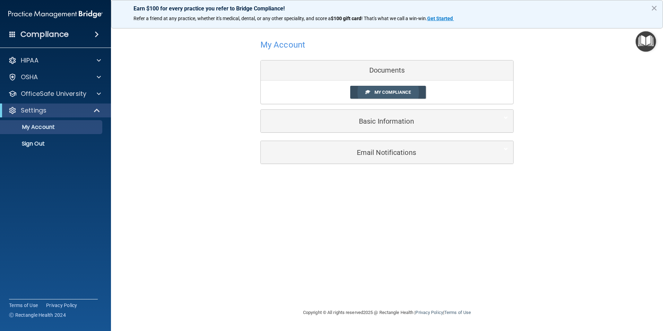
click at [388, 92] on span "My Compliance" at bounding box center [393, 91] width 36 height 5
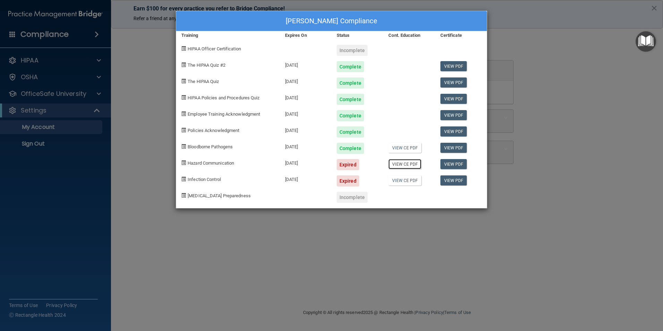
click at [400, 162] on link "View CE PDF" at bounding box center [404, 164] width 33 height 10
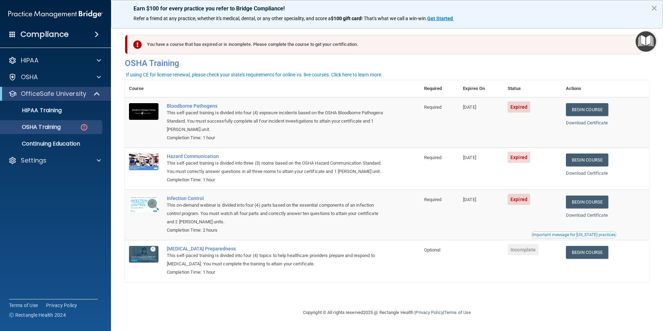
click at [253, 120] on div "This self-paced training is divided into four (4) exposure incidents based on t…" at bounding box center [276, 121] width 219 height 25
click at [225, 226] on div "This on-demand webinar is divided into four (4) parts based on the essential co…" at bounding box center [276, 213] width 219 height 25
click at [183, 104] on div "Bloodborne Pathogens" at bounding box center [276, 106] width 219 height 6
click at [59, 128] on p "OSHA Training" at bounding box center [33, 126] width 56 height 7
click at [50, 142] on p "Continuing Education" at bounding box center [52, 143] width 95 height 7
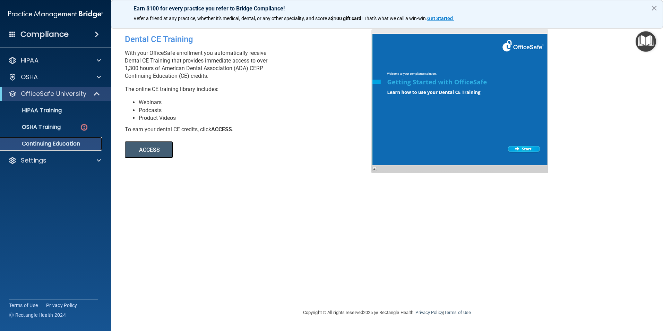
click at [37, 145] on p "Continuing Education" at bounding box center [52, 143] width 95 height 7
click at [33, 112] on p "HIPAA Training" at bounding box center [33, 110] width 57 height 7
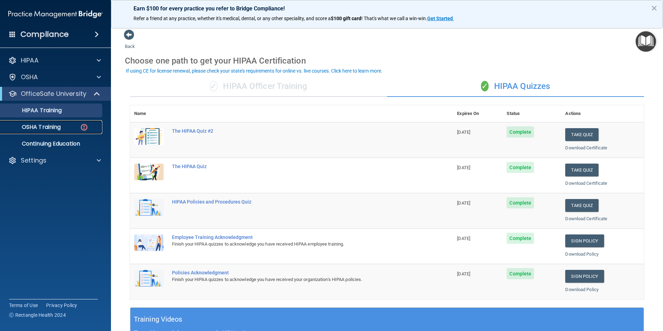
click at [36, 125] on p "OSHA Training" at bounding box center [33, 126] width 56 height 7
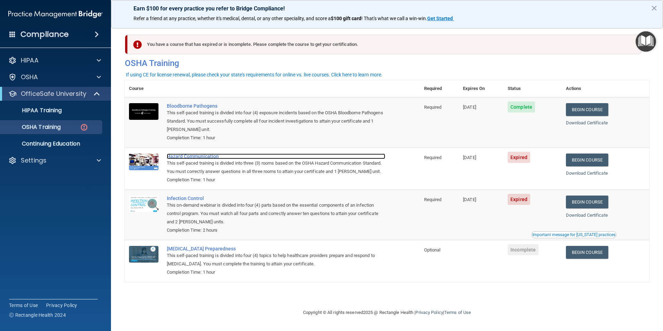
click at [193, 155] on div "Hazard Communication" at bounding box center [276, 156] width 219 height 6
click at [602, 159] on link "Begin Course" at bounding box center [587, 159] width 42 height 13
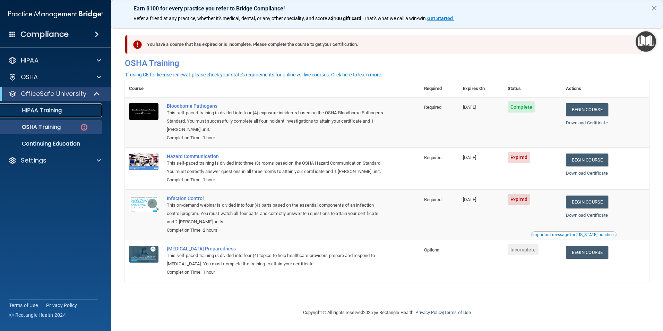
click at [42, 108] on p "HIPAA Training" at bounding box center [33, 110] width 57 height 7
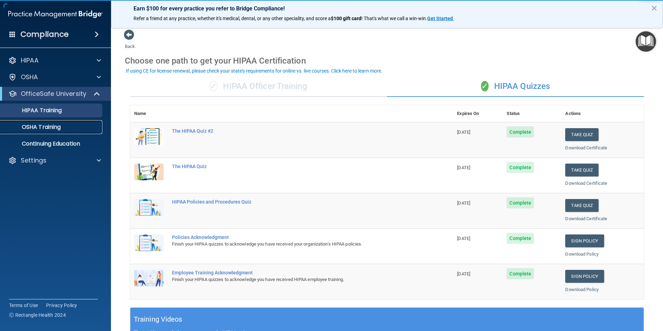
click at [43, 128] on p "OSHA Training" at bounding box center [33, 126] width 56 height 7
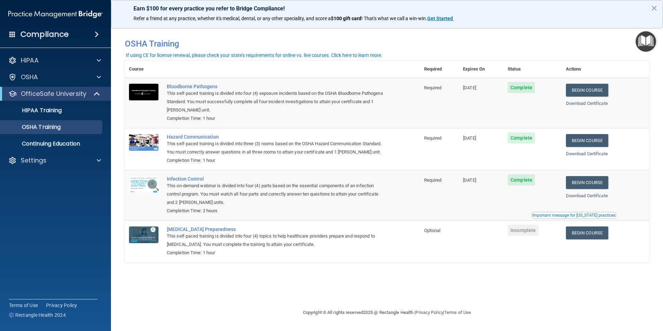
click at [179, 295] on div "You have a course that has expired or is incomplete. Please complete the course…" at bounding box center [387, 165] width 524 height 272
click at [65, 112] on div "HIPAA Training" at bounding box center [52, 110] width 95 height 7
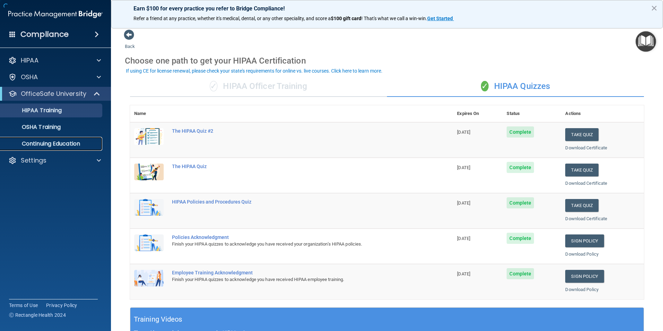
click at [52, 140] on p "Continuing Education" at bounding box center [52, 143] width 95 height 7
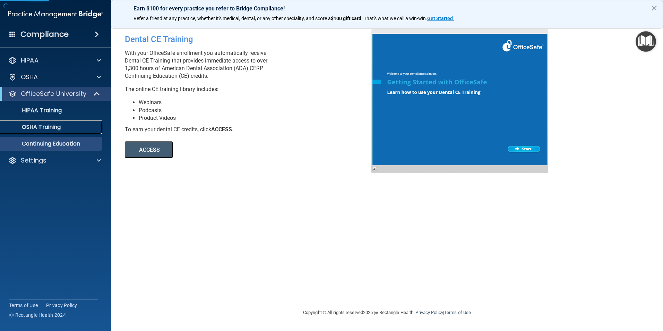
click at [54, 129] on p "OSHA Training" at bounding box center [33, 126] width 56 height 7
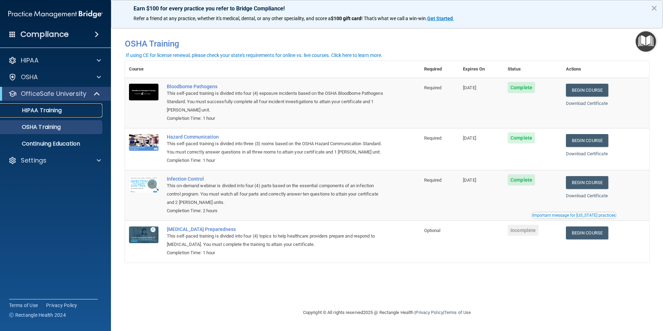
click at [57, 110] on p "HIPAA Training" at bounding box center [33, 110] width 57 height 7
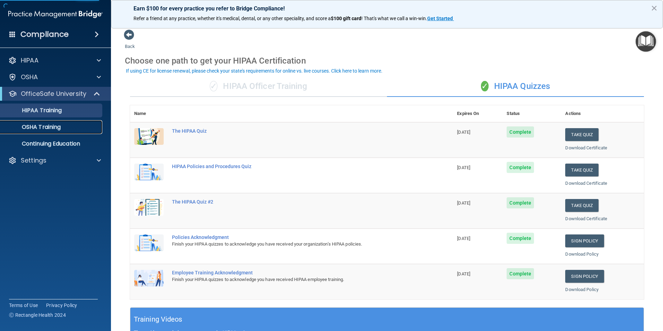
click at [55, 127] on p "OSHA Training" at bounding box center [33, 126] width 56 height 7
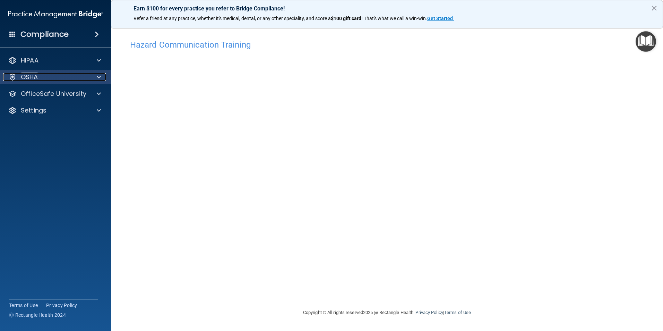
click at [25, 80] on p "OSHA" at bounding box center [29, 77] width 17 height 8
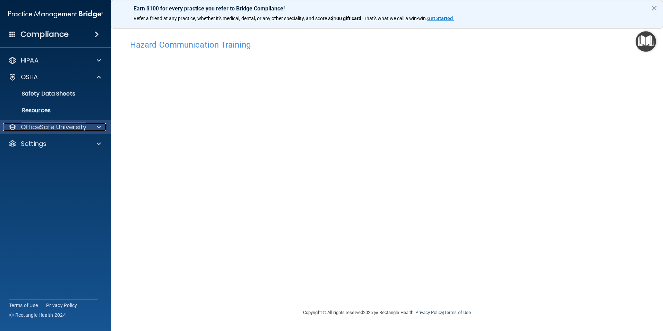
click at [27, 125] on p "OfficeSafe University" at bounding box center [54, 127] width 66 height 8
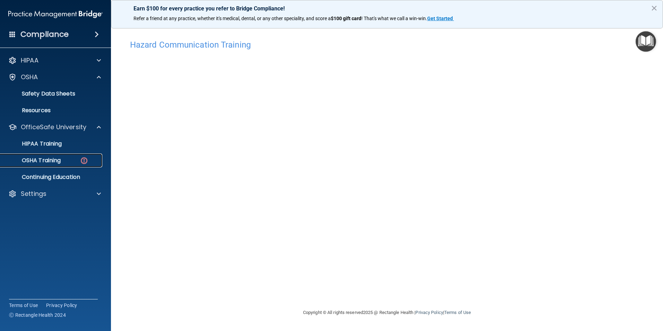
click at [26, 157] on p "OSHA Training" at bounding box center [33, 160] width 56 height 7
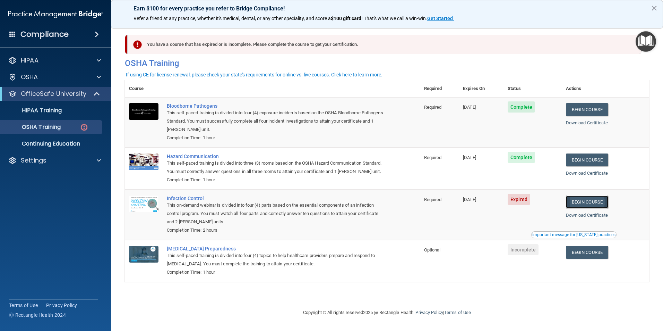
click at [582, 208] on link "Begin Course" at bounding box center [587, 201] width 42 height 13
click at [50, 105] on link "HIPAA Training" at bounding box center [47, 110] width 109 height 14
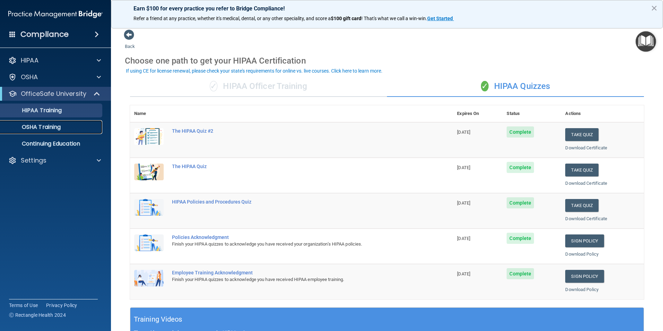
click at [52, 125] on p "OSHA Training" at bounding box center [33, 126] width 56 height 7
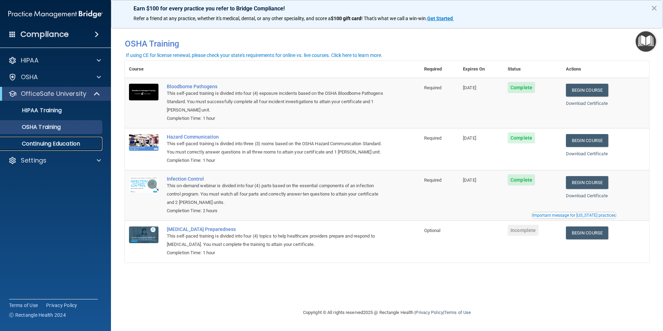
click at [54, 142] on p "Continuing Education" at bounding box center [52, 143] width 95 height 7
